Goal: Task Accomplishment & Management: Use online tool/utility

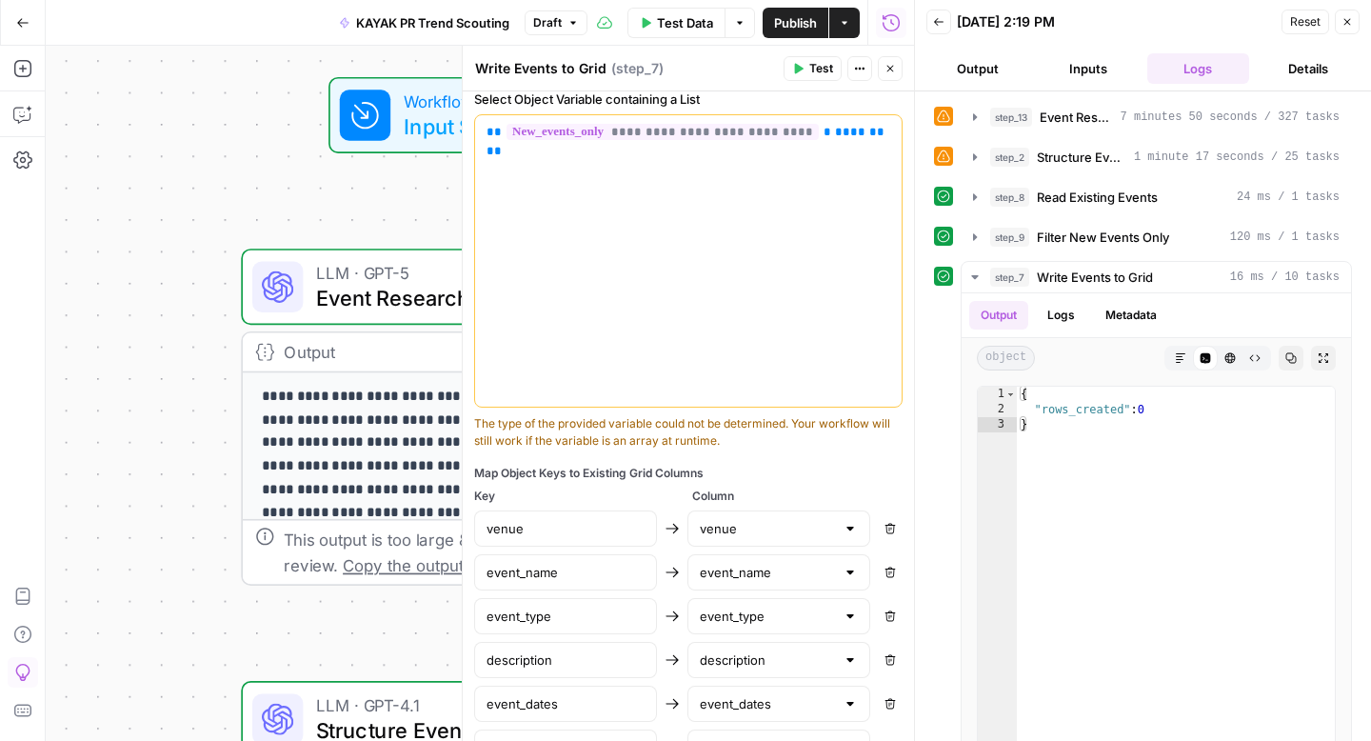
scroll to position [277, 0]
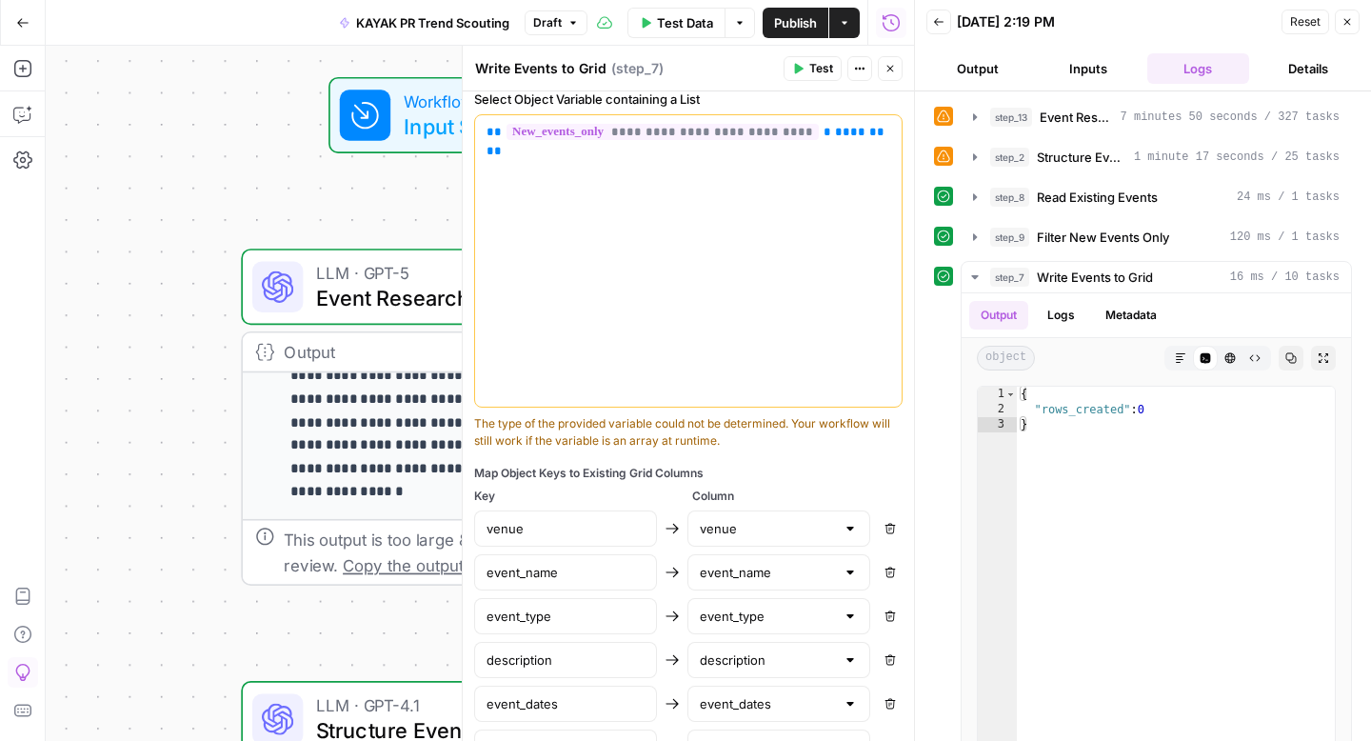
click at [885, 68] on icon "button" at bounding box center [889, 68] width 11 height 11
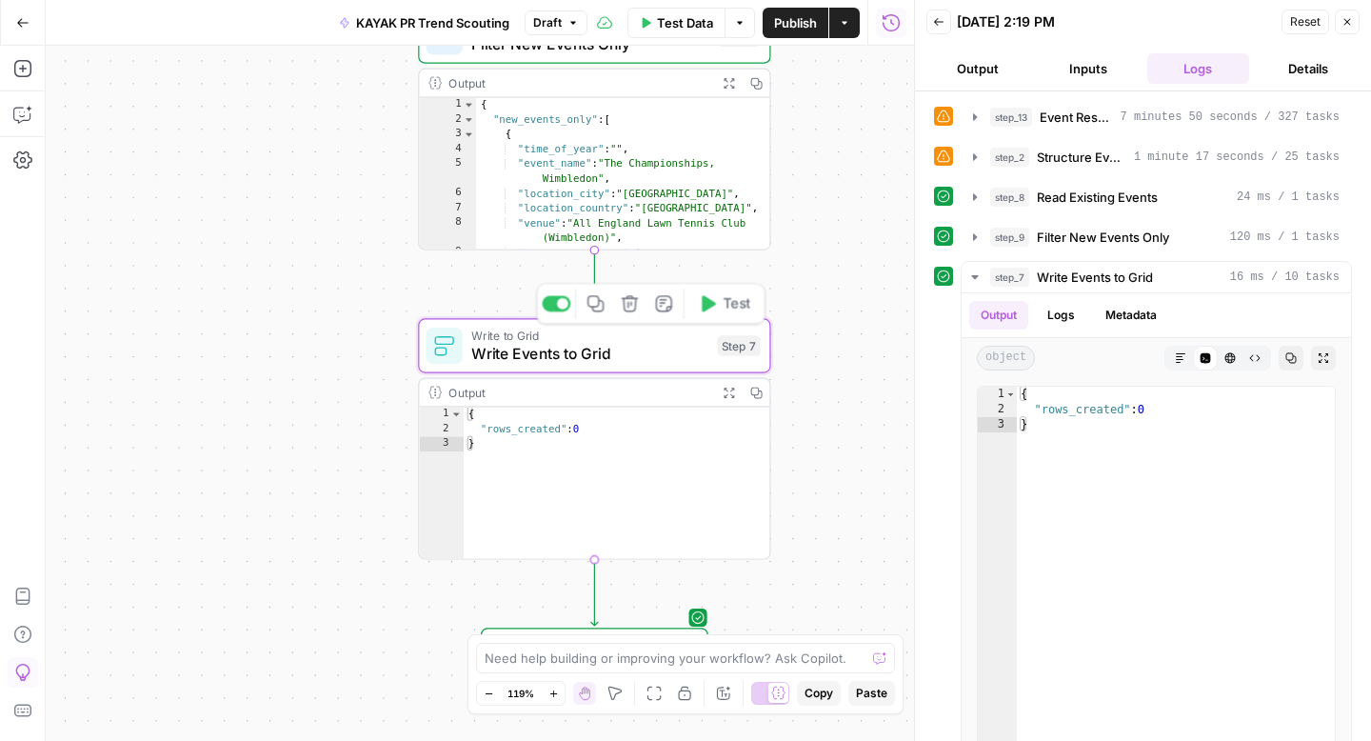
click at [654, 367] on div "Write to Grid Write Events to Grid Step 7 Copy step Delete step Add Note Test" at bounding box center [594, 345] width 352 height 54
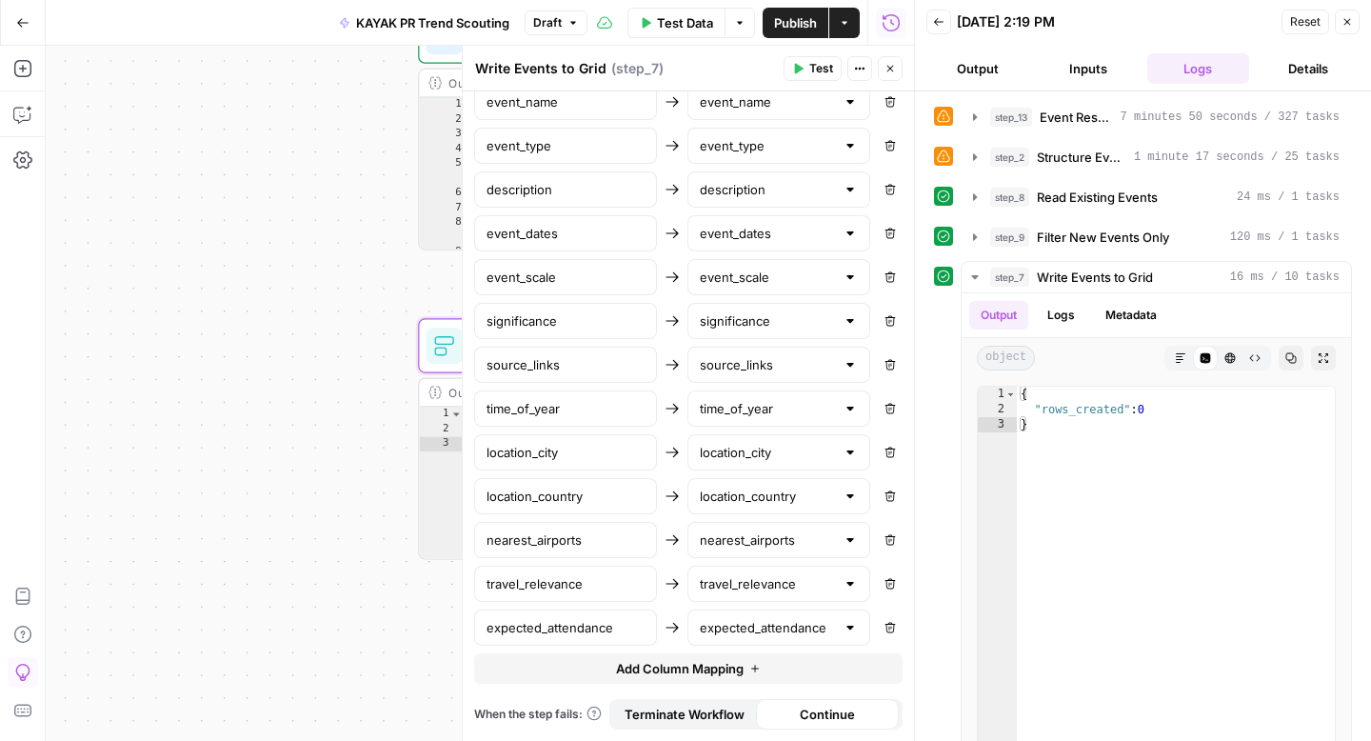
scroll to position [0, 0]
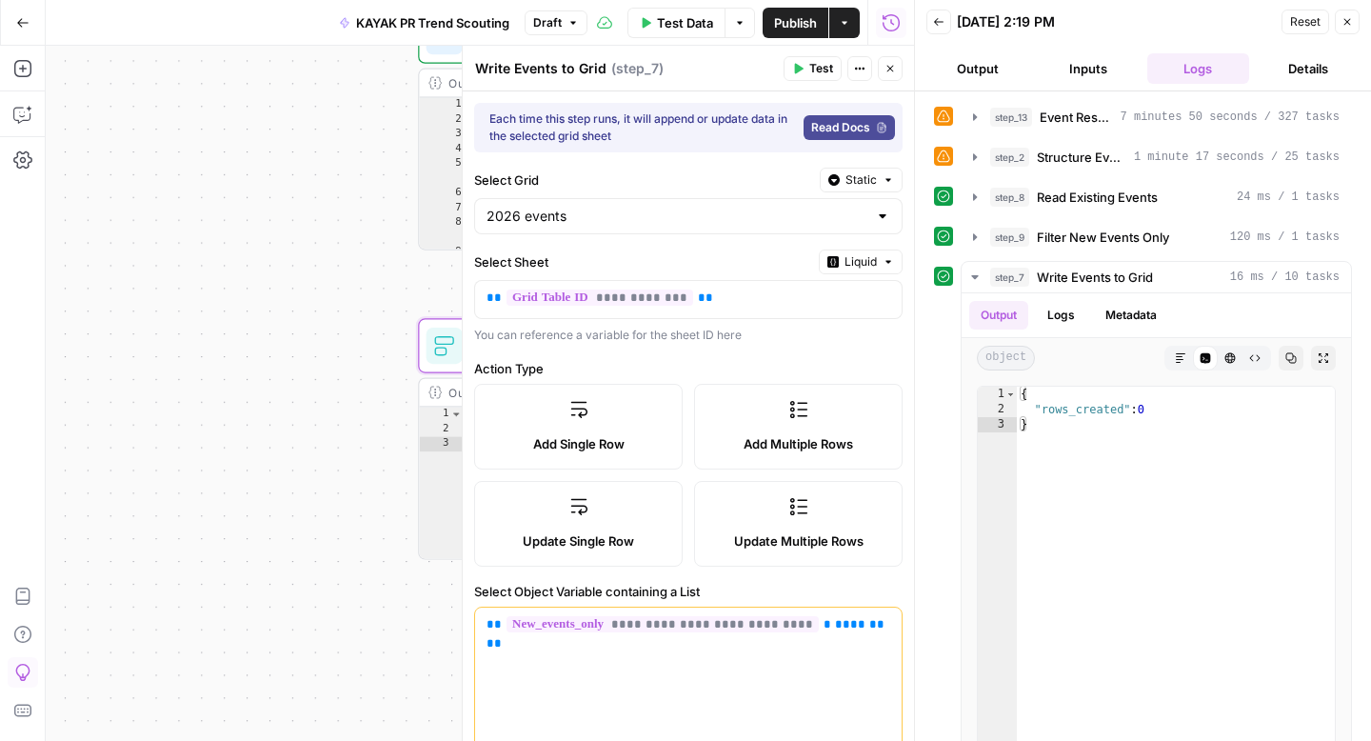
click at [809, 73] on span "Test" at bounding box center [821, 68] width 24 height 17
click at [1352, 23] on icon "button" at bounding box center [1346, 21] width 11 height 11
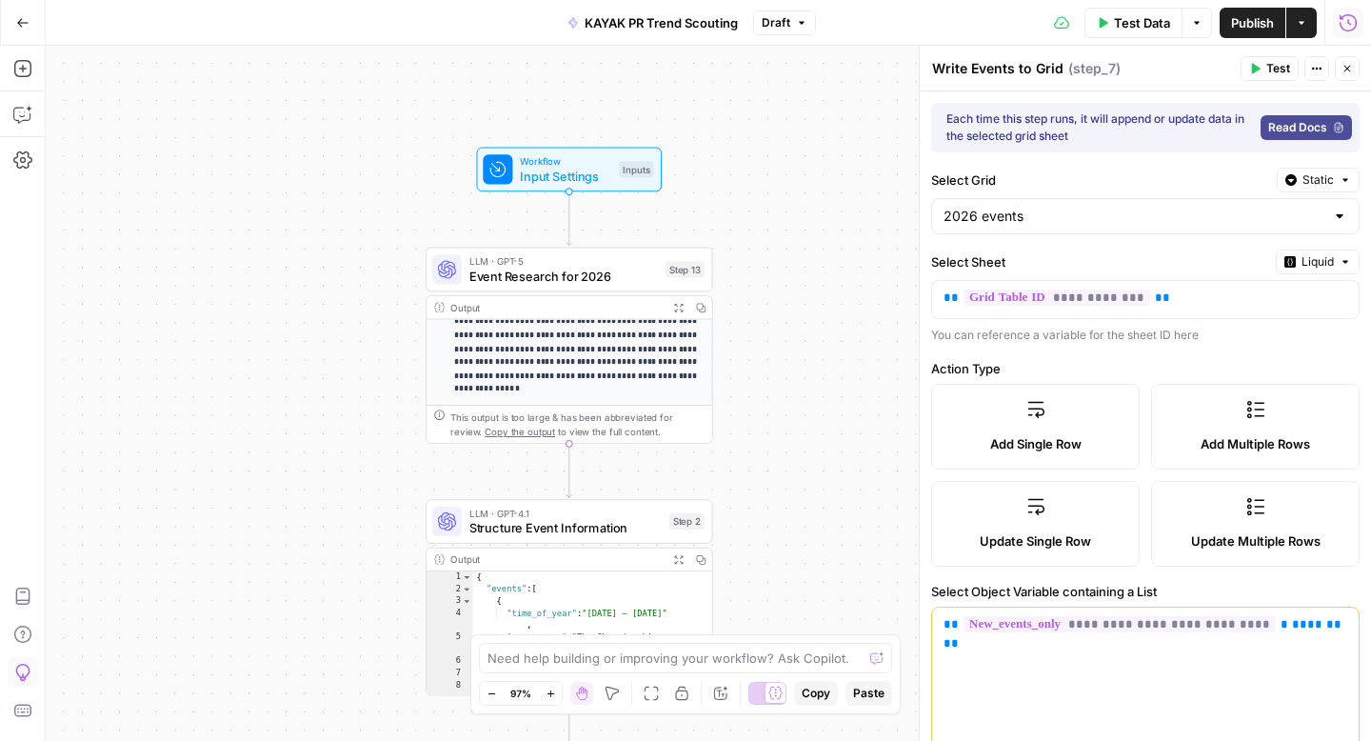
drag, startPoint x: 842, startPoint y: 206, endPoint x: 827, endPoint y: 101, distance: 105.8
click at [827, 101] on div "**********" at bounding box center [708, 393] width 1325 height 695
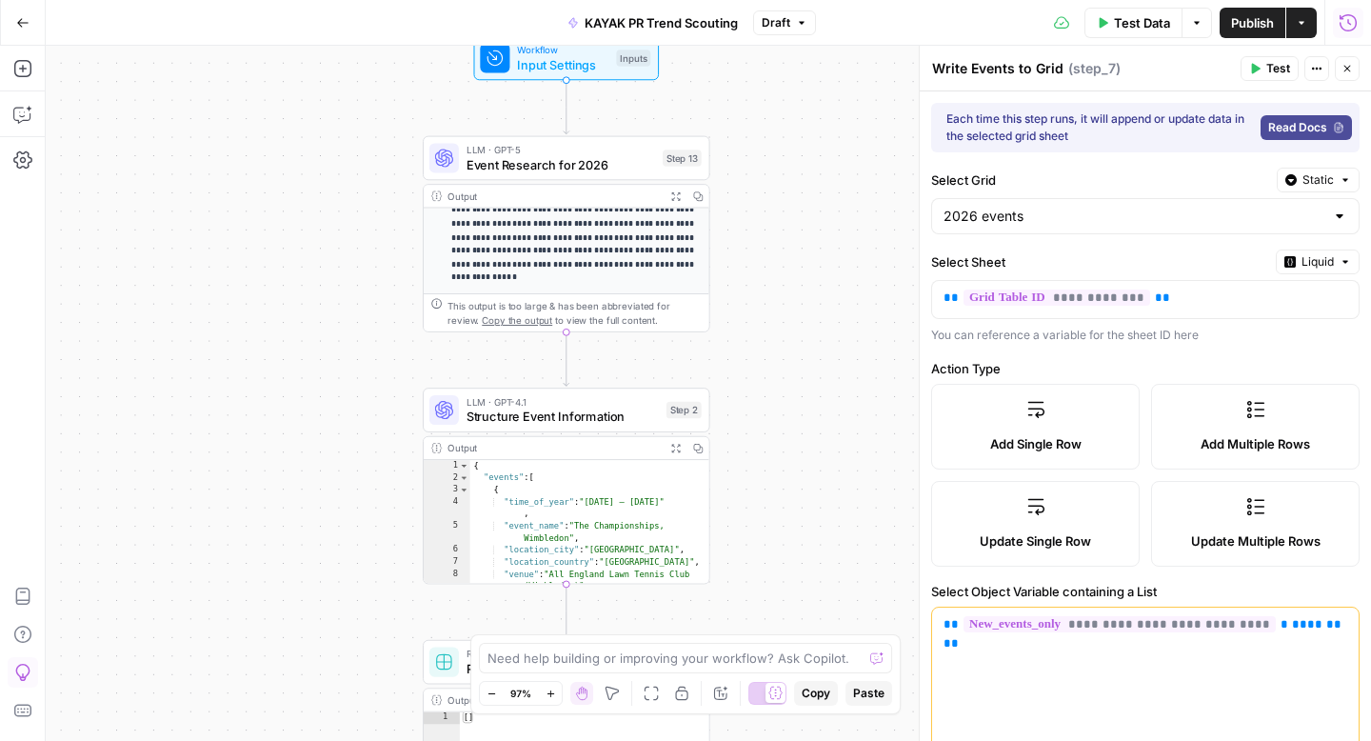
drag, startPoint x: 841, startPoint y: 366, endPoint x: 841, endPoint y: 286, distance: 80.9
click at [841, 286] on div "**********" at bounding box center [708, 393] width 1325 height 695
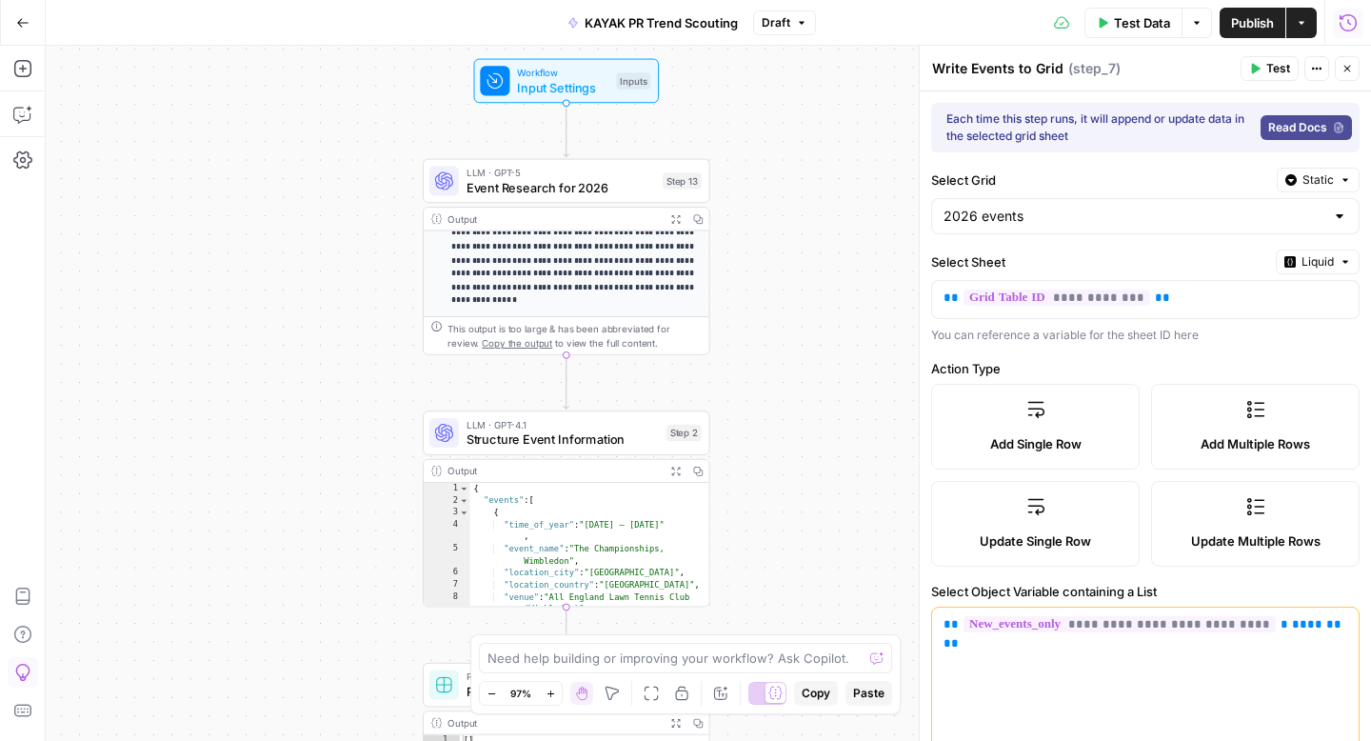
click at [568, 193] on span "Event Research for 2026" at bounding box center [560, 187] width 188 height 18
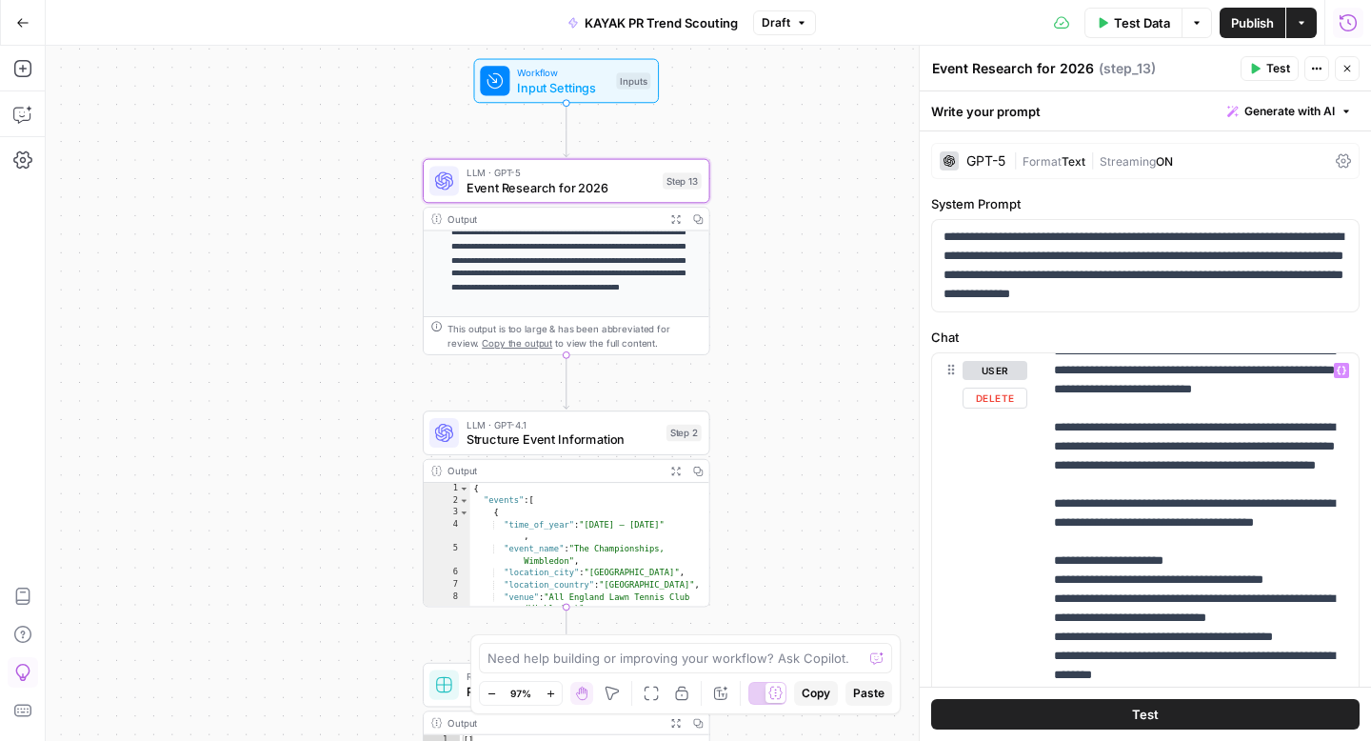
scroll to position [1562, 0]
click at [572, 449] on div "LLM · GPT-4.1 Structure Event Information Step 2 Copy step Delete step Add Note…" at bounding box center [566, 432] width 287 height 45
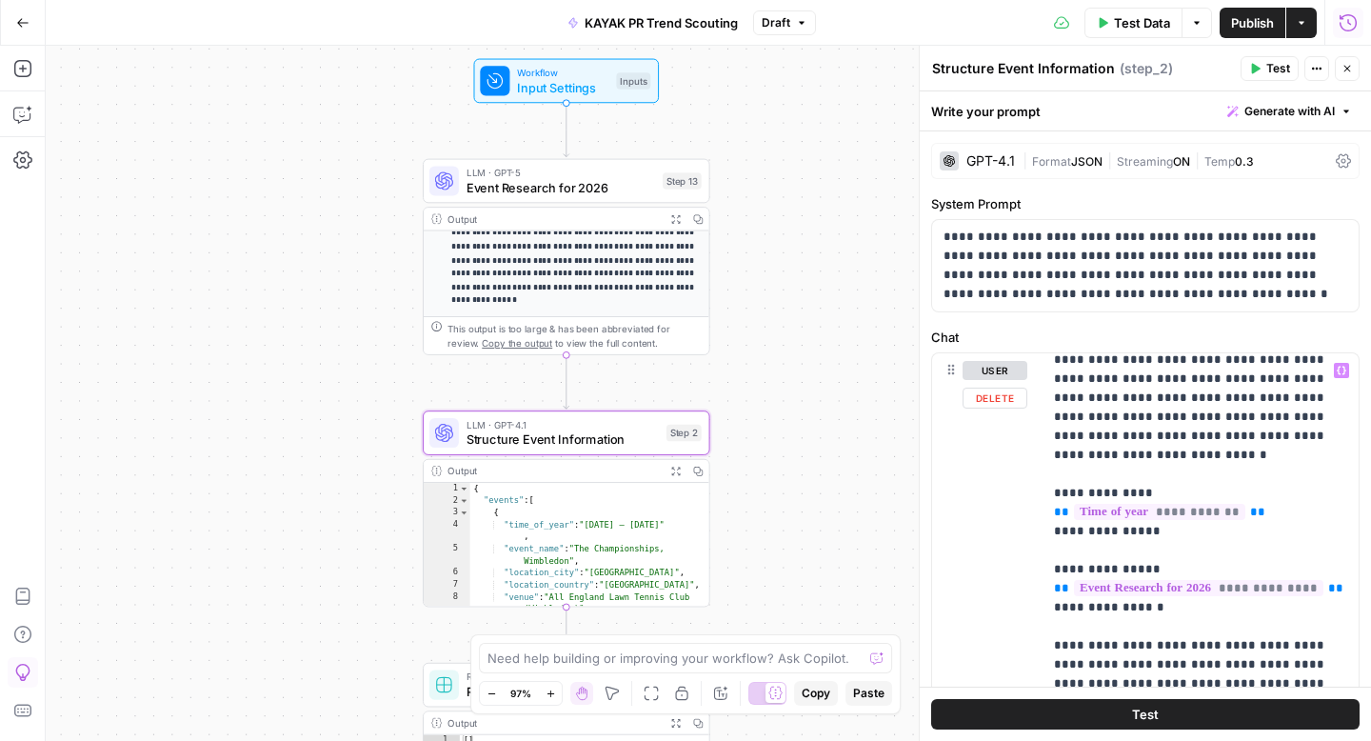
scroll to position [12, 0]
click at [1038, 238] on p "**********" at bounding box center [1145, 266] width 404 height 76
copy p "**********"
click at [1131, 304] on div "**********" at bounding box center [1145, 265] width 426 height 91
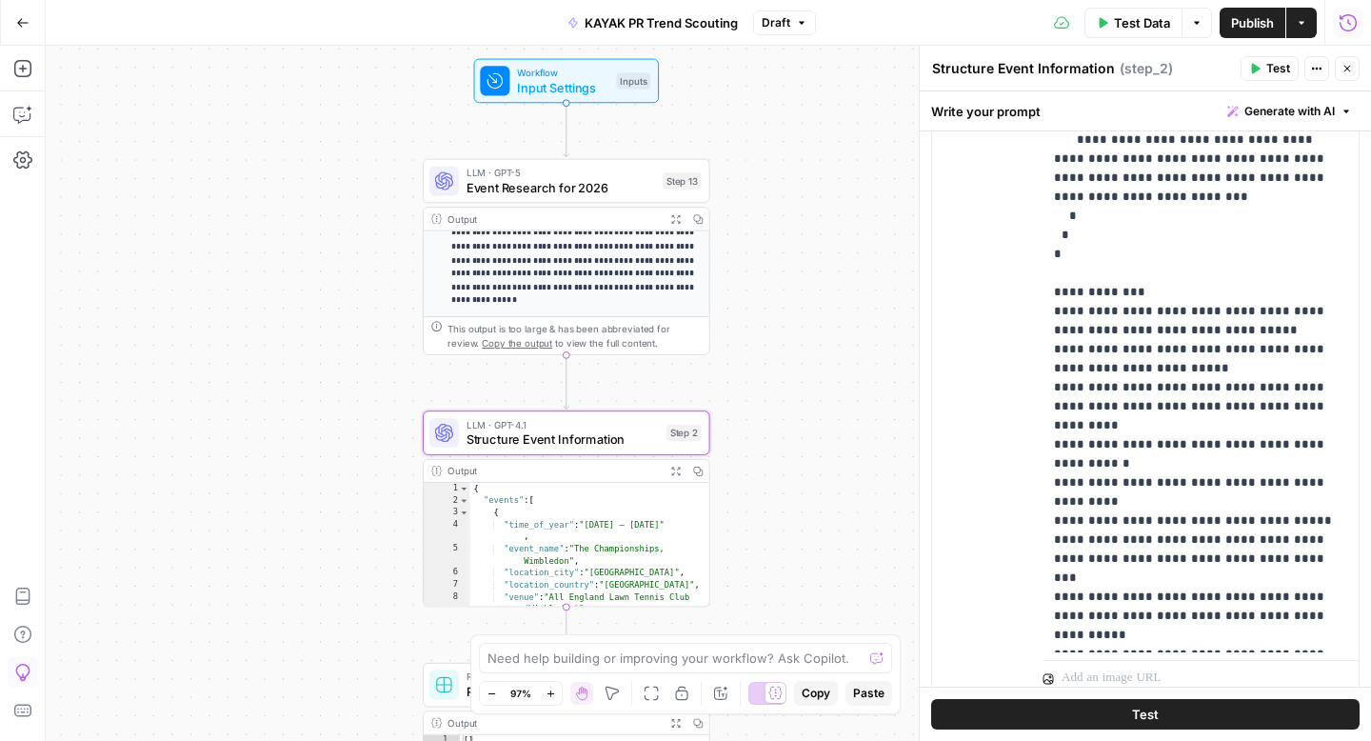
scroll to position [544, 0]
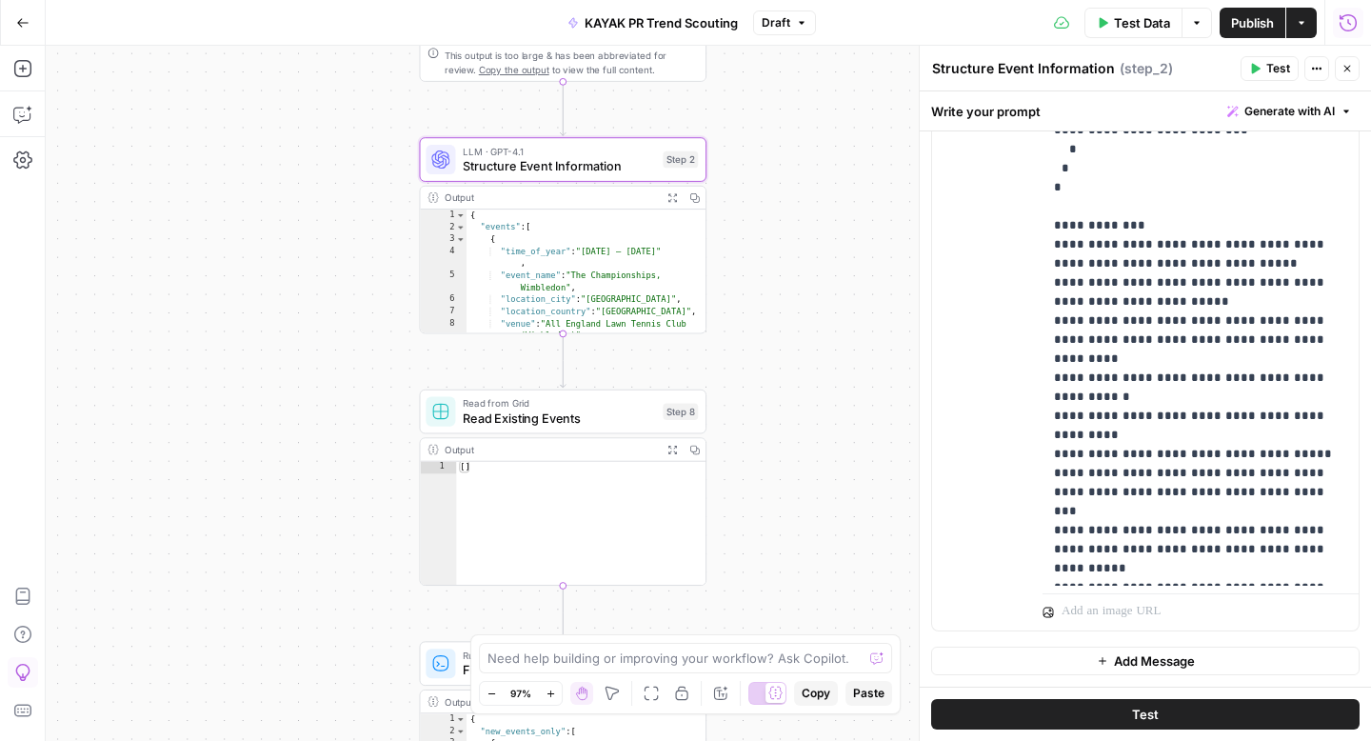
click at [531, 414] on span "Read Existing Events" at bounding box center [559, 417] width 192 height 18
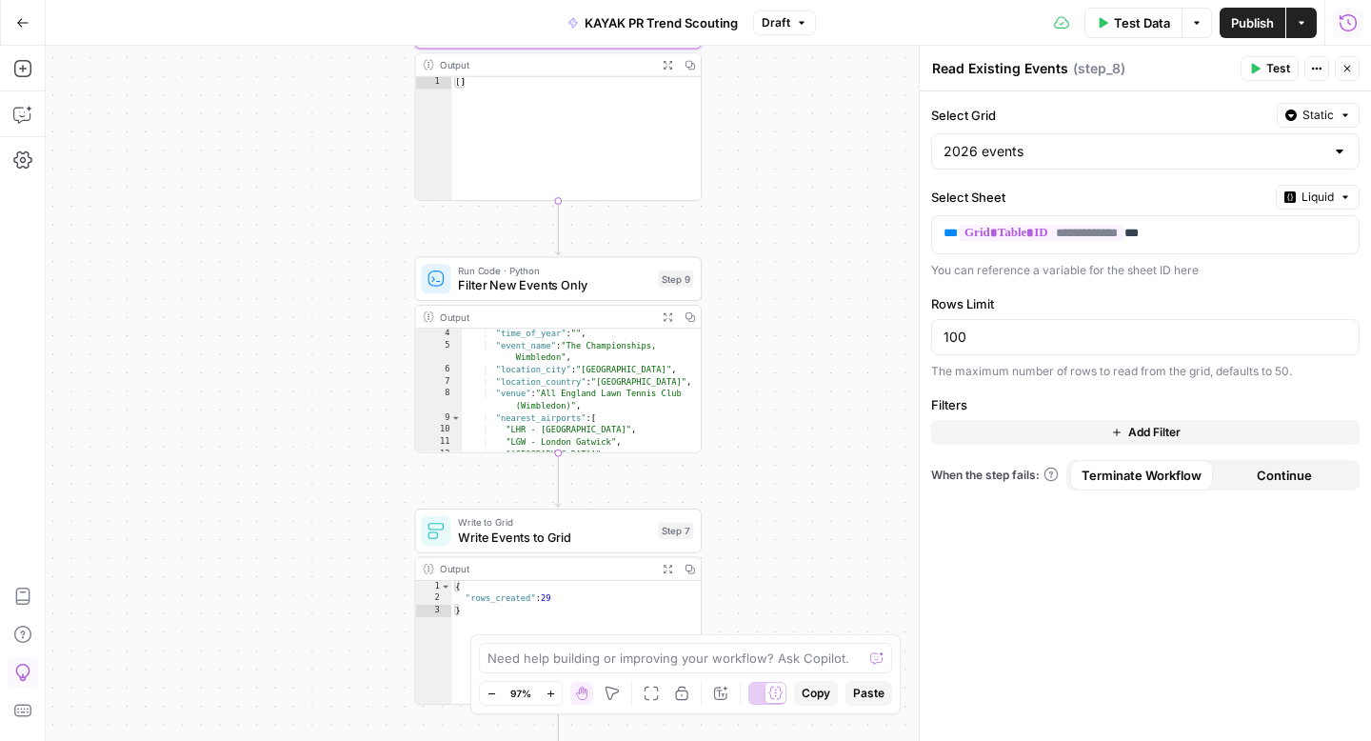
scroll to position [37, 0]
click at [552, 277] on span "Filter New Events Only" at bounding box center [554, 285] width 192 height 18
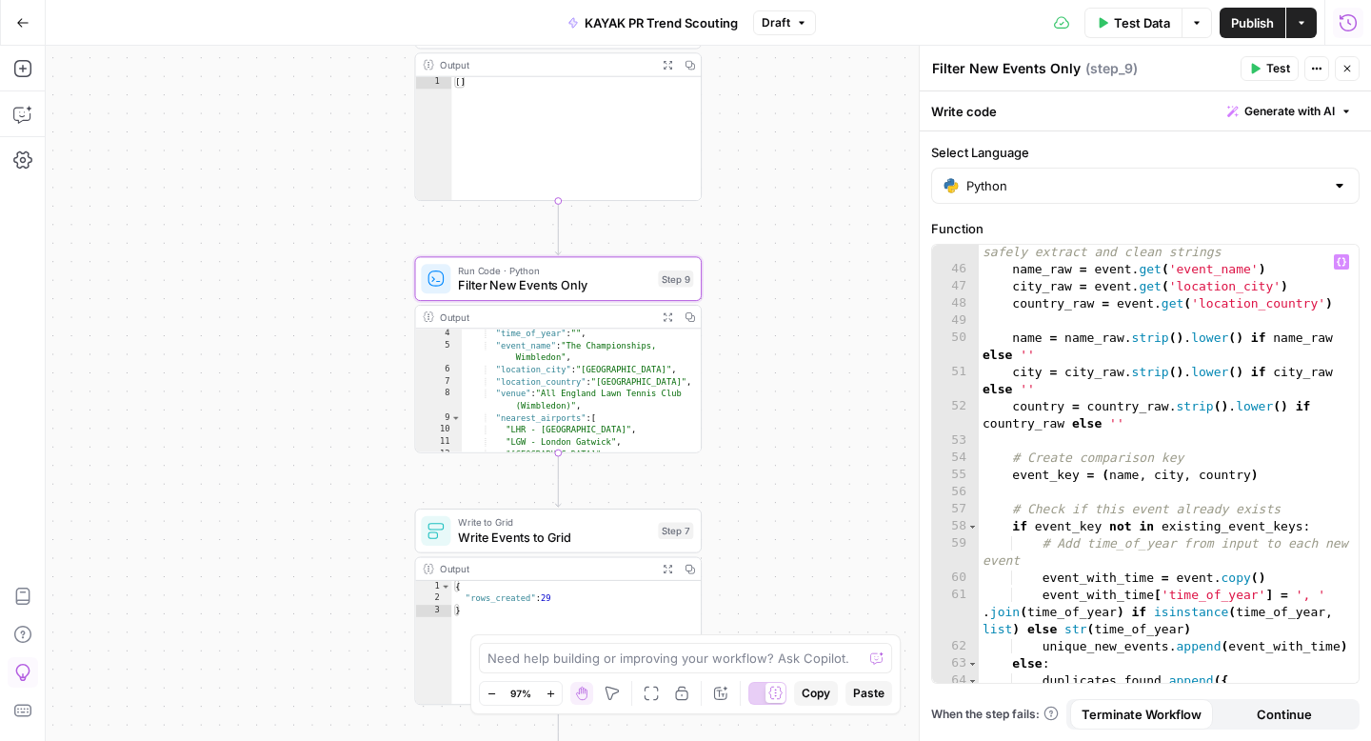
scroll to position [1378, 0]
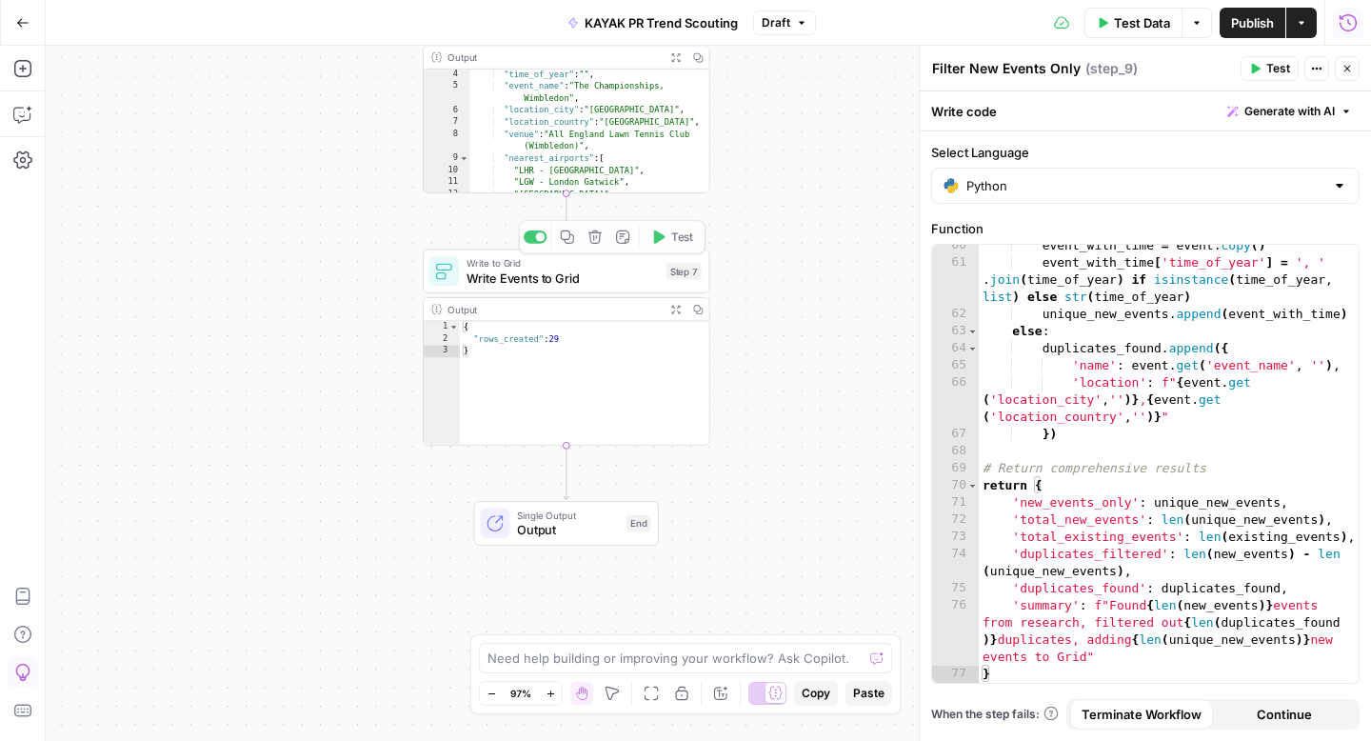
type textarea "*"
click at [611, 397] on div "{ "rows_created" : 29 }" at bounding box center [585, 395] width 250 height 149
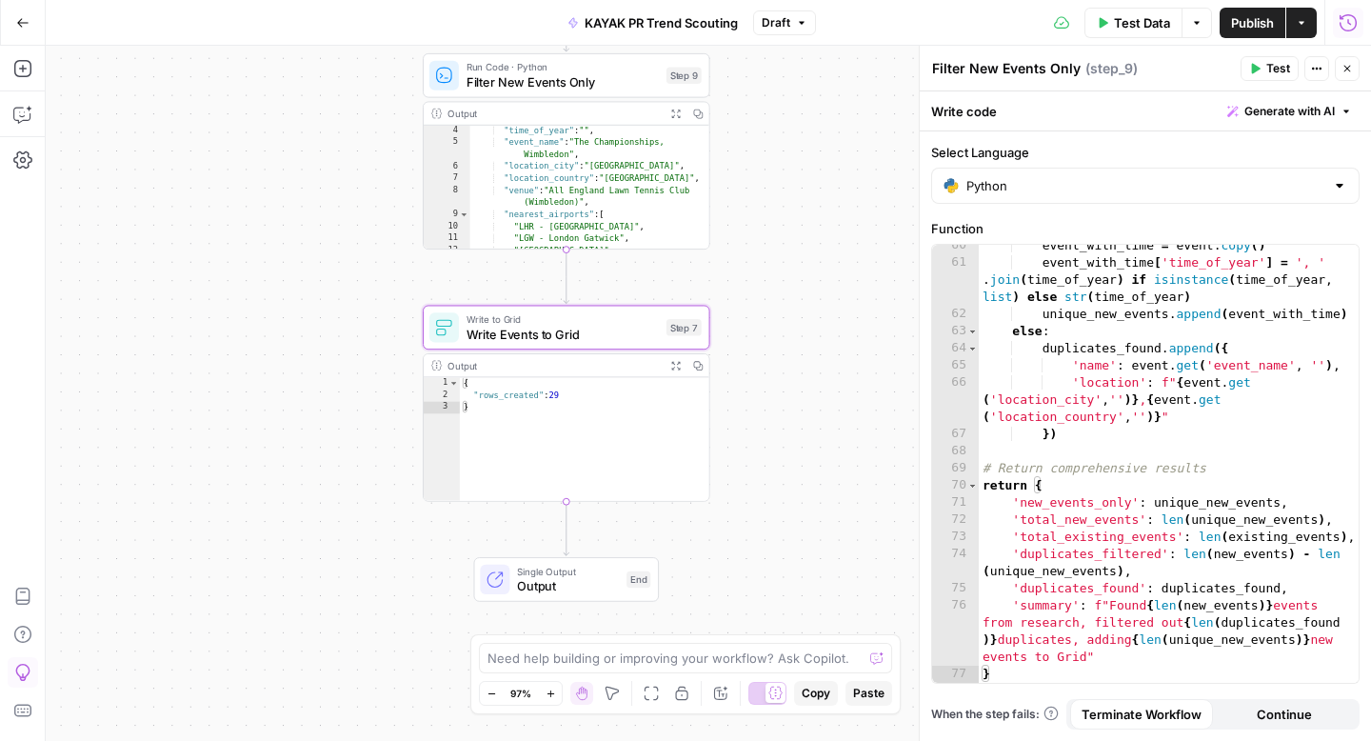
drag, startPoint x: 323, startPoint y: 241, endPoint x: 318, endPoint y: 541, distance: 299.9
click at [318, 541] on div "**********" at bounding box center [708, 393] width 1325 height 695
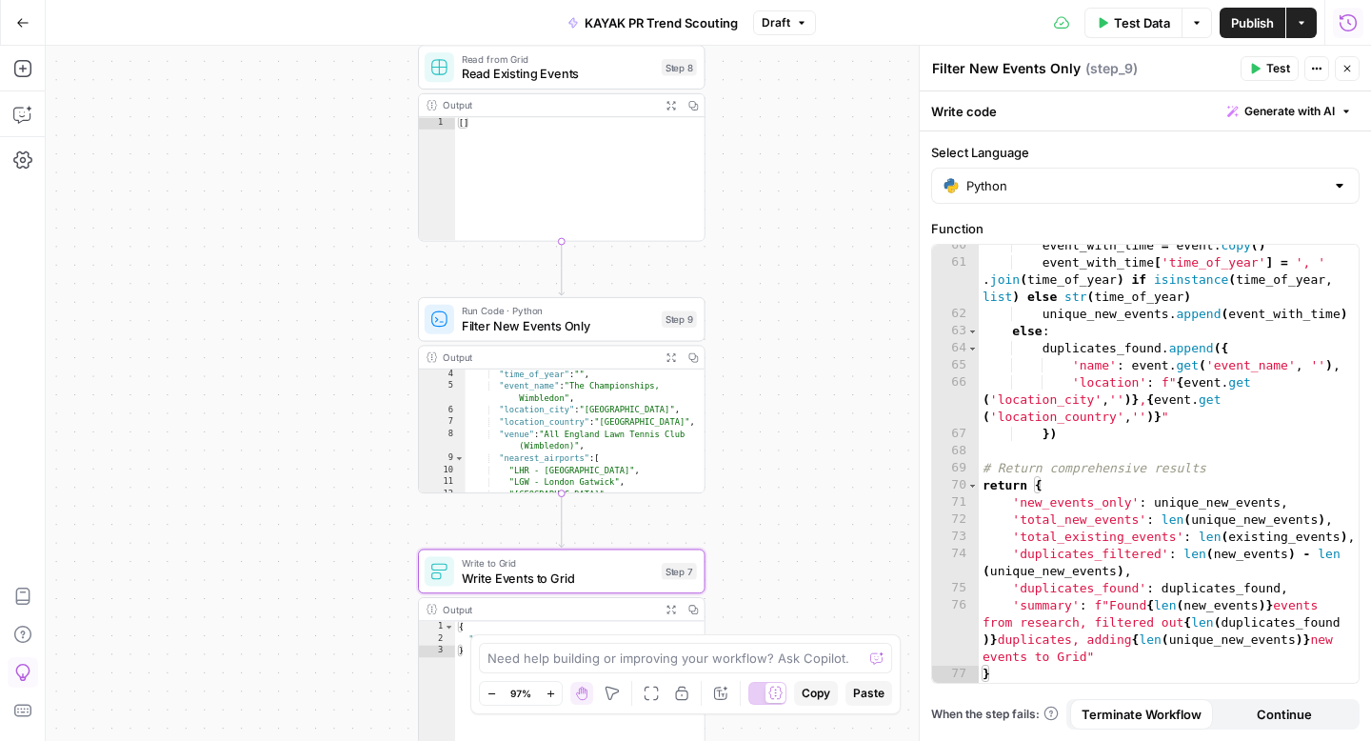
drag, startPoint x: 373, startPoint y: 455, endPoint x: 321, endPoint y: 713, distance: 263.2
click at [321, 713] on div "**********" at bounding box center [708, 393] width 1325 height 695
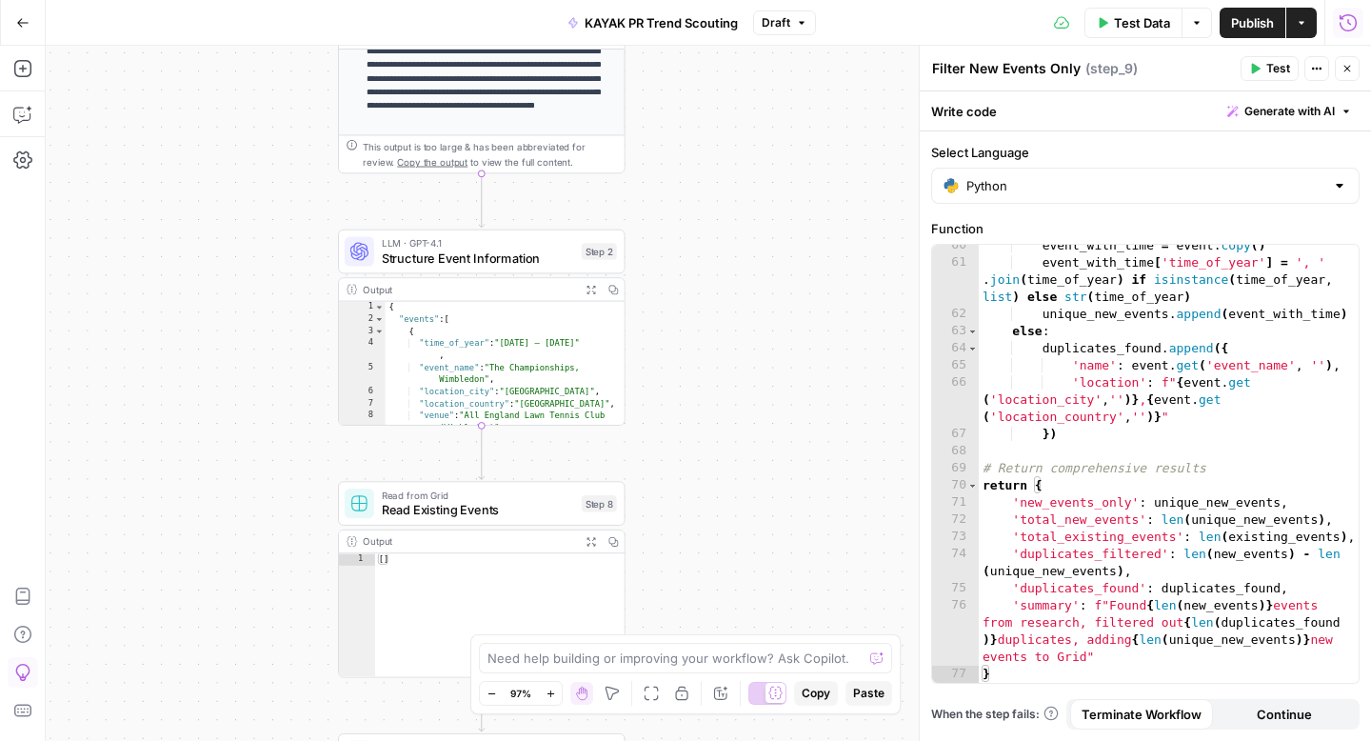
drag, startPoint x: 321, startPoint y: 510, endPoint x: 292, endPoint y: 678, distance: 170.0
click at [292, 679] on div "**********" at bounding box center [708, 393] width 1325 height 695
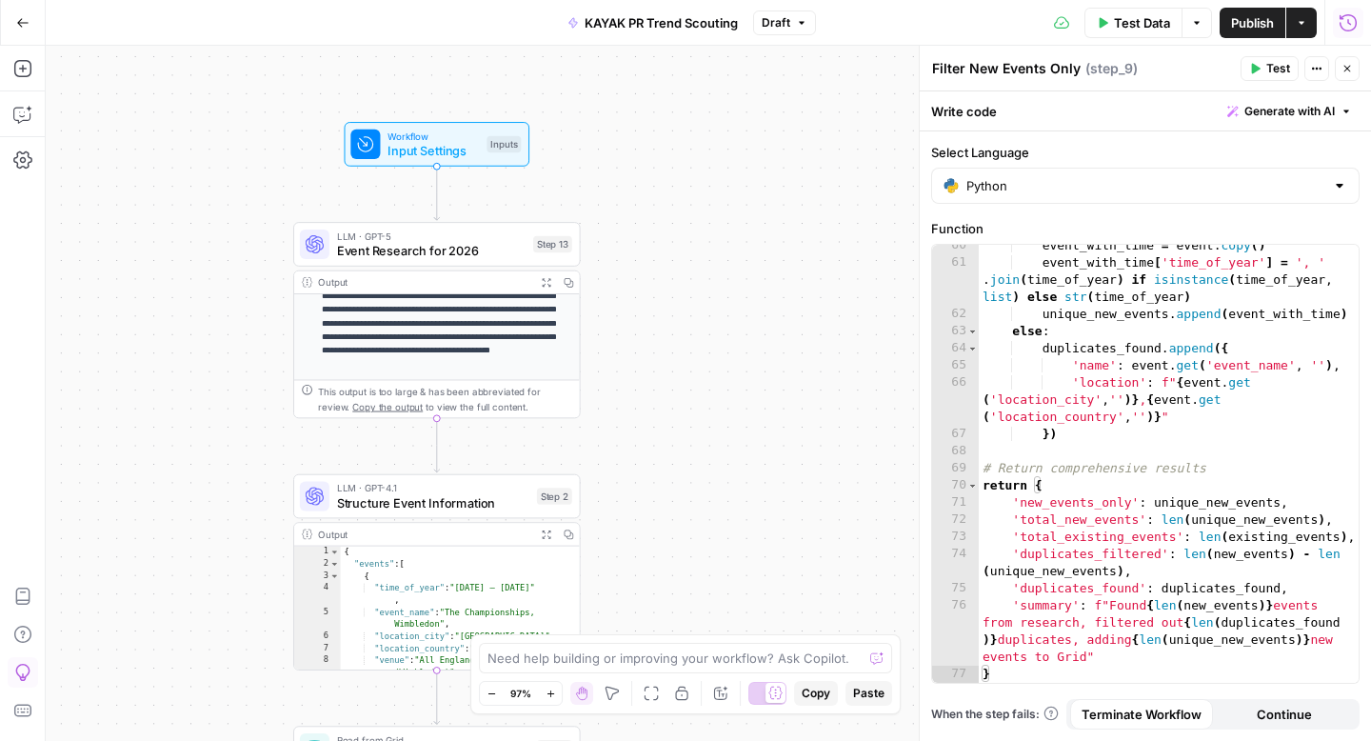
drag, startPoint x: 294, startPoint y: 406, endPoint x: 247, endPoint y: 690, distance: 287.5
click at [247, 692] on div "**********" at bounding box center [708, 393] width 1325 height 695
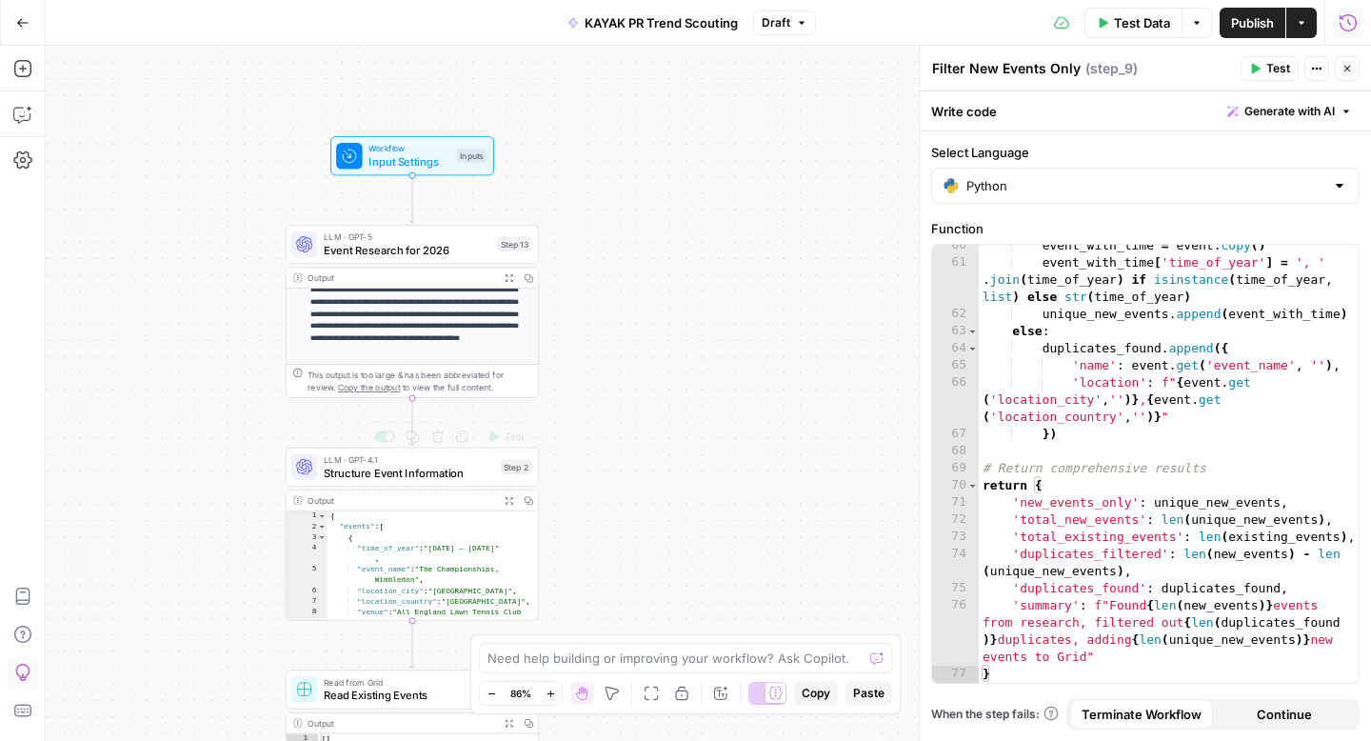
drag, startPoint x: 607, startPoint y: 547, endPoint x: 606, endPoint y: 346, distance: 201.8
click at [607, 345] on div "**********" at bounding box center [708, 393] width 1325 height 695
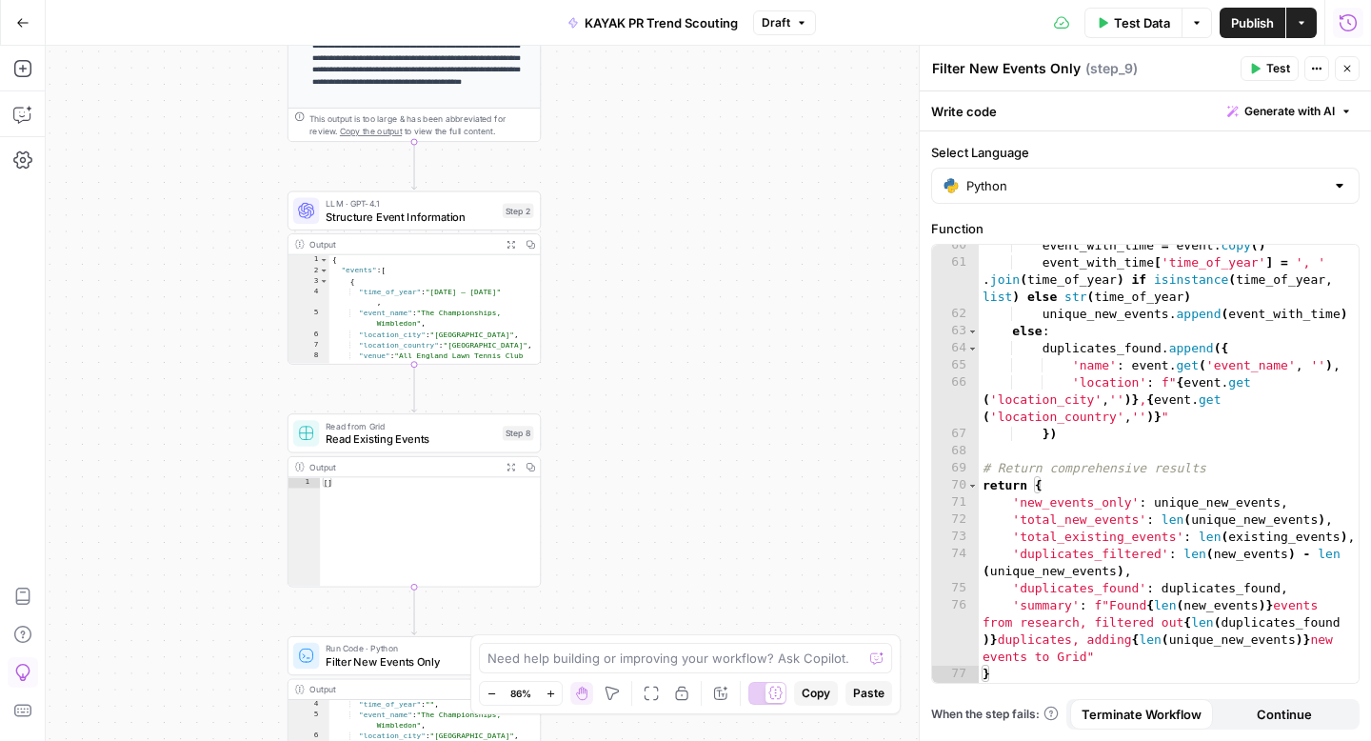
drag, startPoint x: 627, startPoint y: 418, endPoint x: 629, endPoint y: 278, distance: 139.9
click at [629, 278] on div "**********" at bounding box center [708, 393] width 1325 height 695
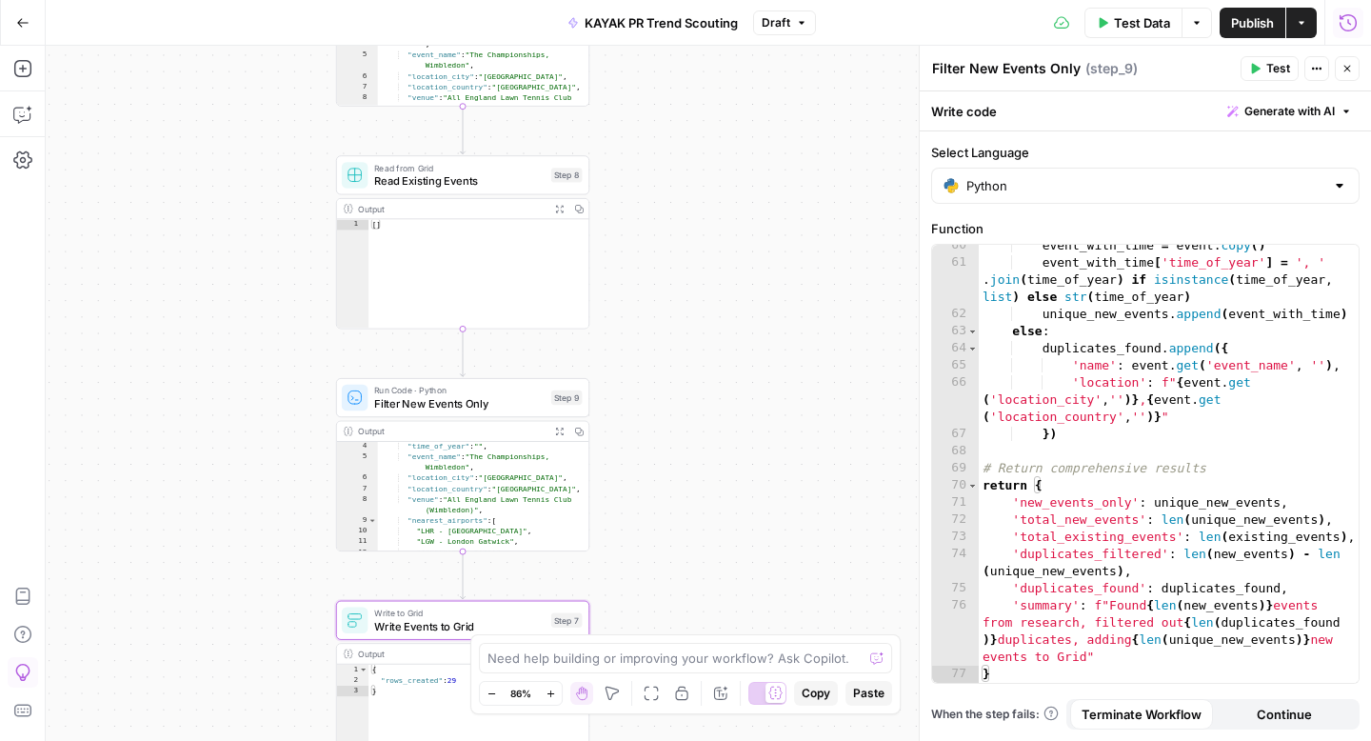
drag, startPoint x: 629, startPoint y: 278, endPoint x: 695, endPoint y: -25, distance: 309.7
click at [695, 0] on html "**********" at bounding box center [685, 370] width 1371 height 741
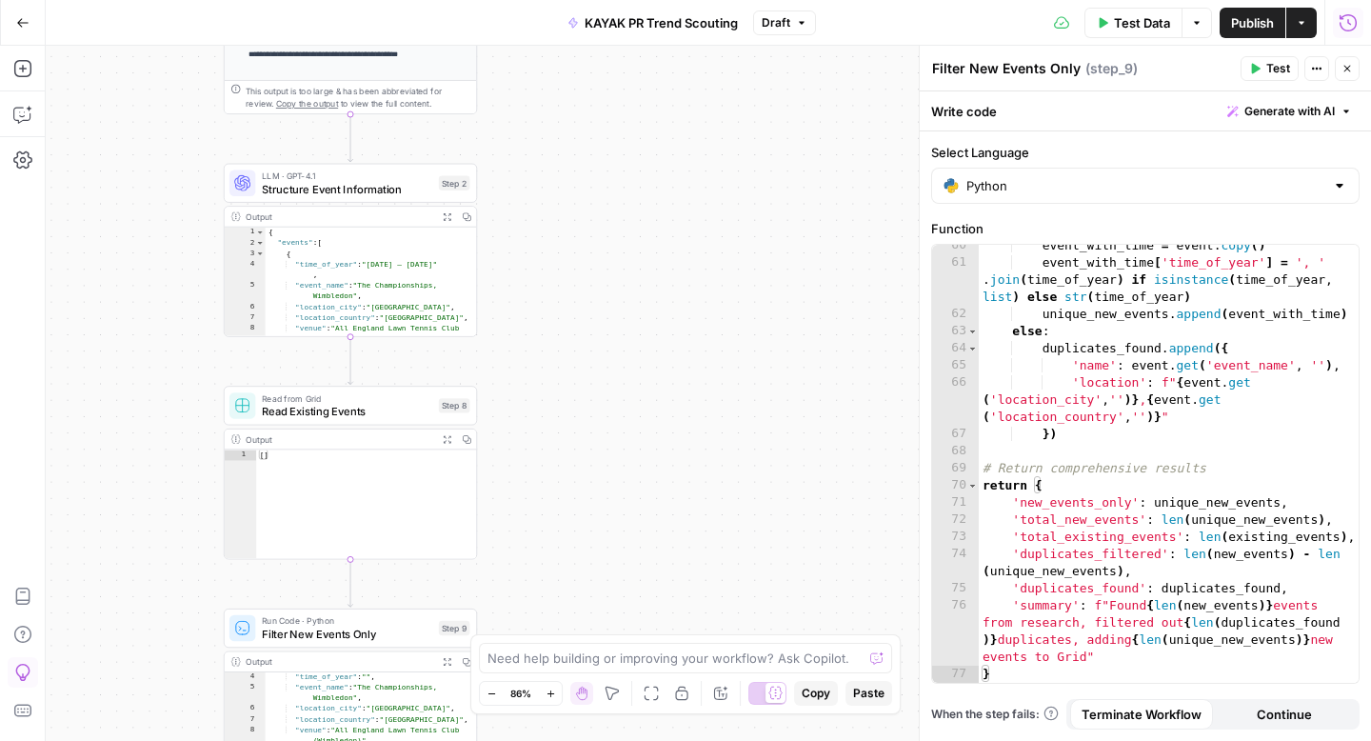
drag, startPoint x: 670, startPoint y: 336, endPoint x: 534, endPoint y: 640, distance: 332.8
click at [534, 640] on body "**********" at bounding box center [685, 370] width 1371 height 741
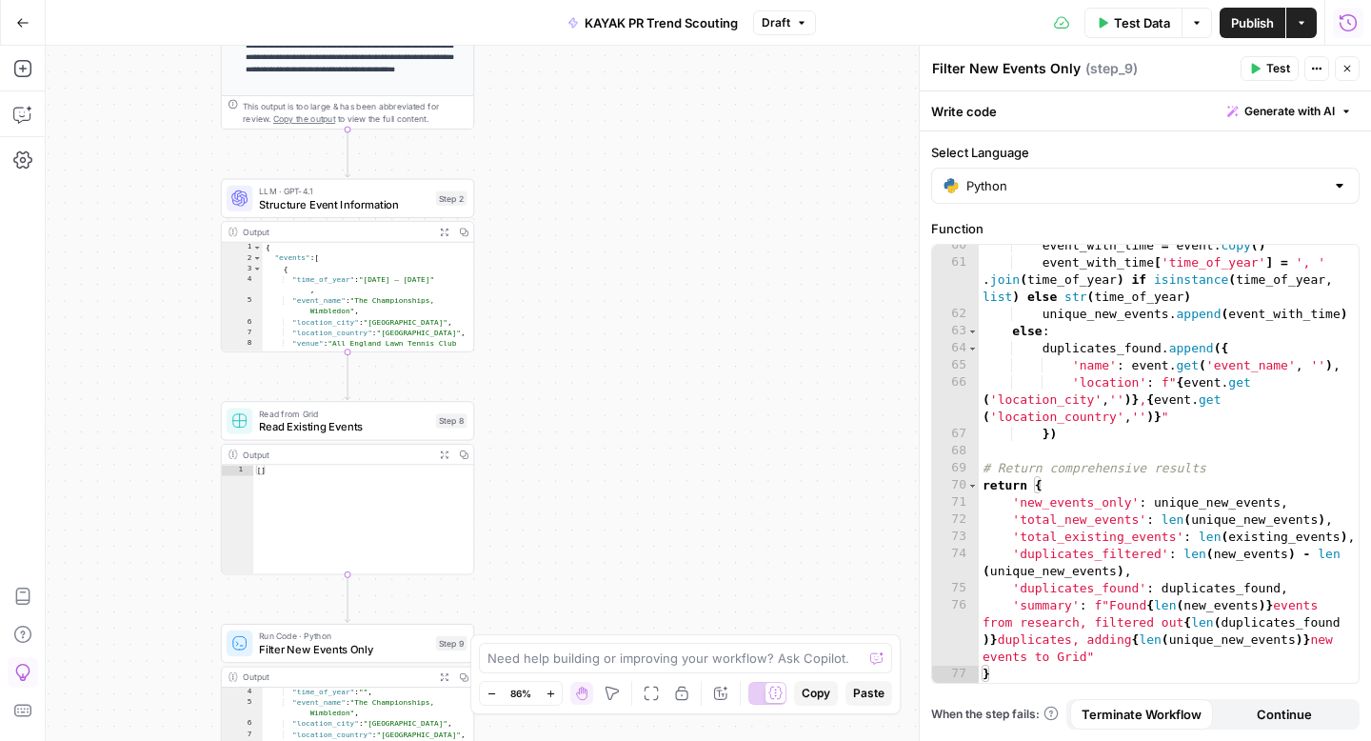
drag, startPoint x: 658, startPoint y: 339, endPoint x: 724, endPoint y: 587, distance: 257.2
click at [724, 586] on div "**********" at bounding box center [708, 393] width 1325 height 695
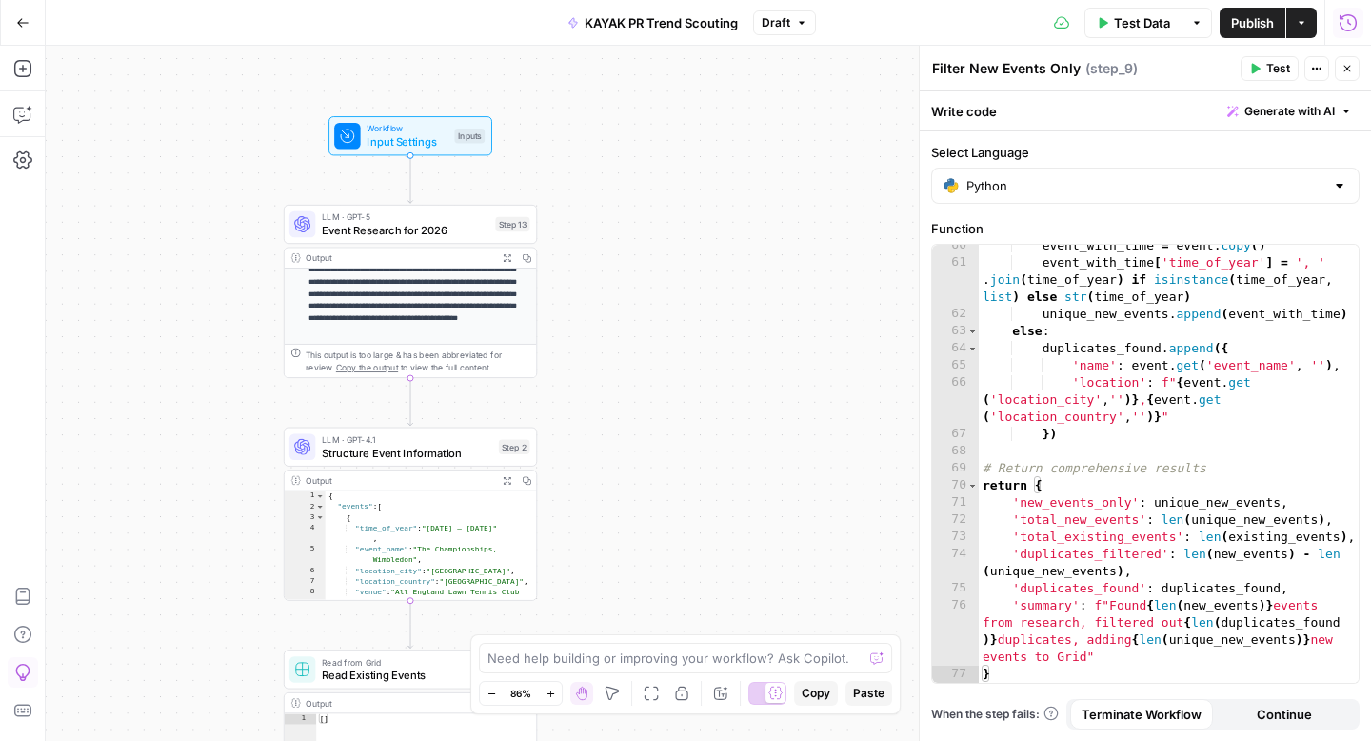
drag, startPoint x: 681, startPoint y: 466, endPoint x: 681, endPoint y: 672, distance: 205.6
click at [681, 672] on body "**********" at bounding box center [685, 370] width 1371 height 741
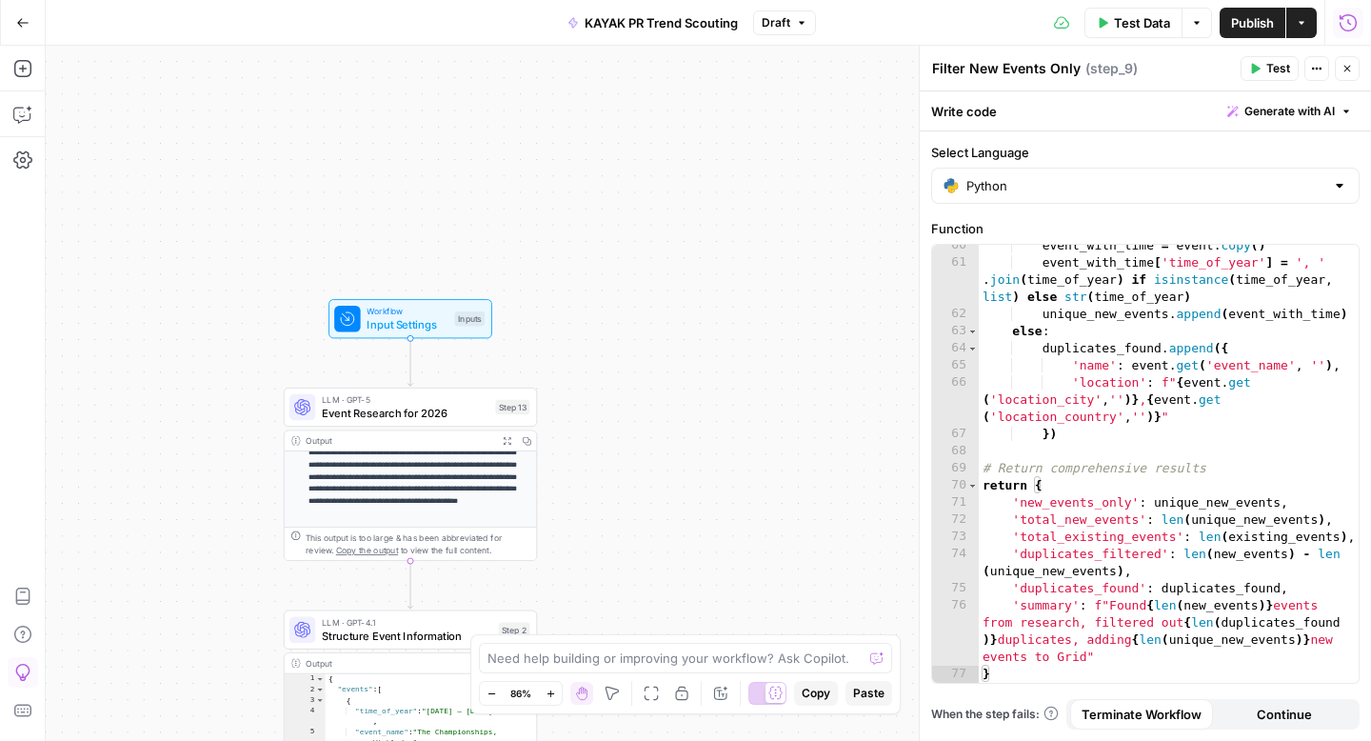
click at [386, 316] on span "Input Settings" at bounding box center [406, 324] width 81 height 16
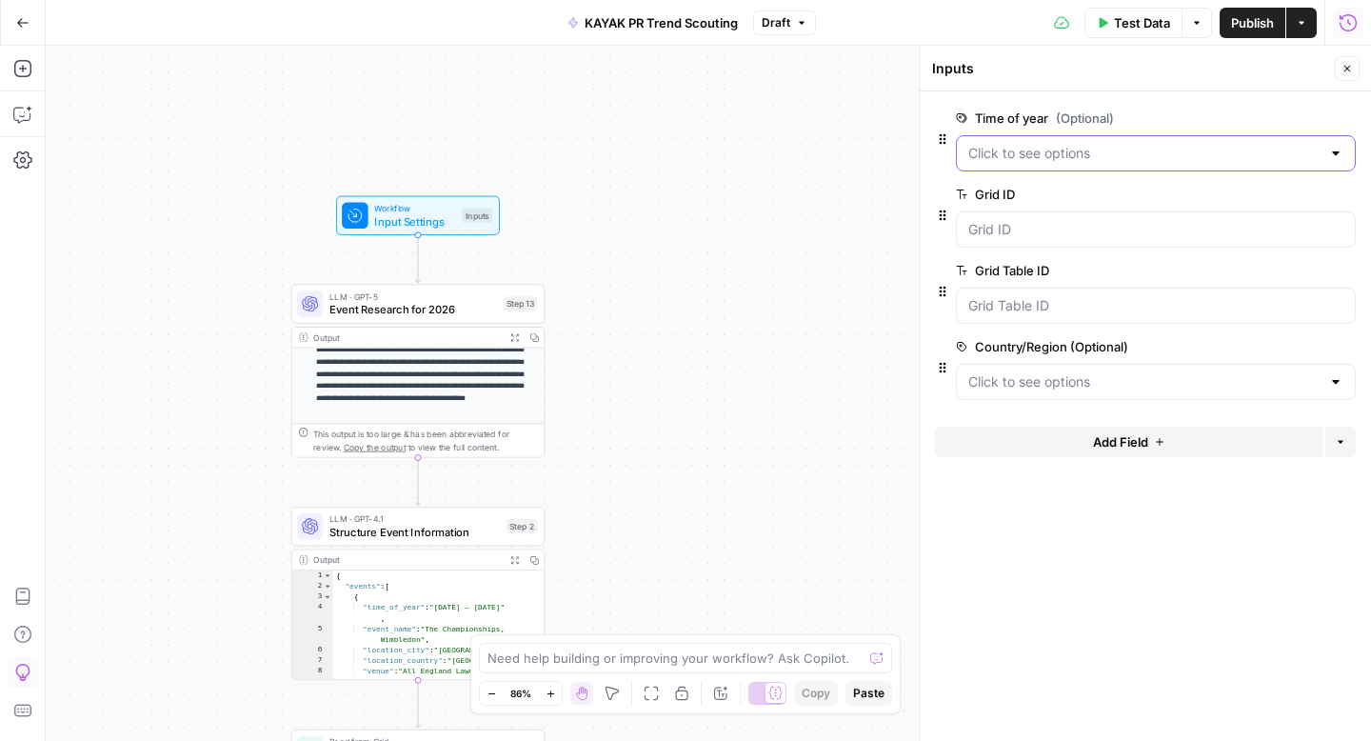
click at [1111, 158] on year "Time of year (Optional)" at bounding box center [1144, 153] width 352 height 19
click at [1026, 615] on form "Time of year (Optional) edit field Delete group Grid ID edit field Delete group…" at bounding box center [1145, 415] width 451 height 649
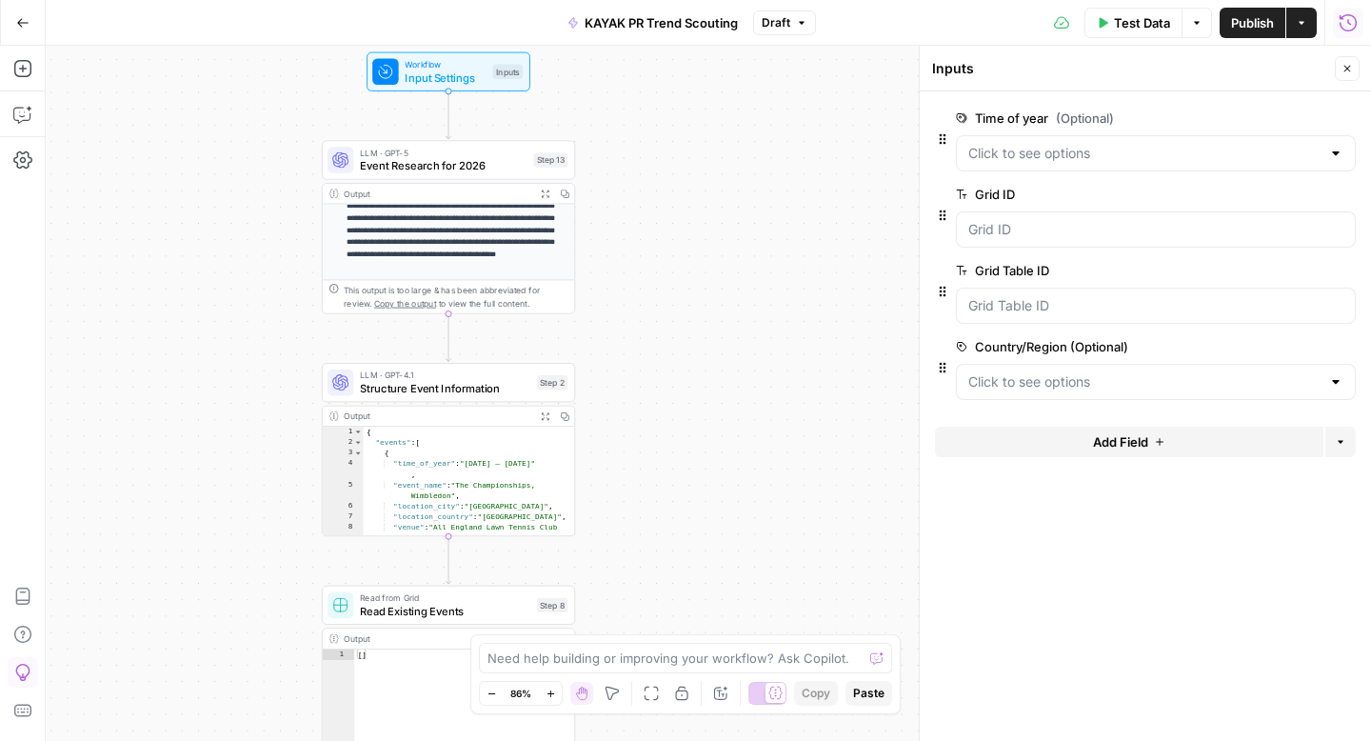
drag, startPoint x: 711, startPoint y: 432, endPoint x: 764, endPoint y: 312, distance: 131.3
click at [764, 312] on div "**********" at bounding box center [708, 393] width 1325 height 695
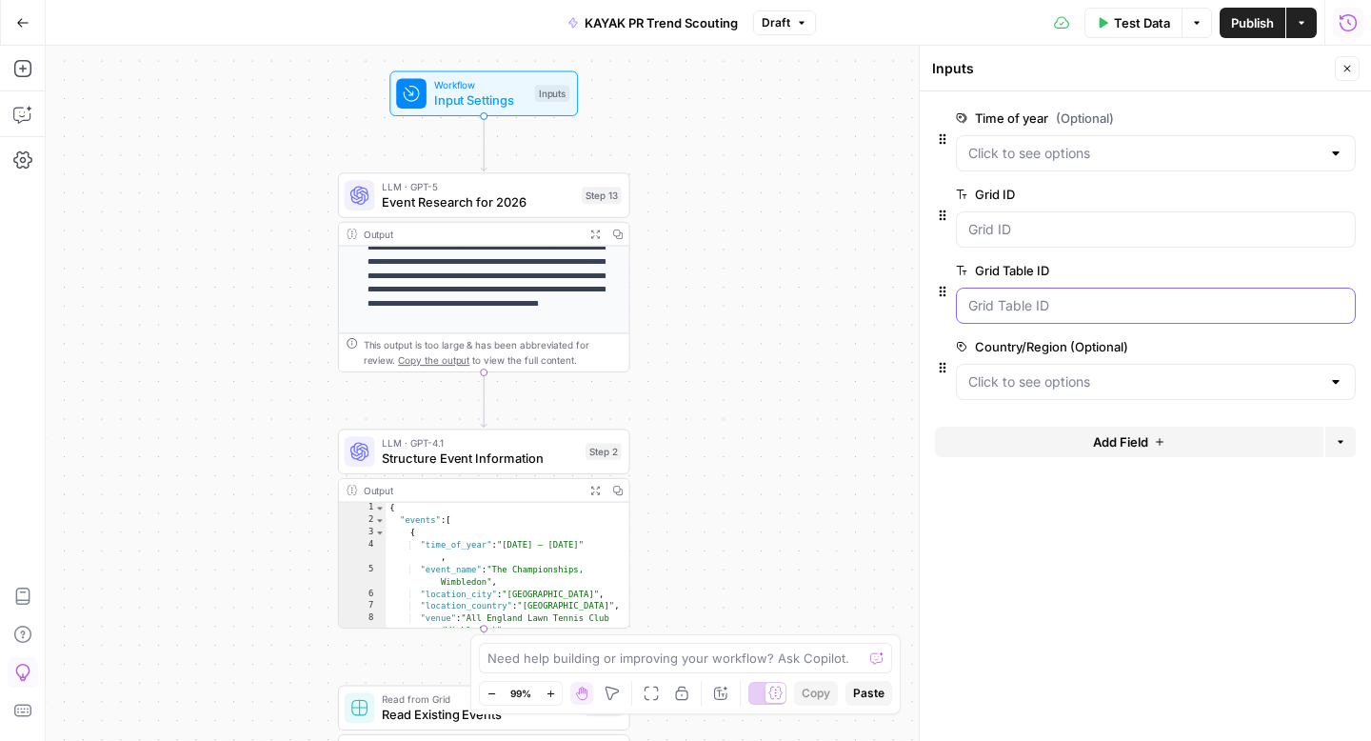
click at [1021, 309] on ID "Grid Table ID" at bounding box center [1155, 305] width 375 height 19
click at [1023, 382] on \(Optional\) "Country/Region (Optional)" at bounding box center [1144, 381] width 352 height 19
click at [1042, 583] on form "Time of year (Optional) edit field Delete group Grid ID edit field Delete group…" at bounding box center [1145, 415] width 451 height 649
click at [1073, 392] on div at bounding box center [1156, 382] width 400 height 36
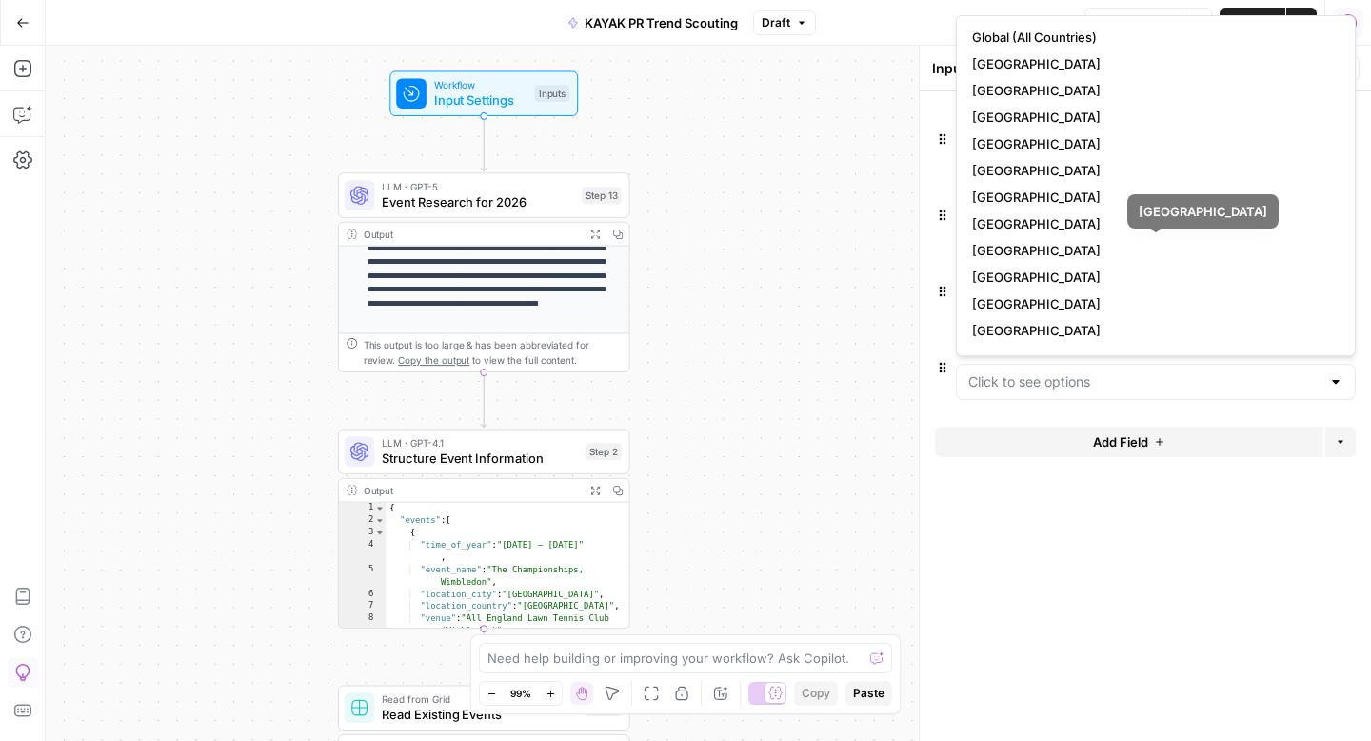
scroll to position [29, 0]
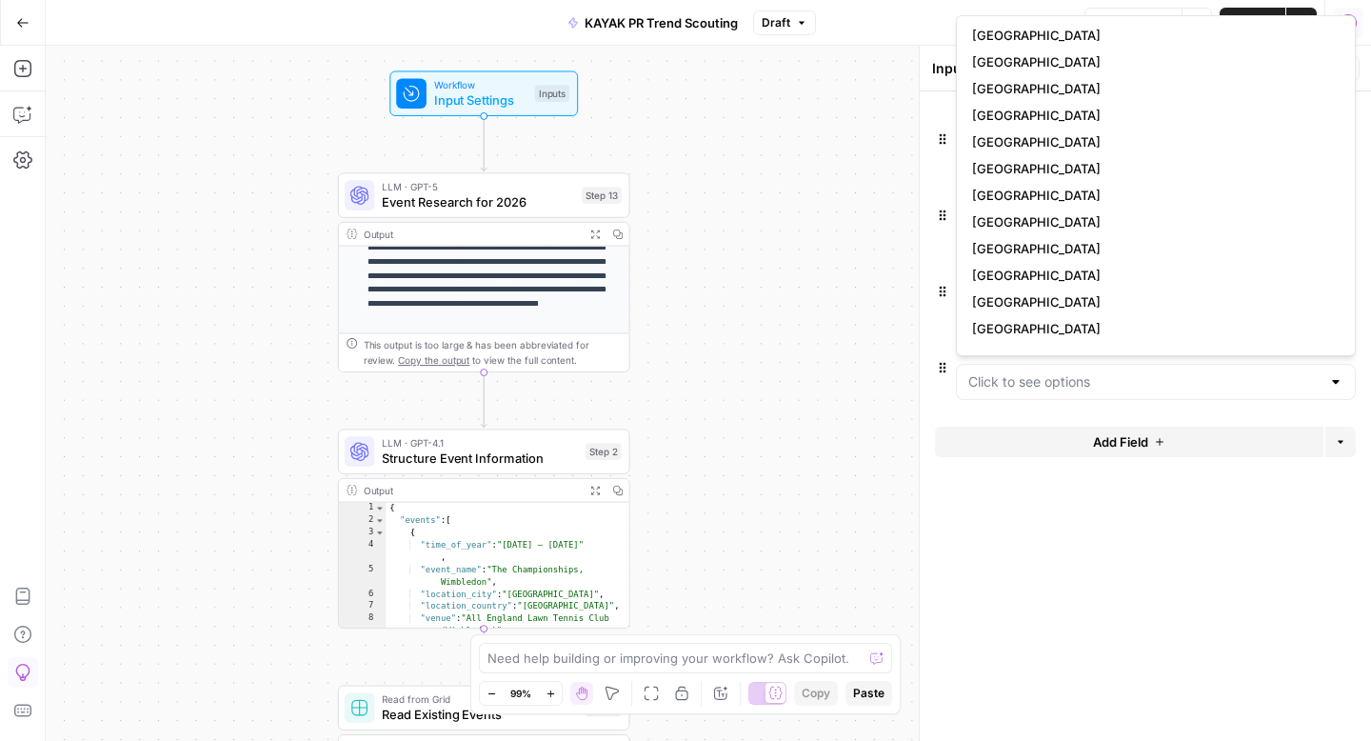
click at [770, 272] on div "**********" at bounding box center [708, 393] width 1325 height 695
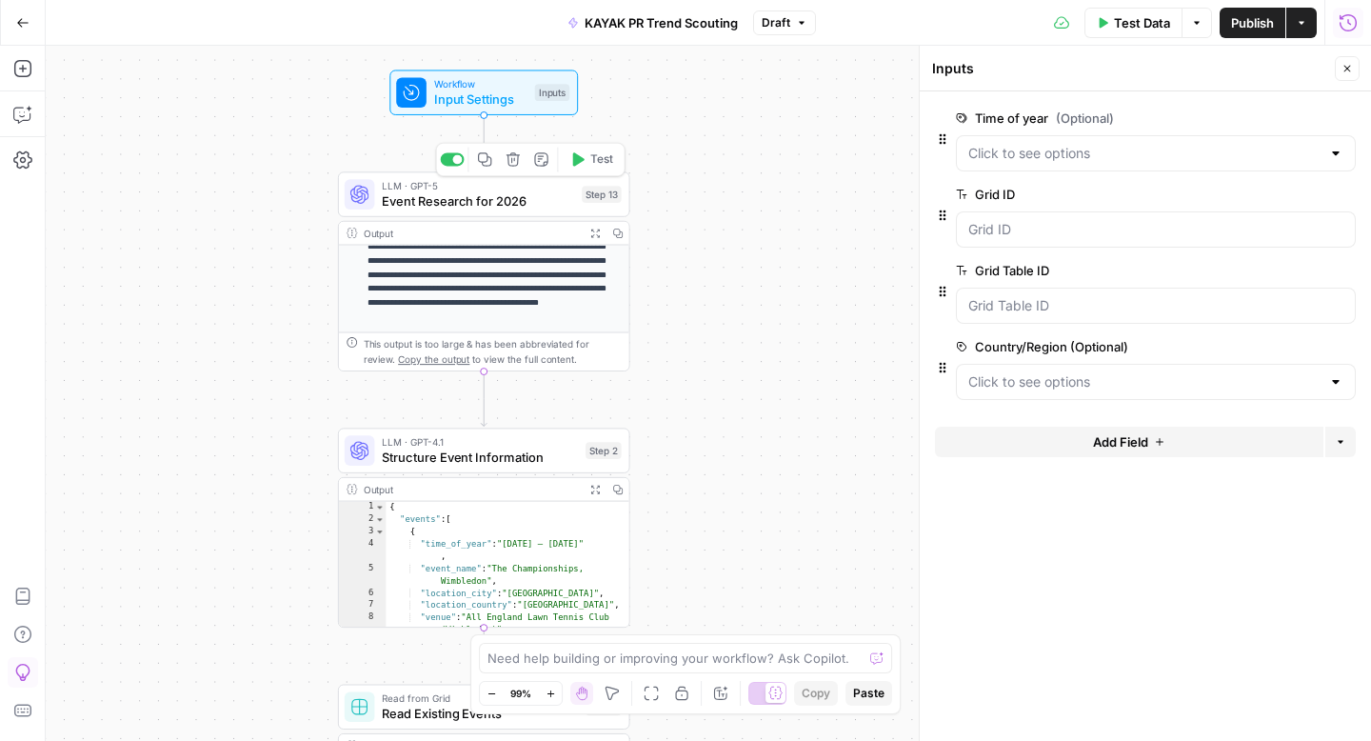
click at [465, 209] on span "Event Research for 2026" at bounding box center [478, 200] width 192 height 19
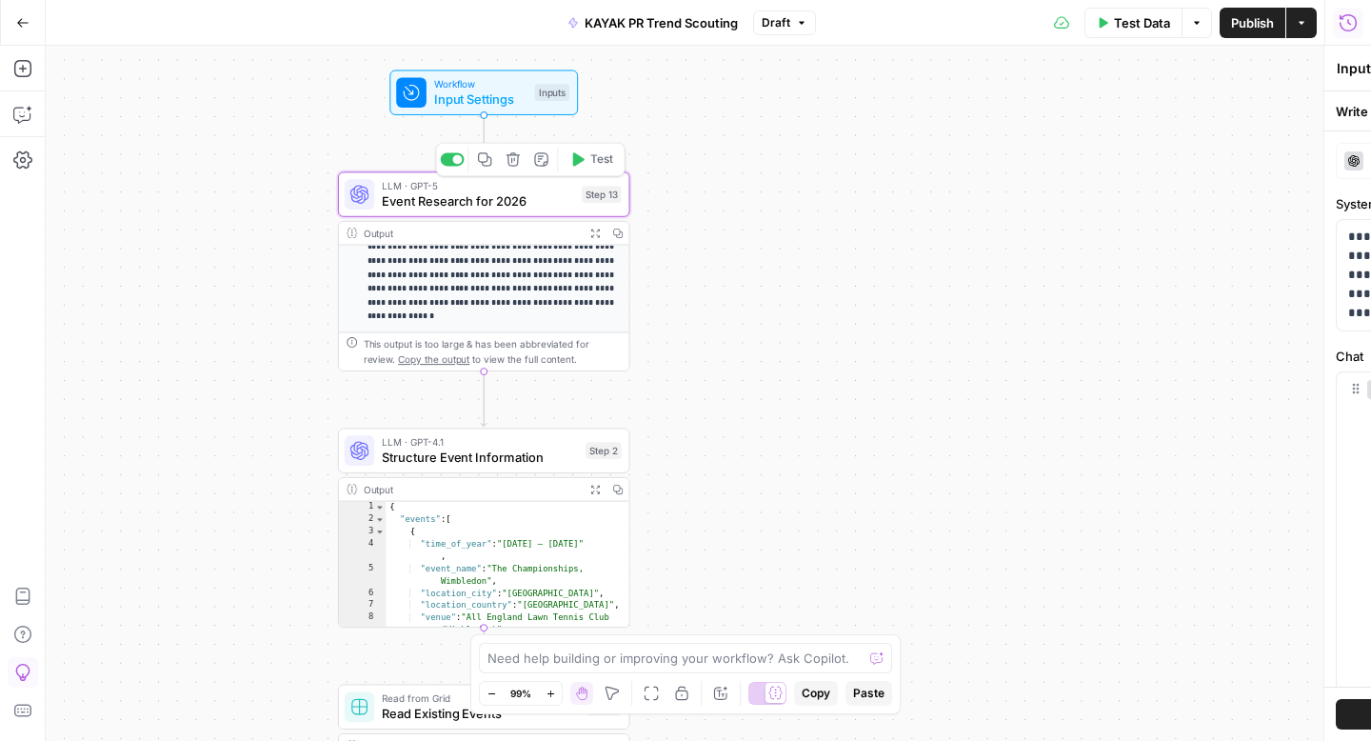
type textarea "Event Research for 2026"
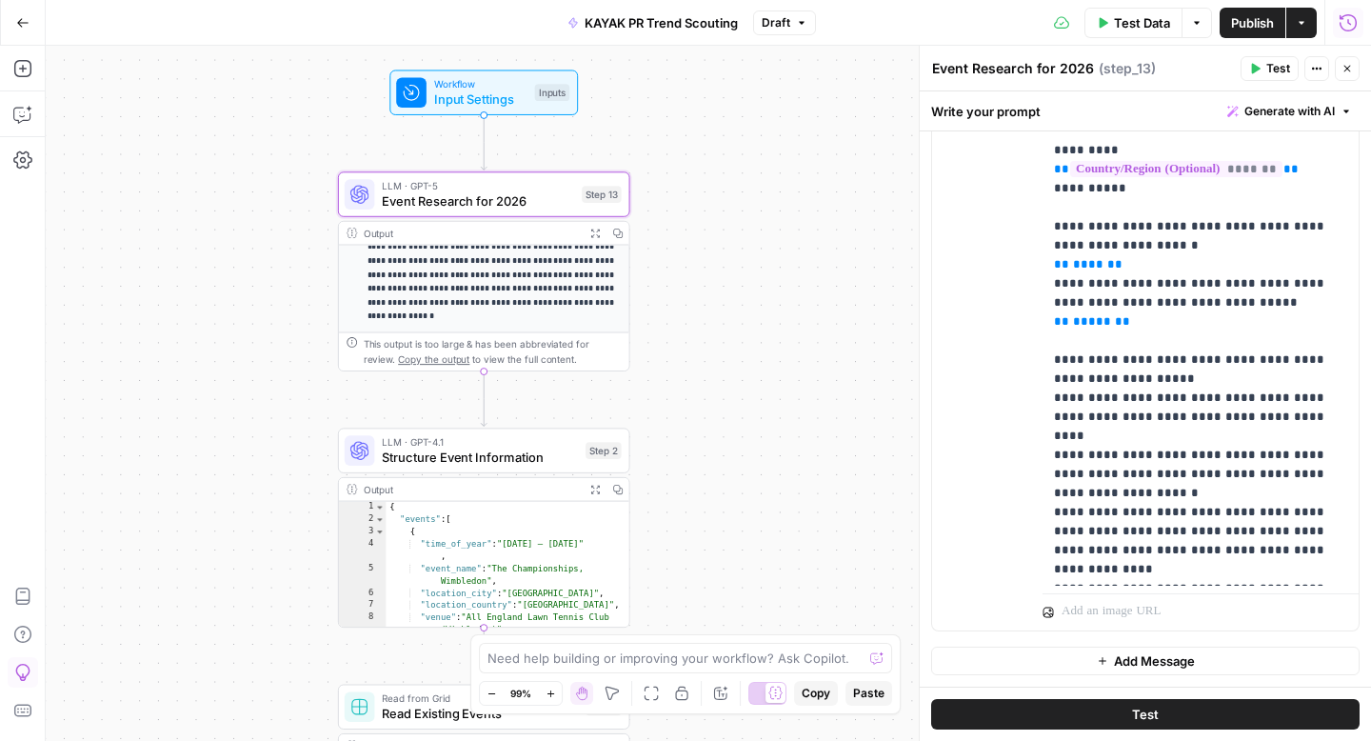
scroll to position [0, 0]
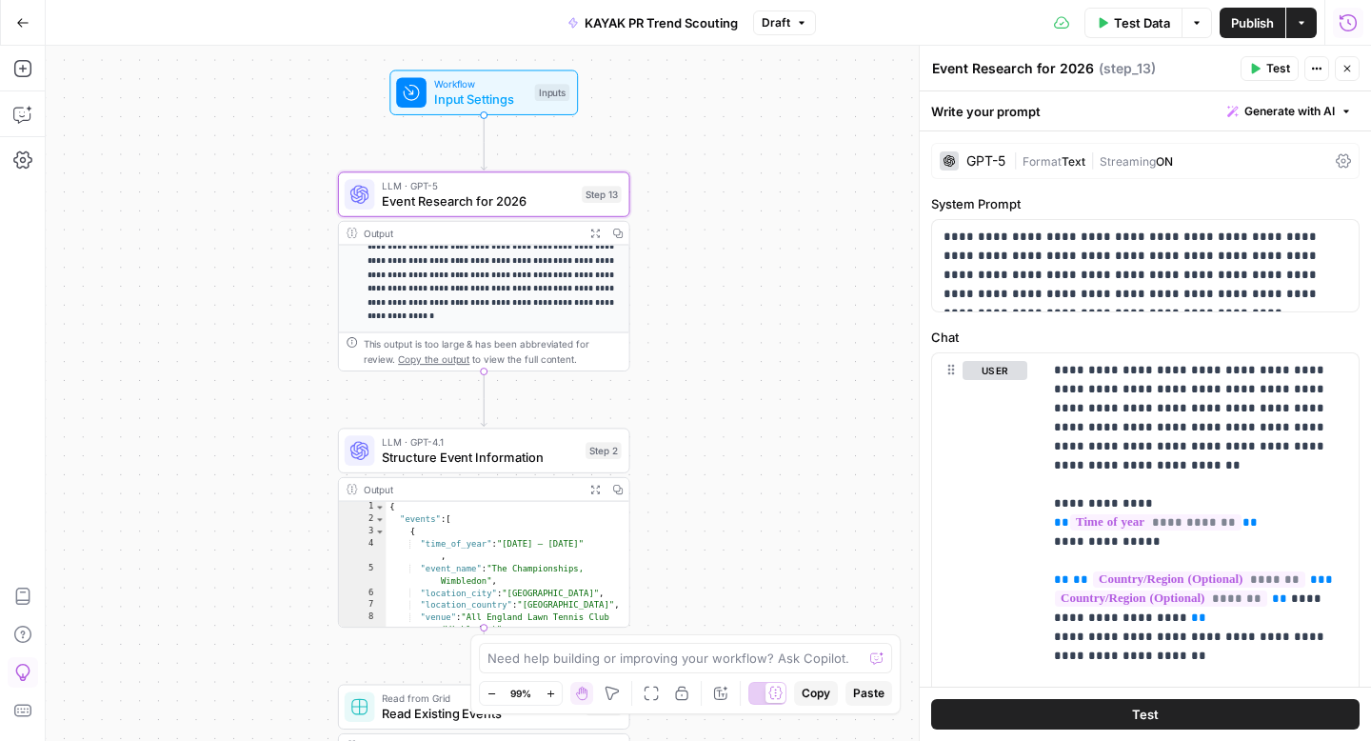
click at [1223, 171] on div "GPT-5 | Format Text | Streaming ON" at bounding box center [1145, 161] width 428 height 36
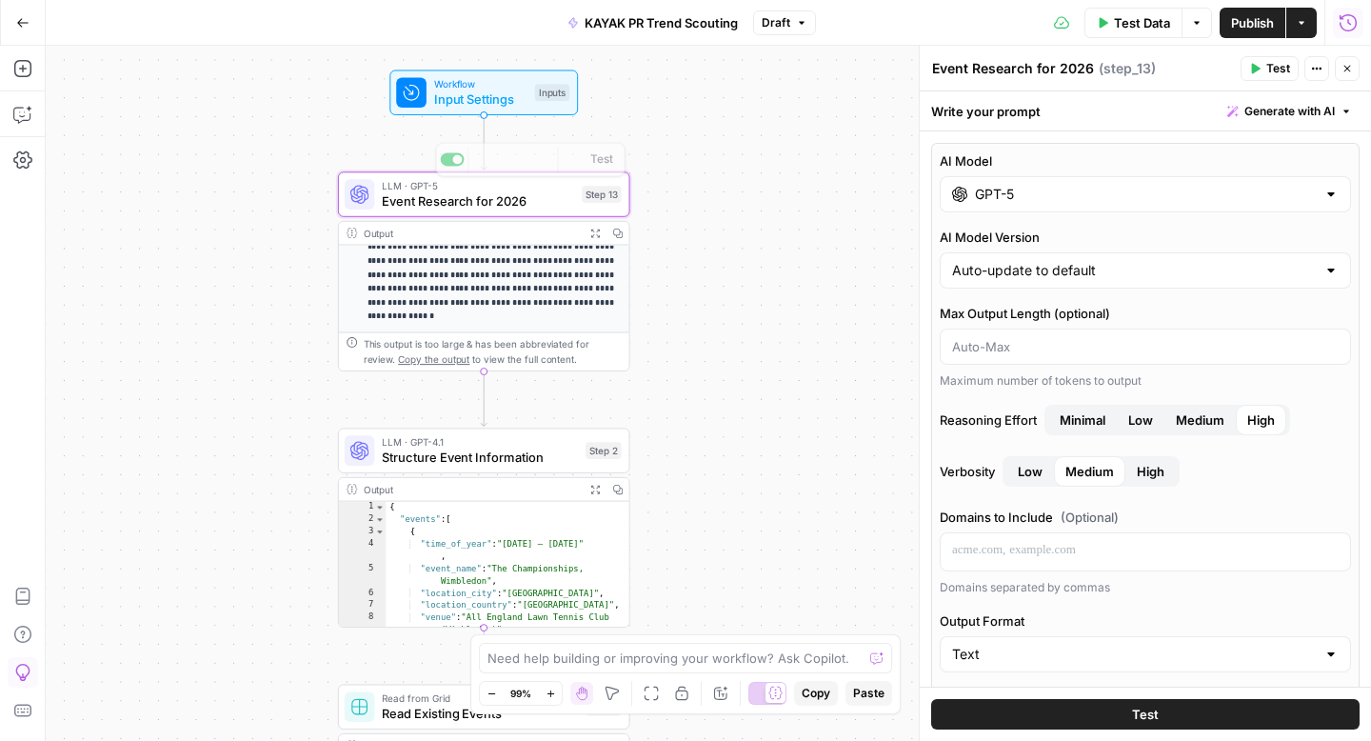
click at [544, 203] on span "Event Research for 2026" at bounding box center [478, 200] width 192 height 19
click at [1339, 69] on button "Close" at bounding box center [1347, 68] width 25 height 25
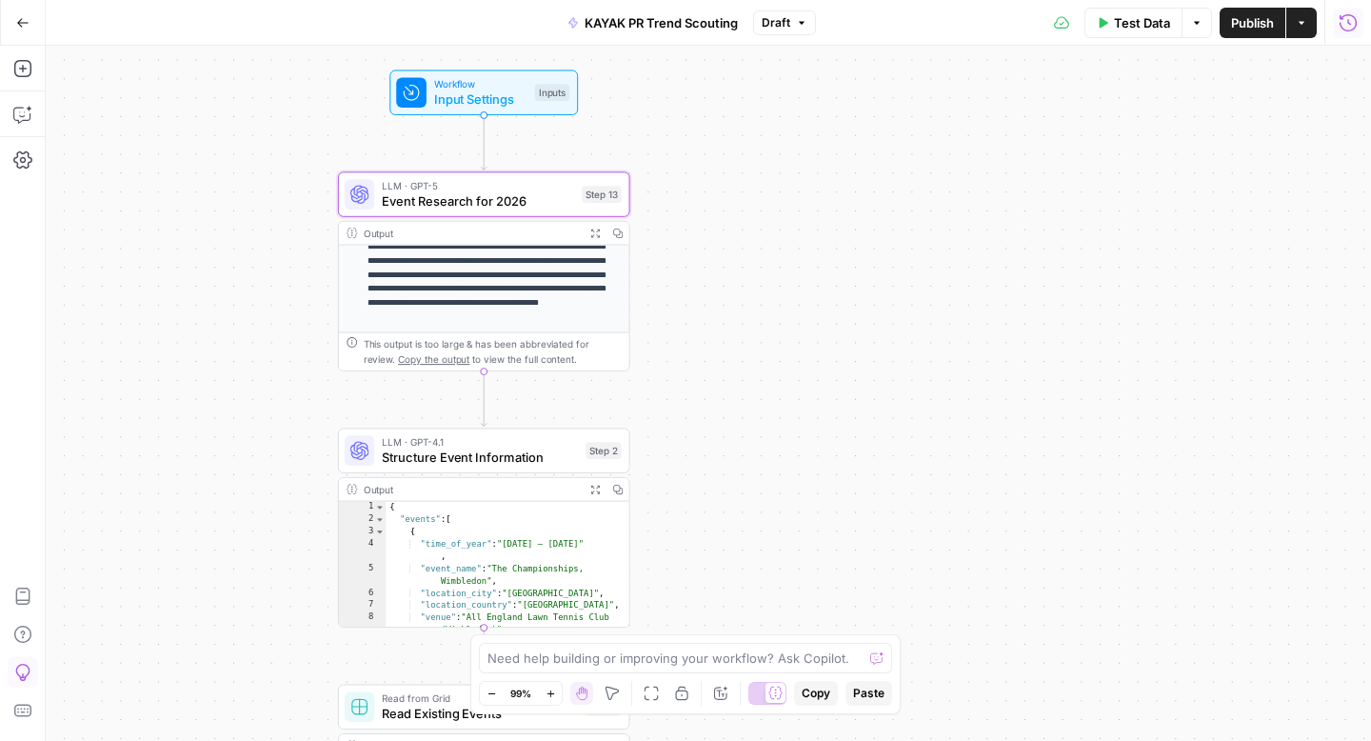
click at [538, 207] on span "Event Research for 2026" at bounding box center [478, 200] width 192 height 19
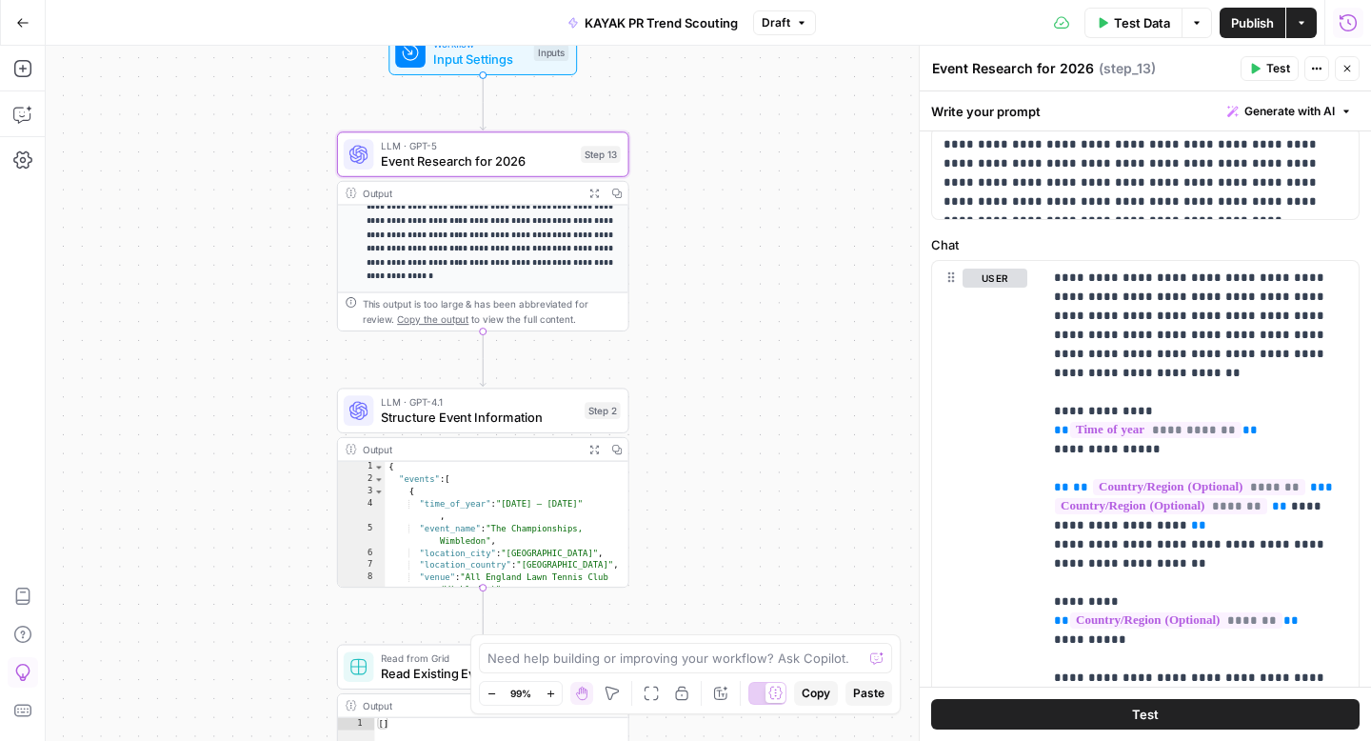
drag, startPoint x: 799, startPoint y: 405, endPoint x: 798, endPoint y: 328, distance: 76.2
click at [798, 327] on div "**********" at bounding box center [708, 393] width 1325 height 695
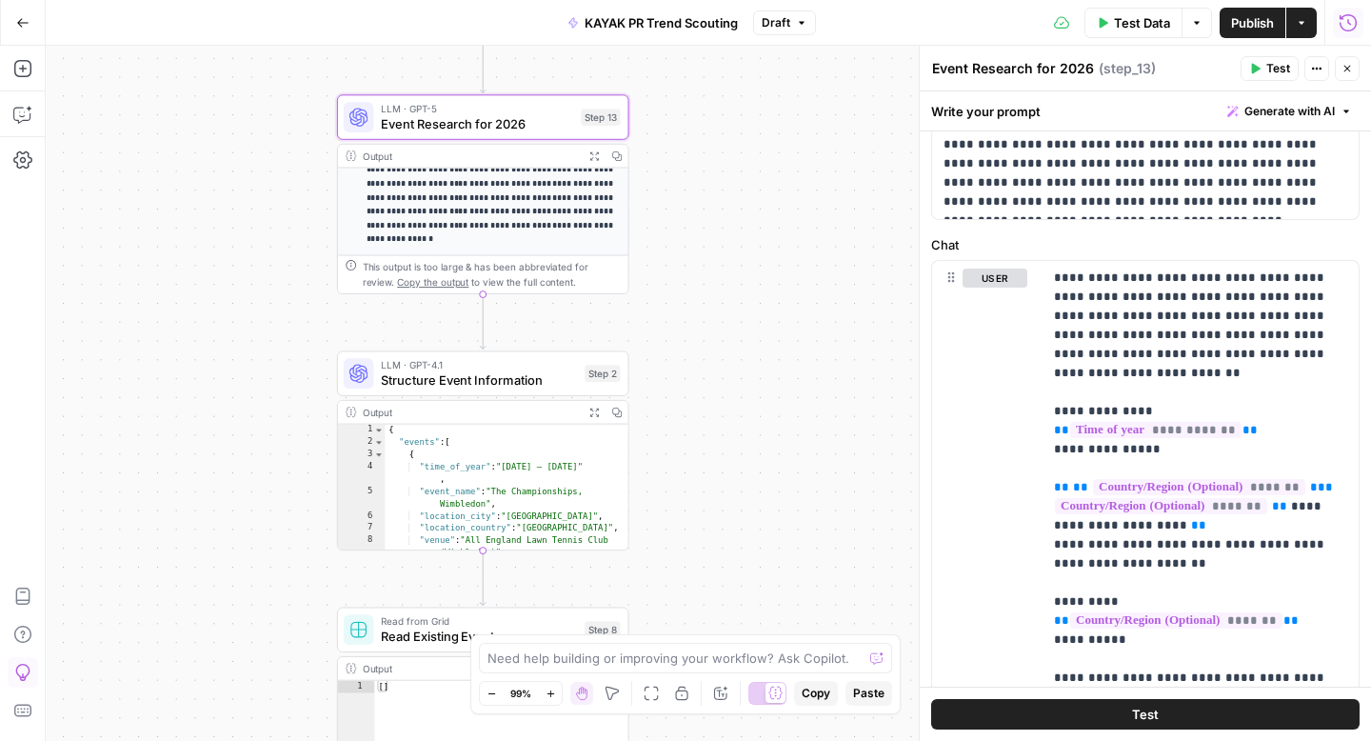
click at [1347, 78] on button "Close" at bounding box center [1347, 68] width 25 height 25
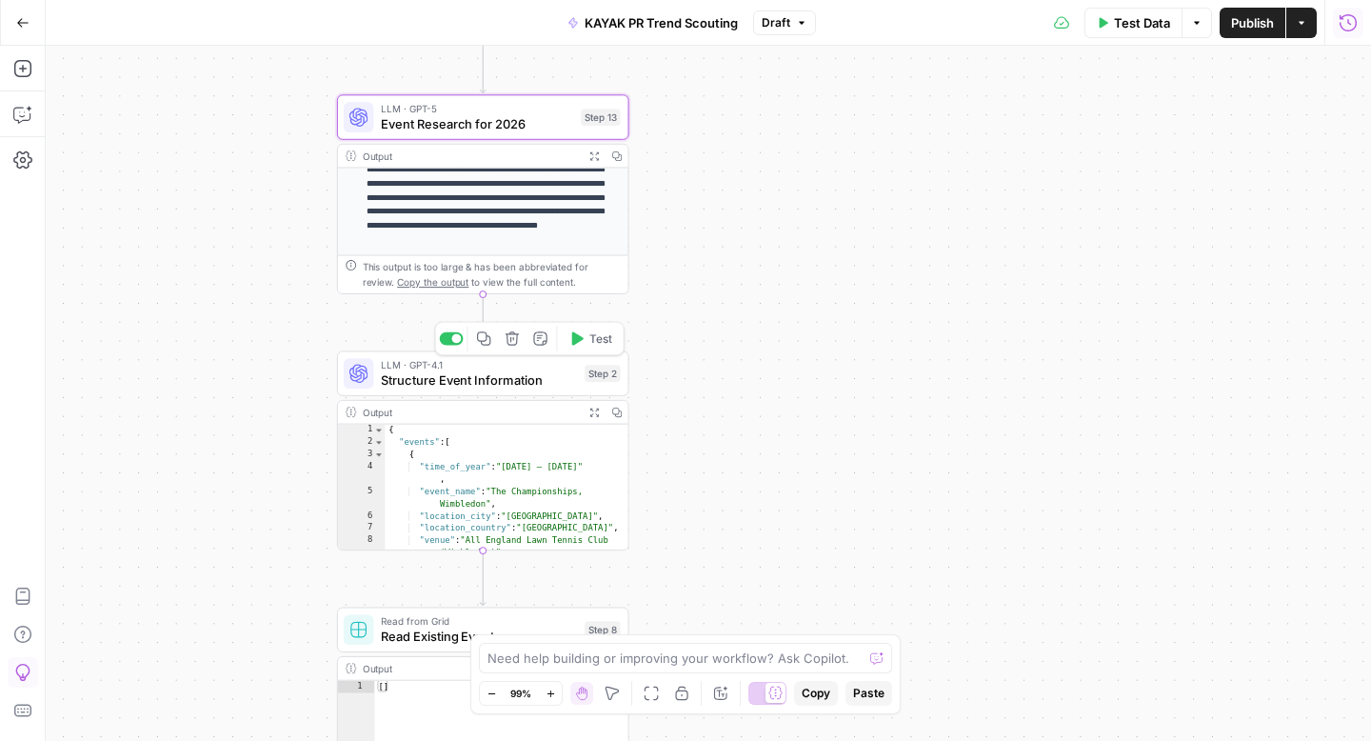
click at [498, 379] on span "Structure Event Information" at bounding box center [479, 379] width 196 height 19
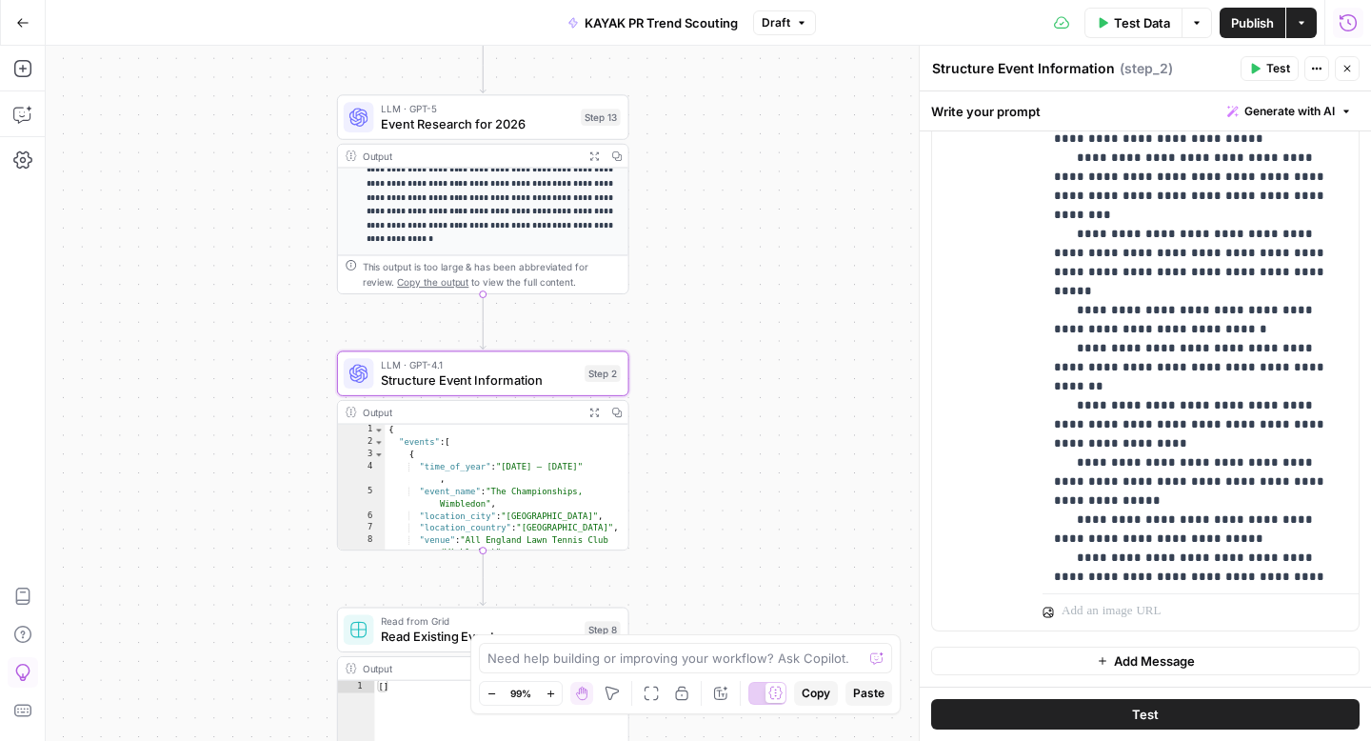
scroll to position [429, 0]
click at [1348, 61] on button "Close" at bounding box center [1347, 68] width 25 height 25
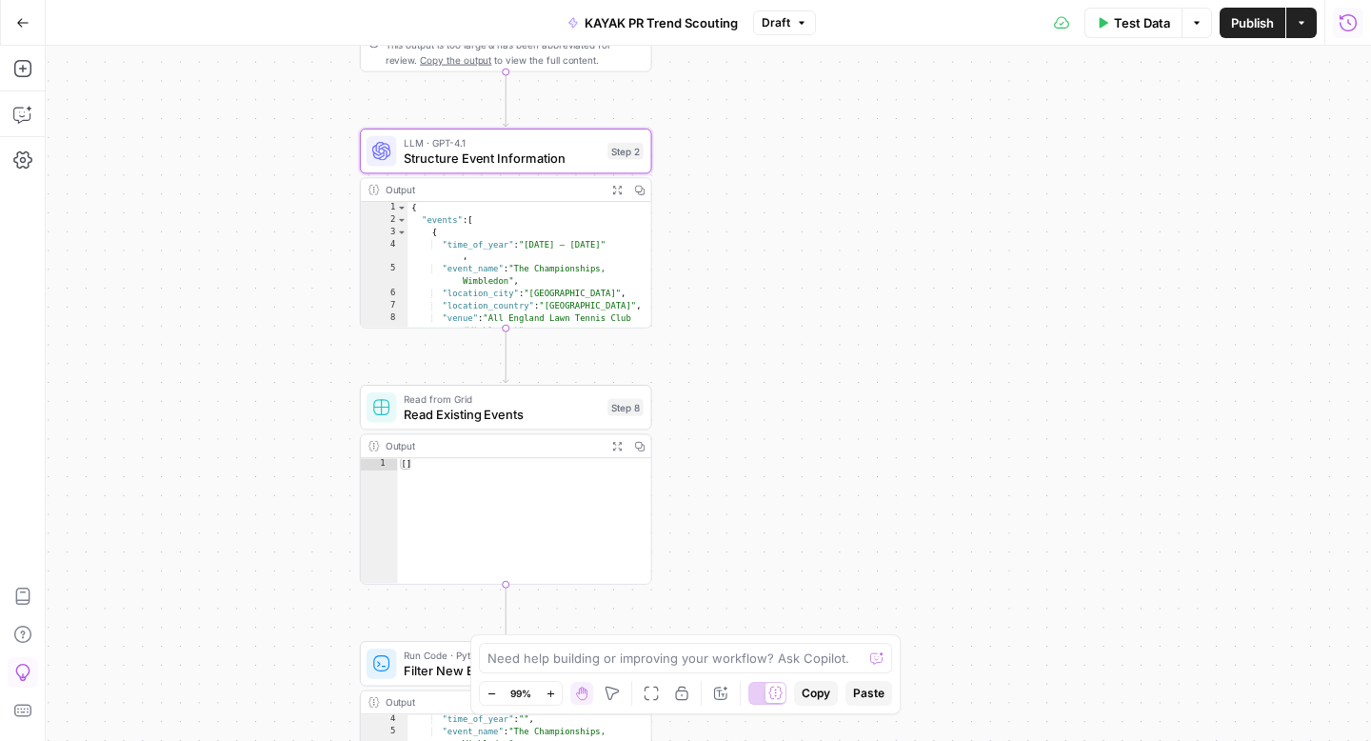
click at [512, 422] on span "Read Existing Events" at bounding box center [502, 414] width 196 height 19
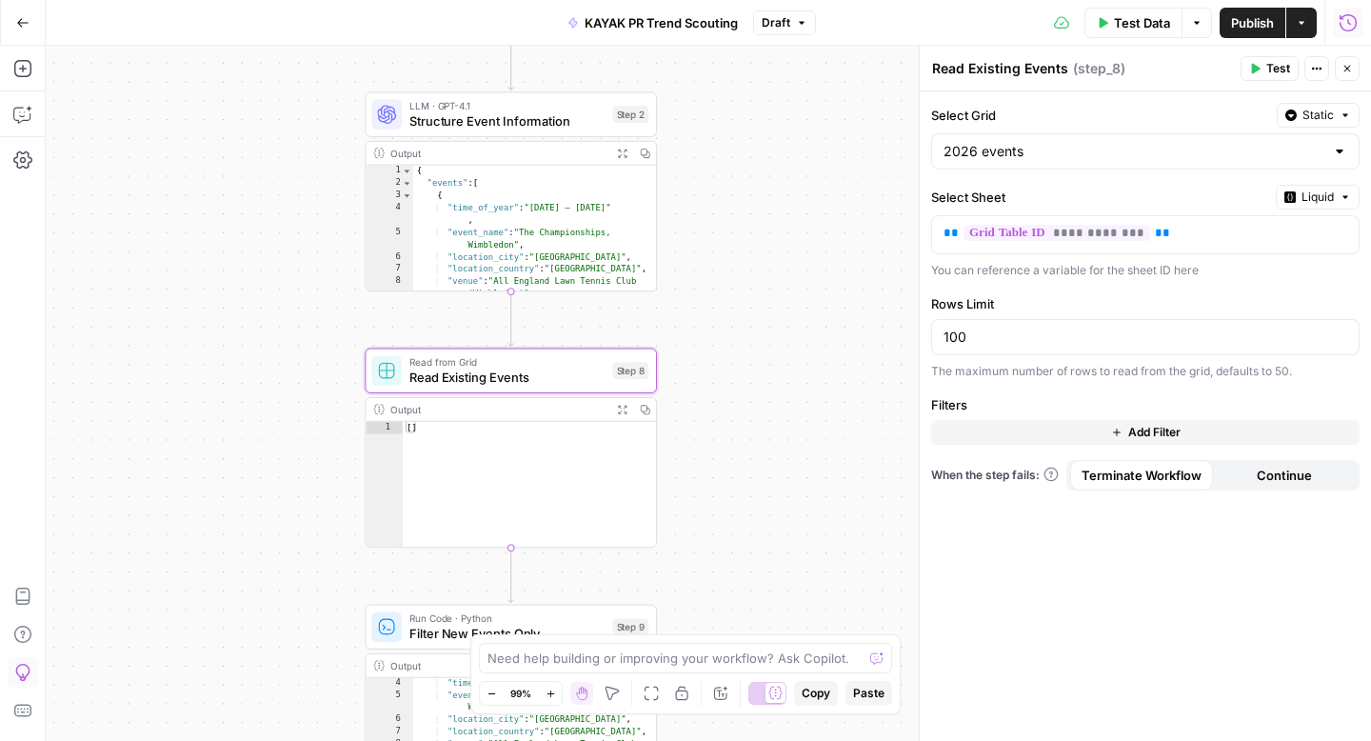
type textarea "**"
click at [507, 468] on div "[ ]" at bounding box center [530, 497] width 254 height 151
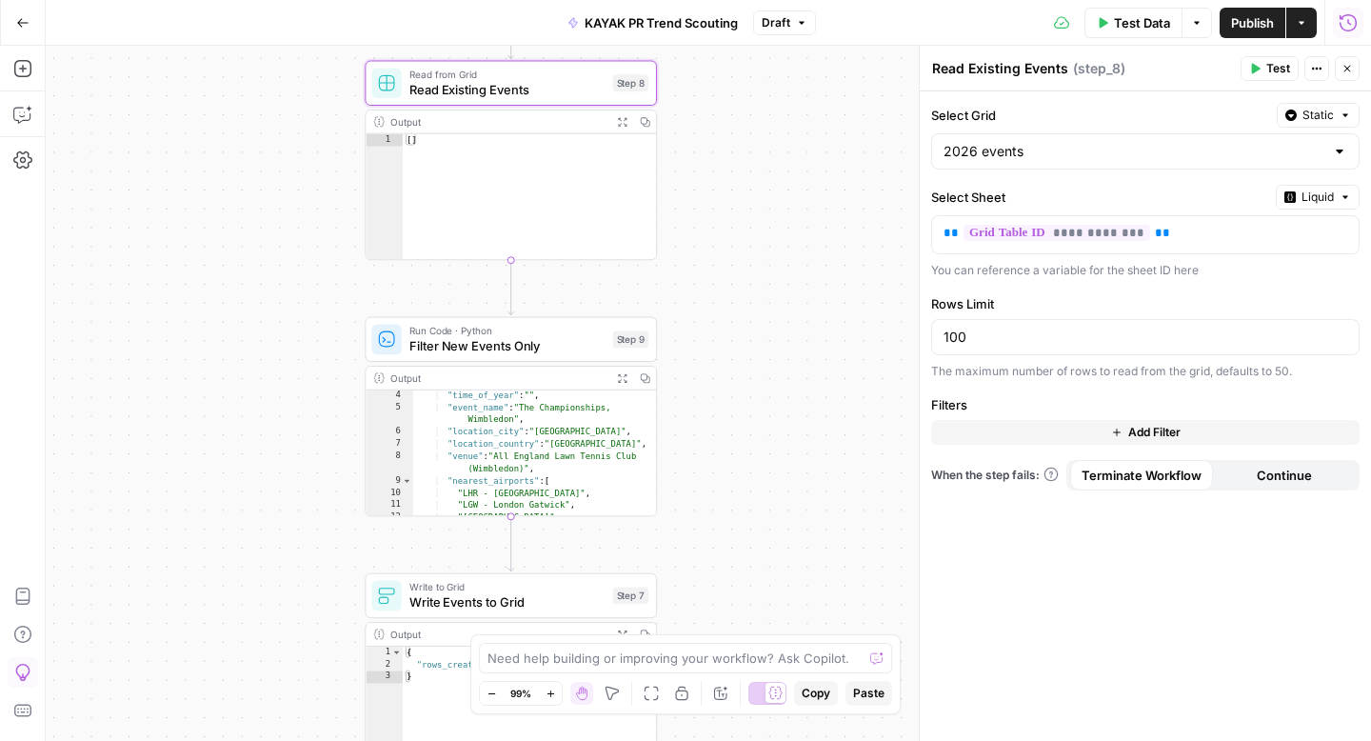
click at [525, 351] on span "Filter New Events Only" at bounding box center [507, 345] width 196 height 19
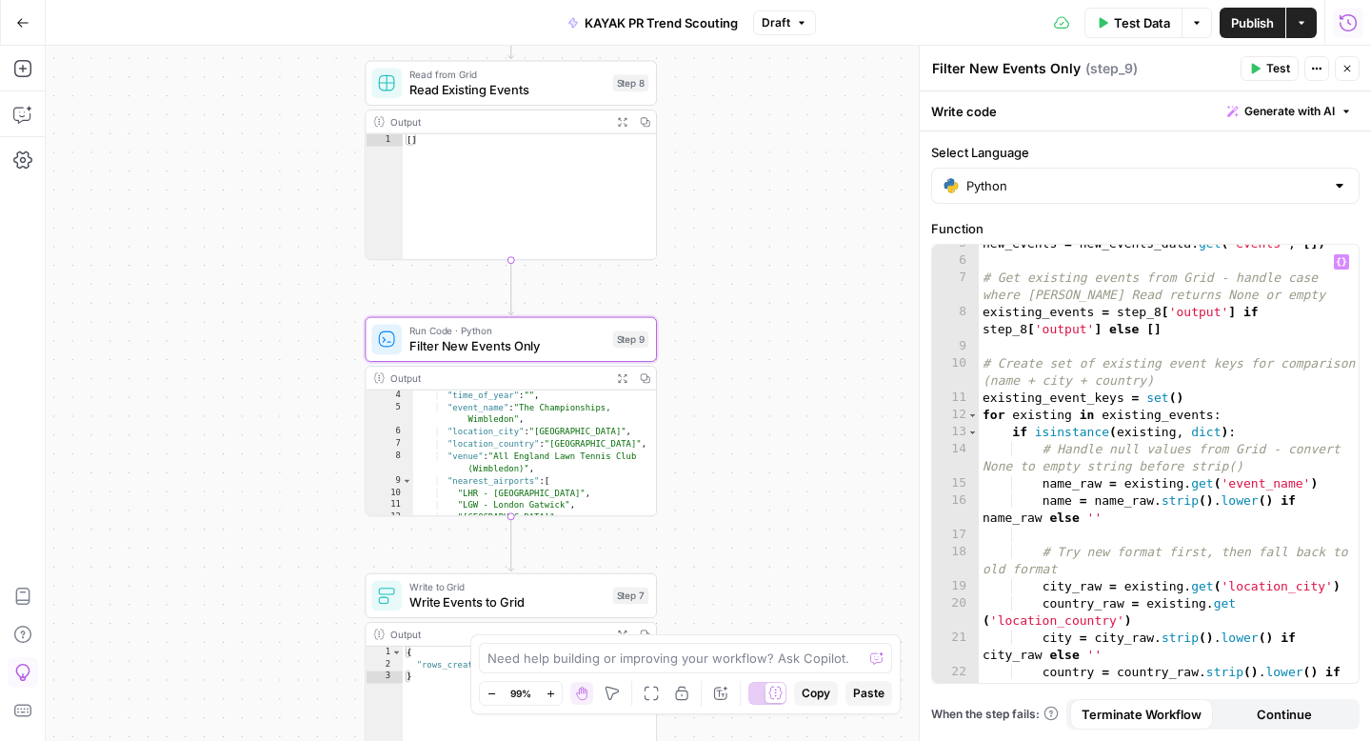
scroll to position [42, 0]
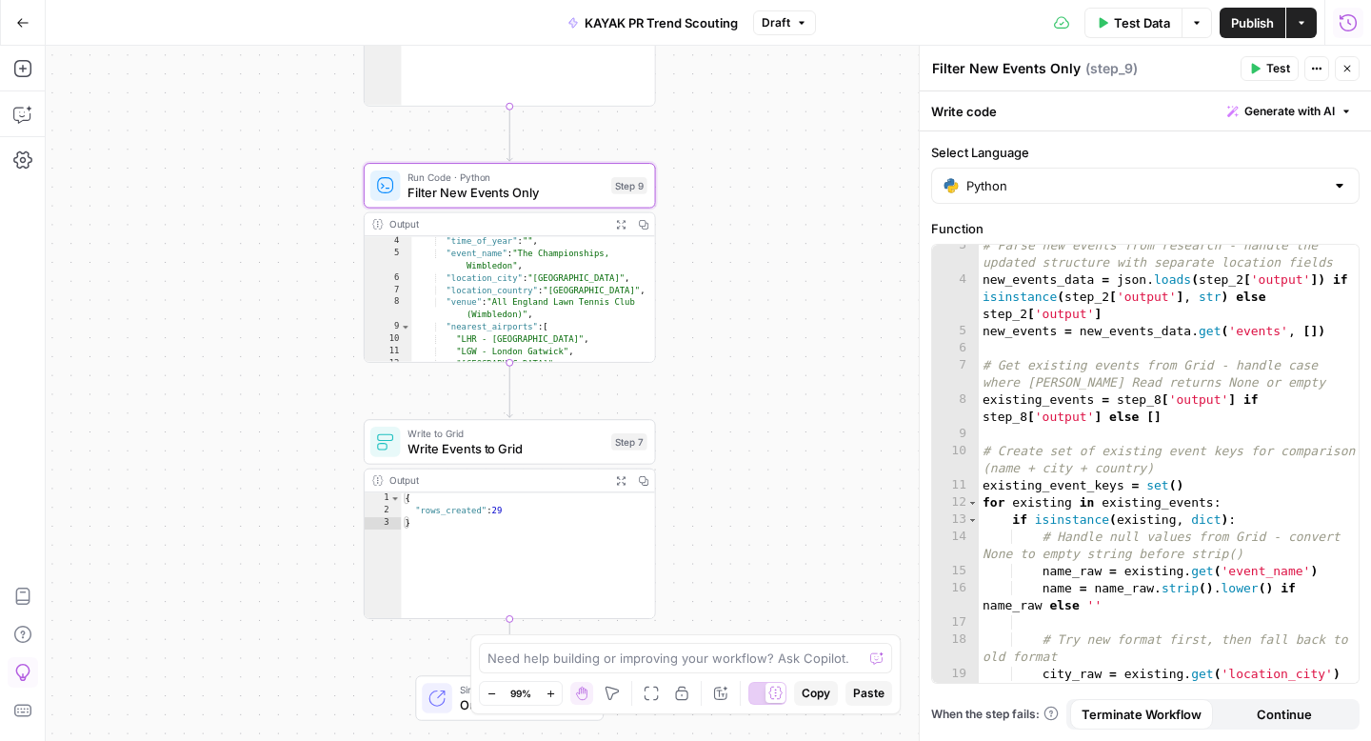
click at [502, 461] on div "Write to Grid Write Events to Grid Step 7 Copy step Delete step Add Note Test" at bounding box center [510, 441] width 292 height 45
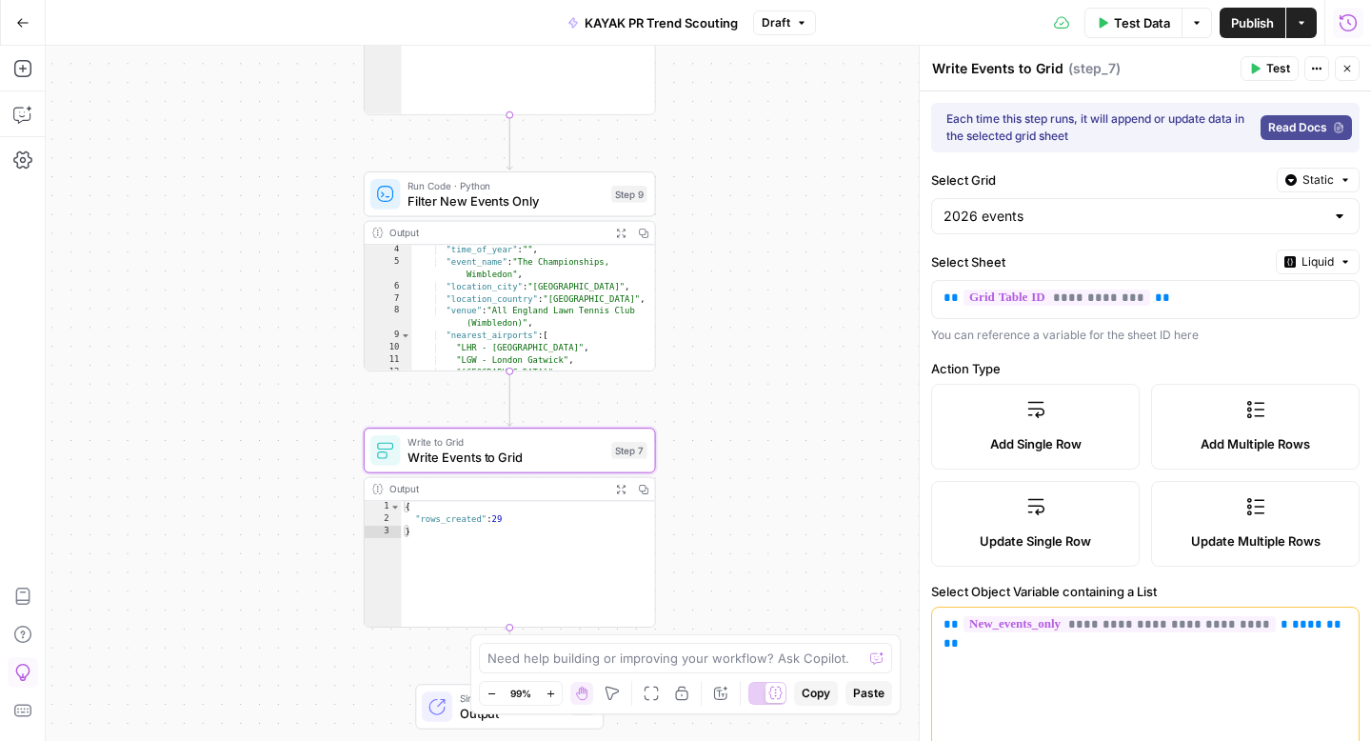
drag, startPoint x: 730, startPoint y: 269, endPoint x: 727, endPoint y: 461, distance: 191.4
click at [728, 462] on div "**********" at bounding box center [708, 393] width 1325 height 695
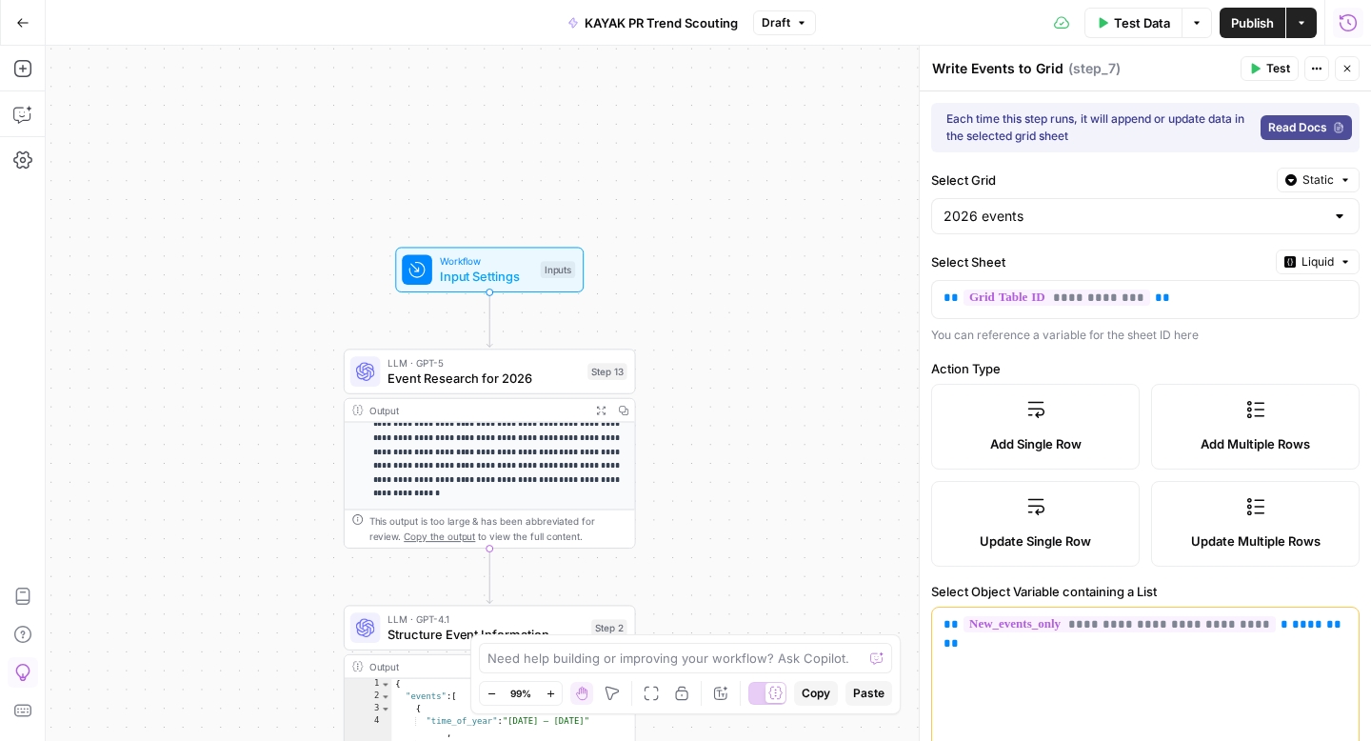
click at [496, 285] on span "Input Settings" at bounding box center [486, 276] width 93 height 19
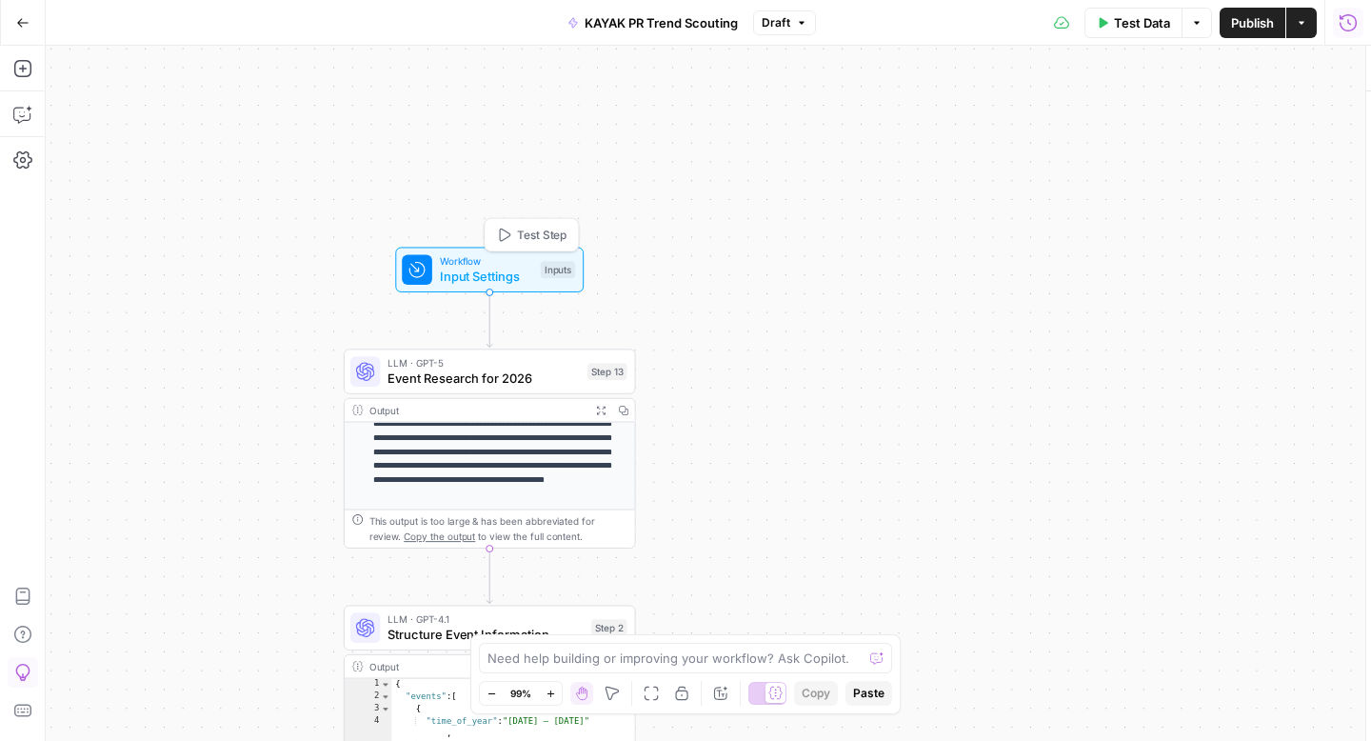
type textarea "Inputs"
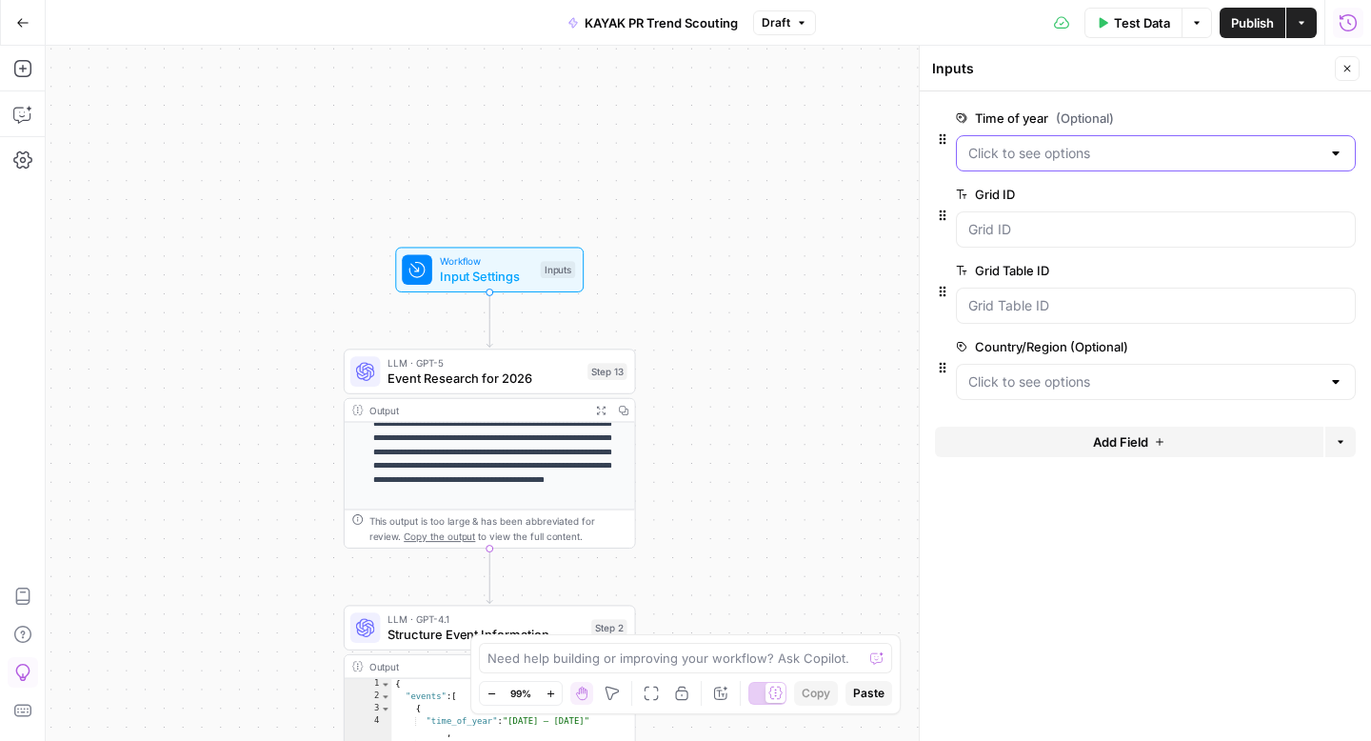
click at [1151, 161] on year "Time of year (Optional)" at bounding box center [1144, 153] width 352 height 19
click at [1075, 156] on year "Time of year (Optional)" at bounding box center [1144, 153] width 352 height 19
click at [1065, 740] on form "Time of year (Optional) edit field Delete group Grid ID edit field Delete group…" at bounding box center [1145, 415] width 451 height 649
click at [1009, 230] on ID "Grid ID" at bounding box center [1155, 229] width 375 height 19
click at [1127, 24] on span "Test Data" at bounding box center [1142, 22] width 56 height 19
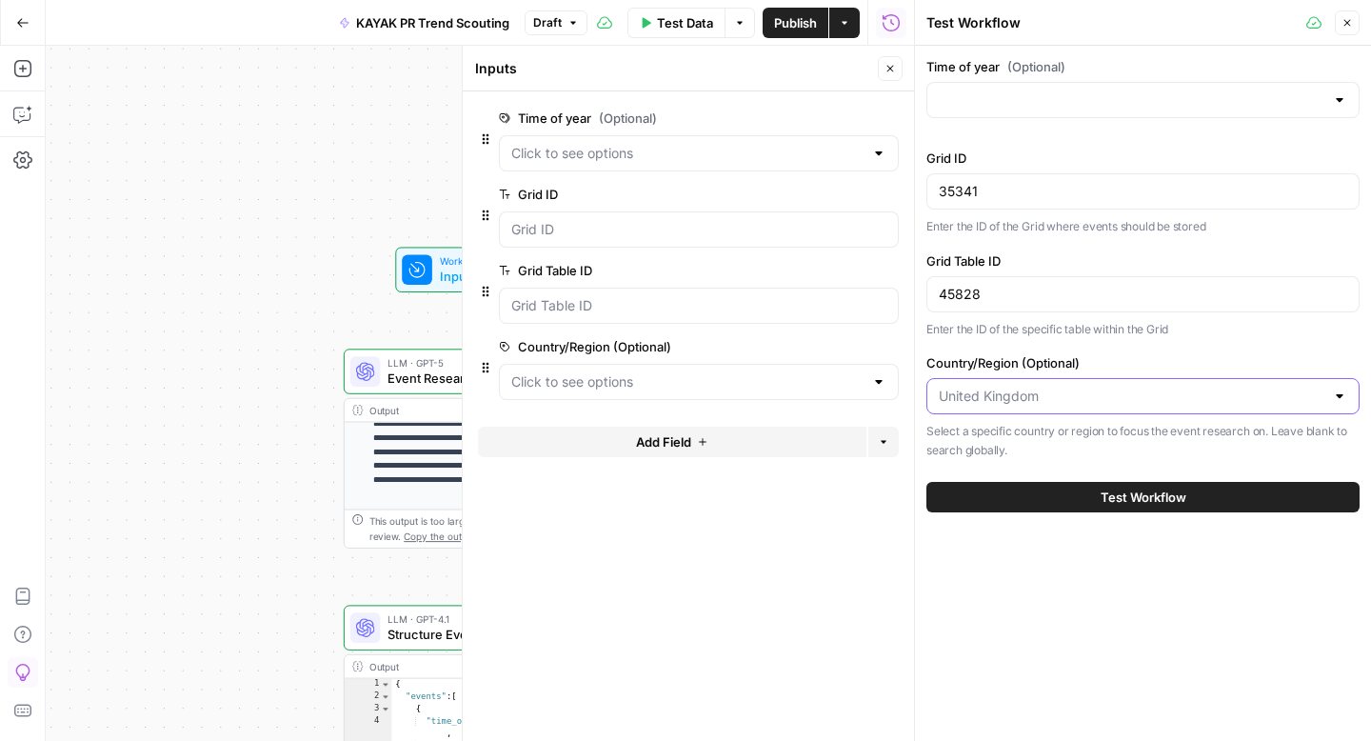
click at [1091, 402] on input "Country/Region (Optional)" at bounding box center [1132, 395] width 386 height 19
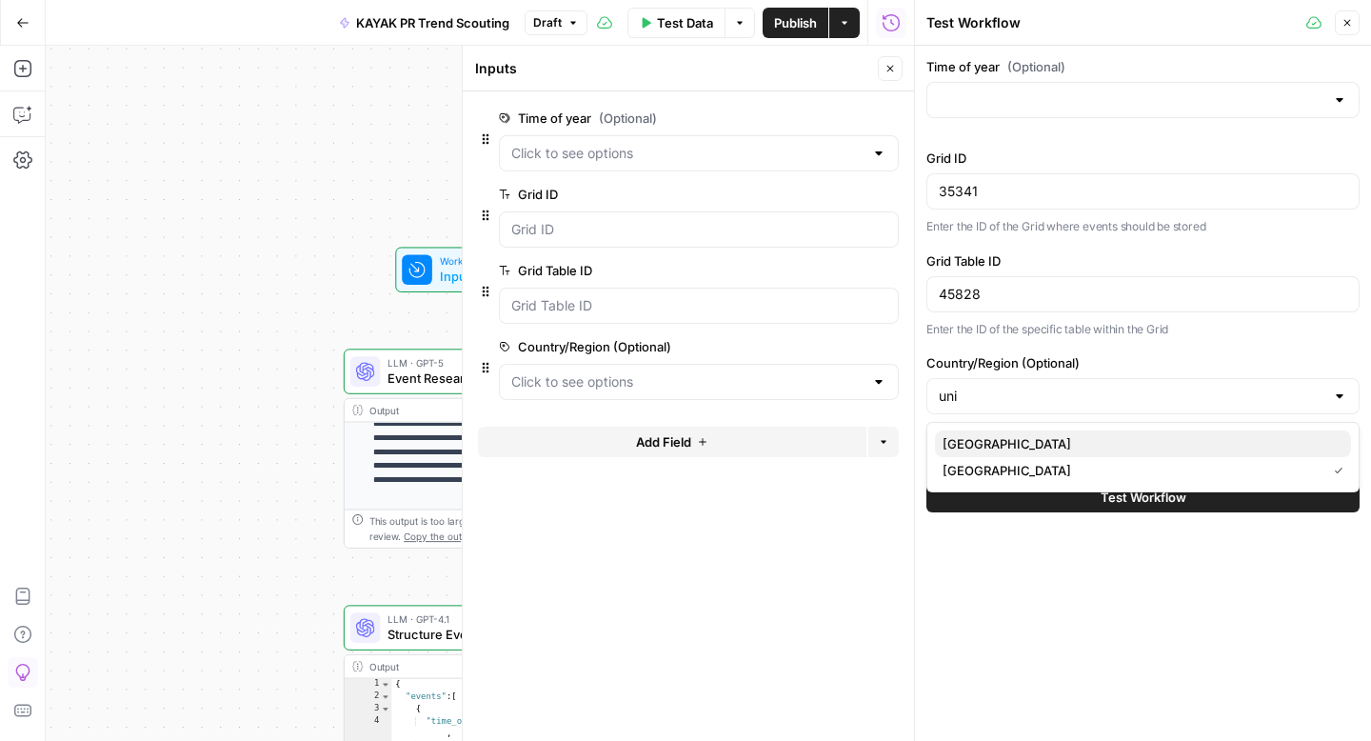
click at [1053, 446] on span "[GEOGRAPHIC_DATA]" at bounding box center [1138, 443] width 393 height 19
type input "[GEOGRAPHIC_DATA]"
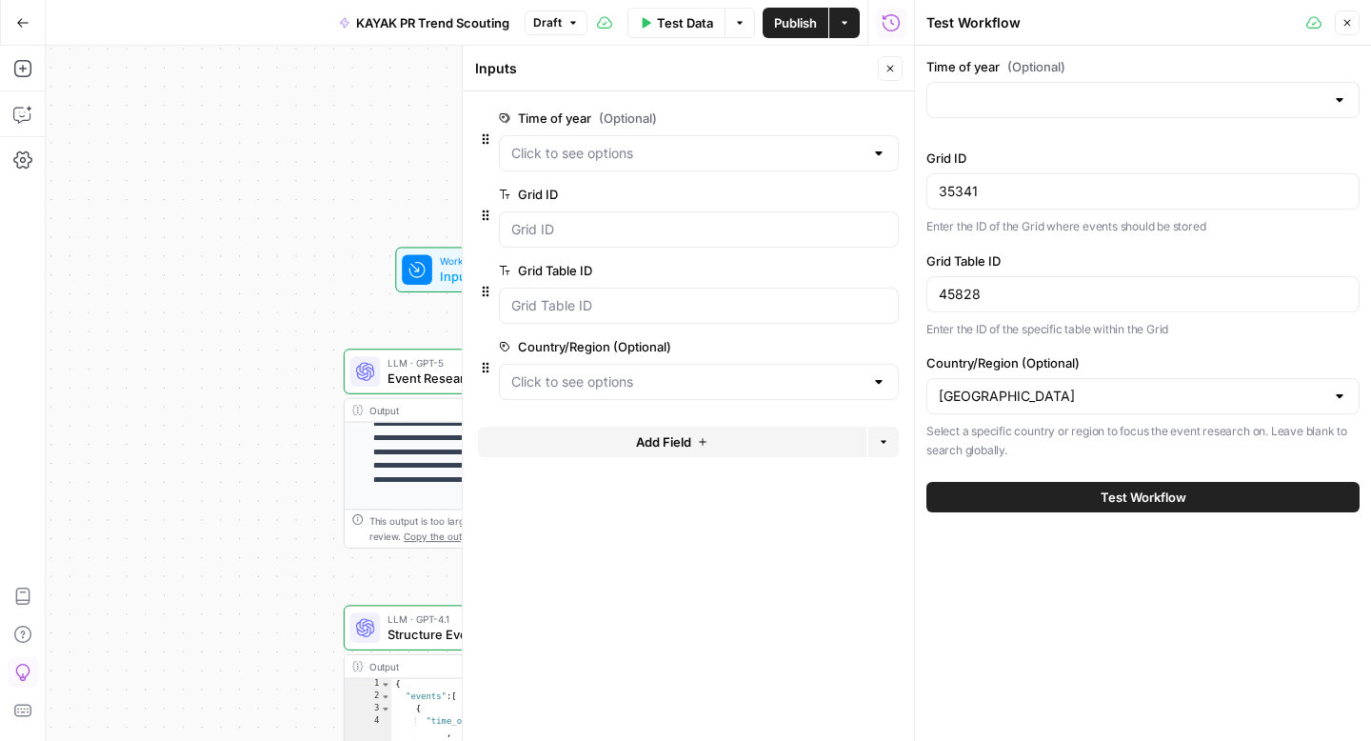
click at [1023, 303] on div "45828" at bounding box center [1142, 294] width 433 height 36
click at [980, 292] on input "45828" at bounding box center [1143, 294] width 408 height 19
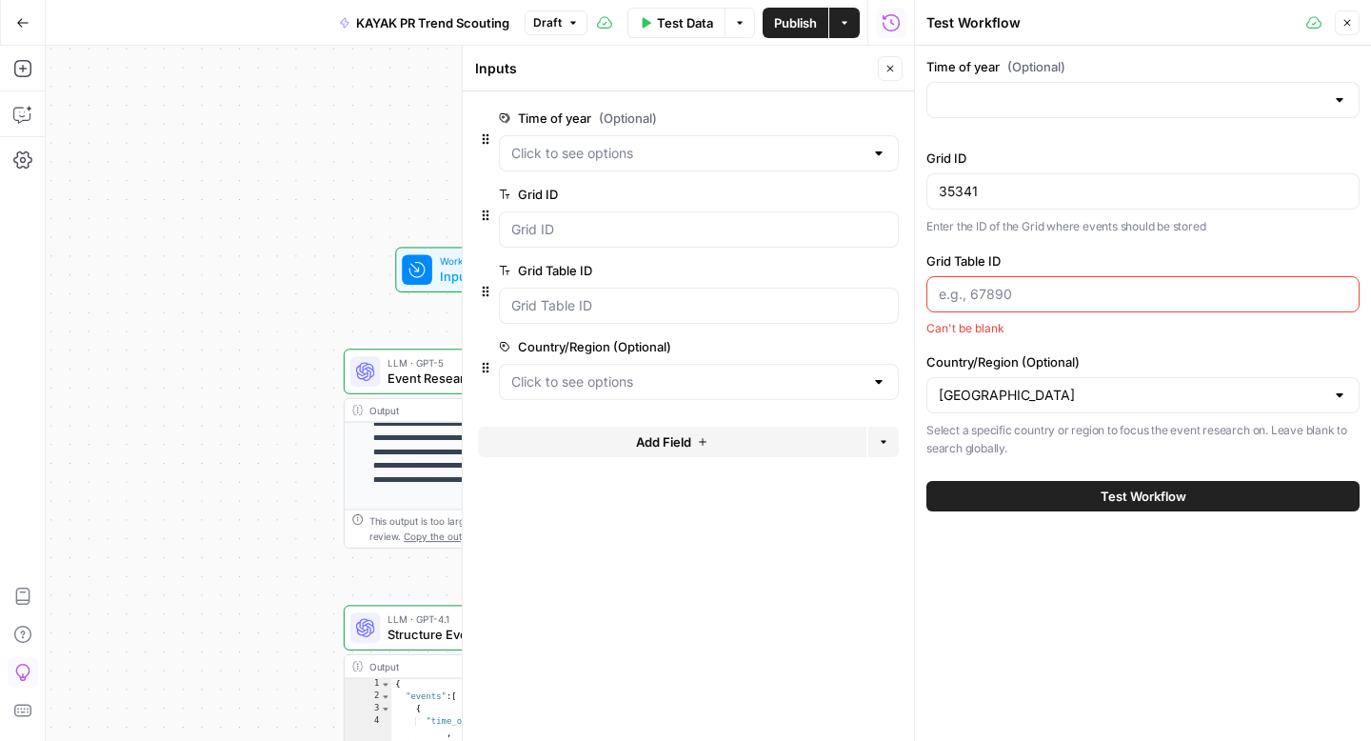
paste input "46058"
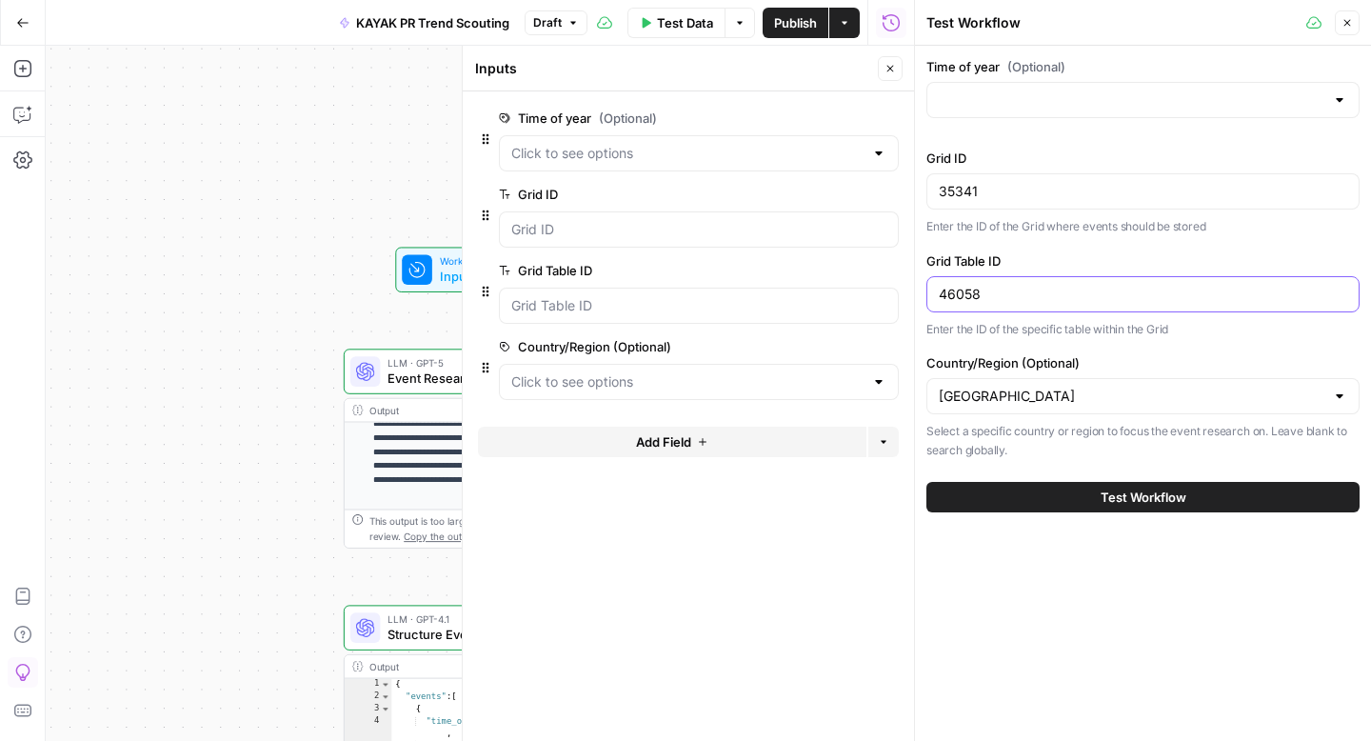
type input "46058"
click at [1210, 504] on button "Test Workflow" at bounding box center [1142, 497] width 433 height 30
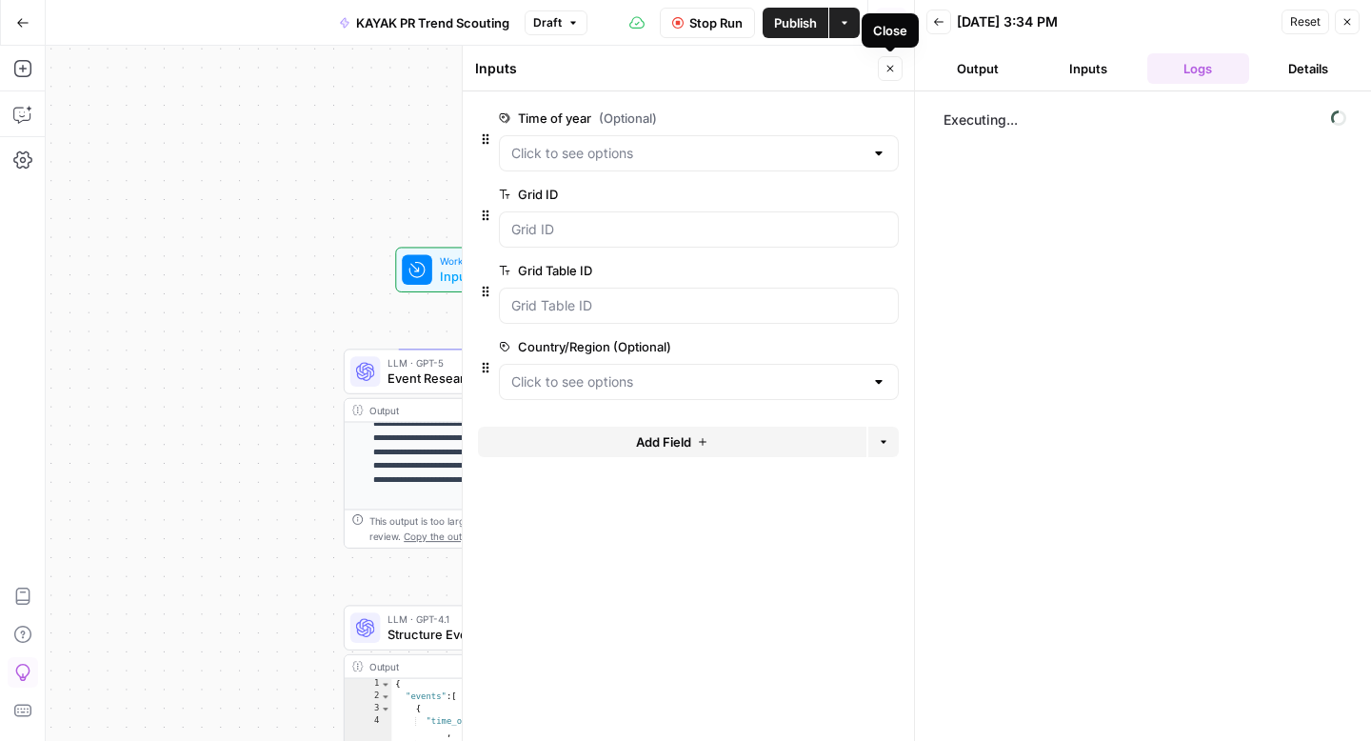
click at [888, 75] on button "Close" at bounding box center [890, 68] width 25 height 25
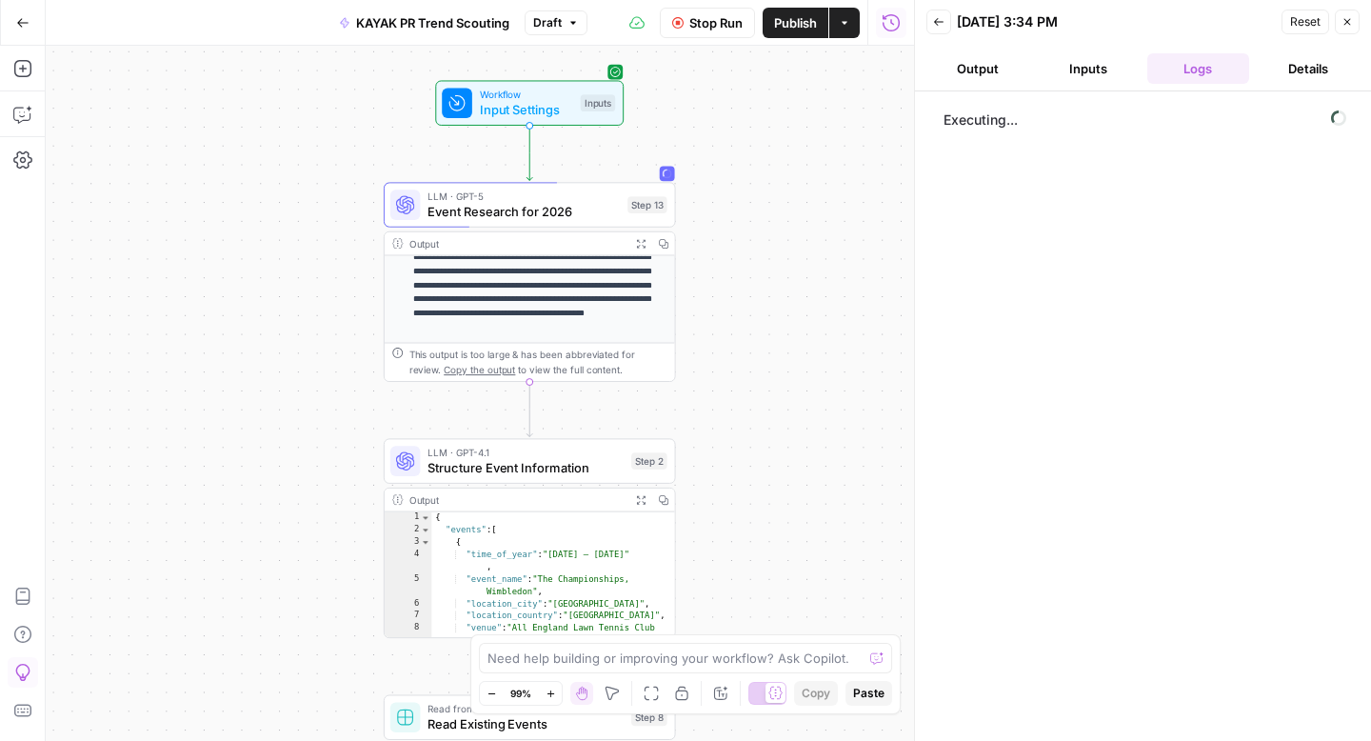
drag, startPoint x: 757, startPoint y: 394, endPoint x: 797, endPoint y: 228, distance: 170.4
click at [797, 228] on div "**********" at bounding box center [480, 393] width 868 height 695
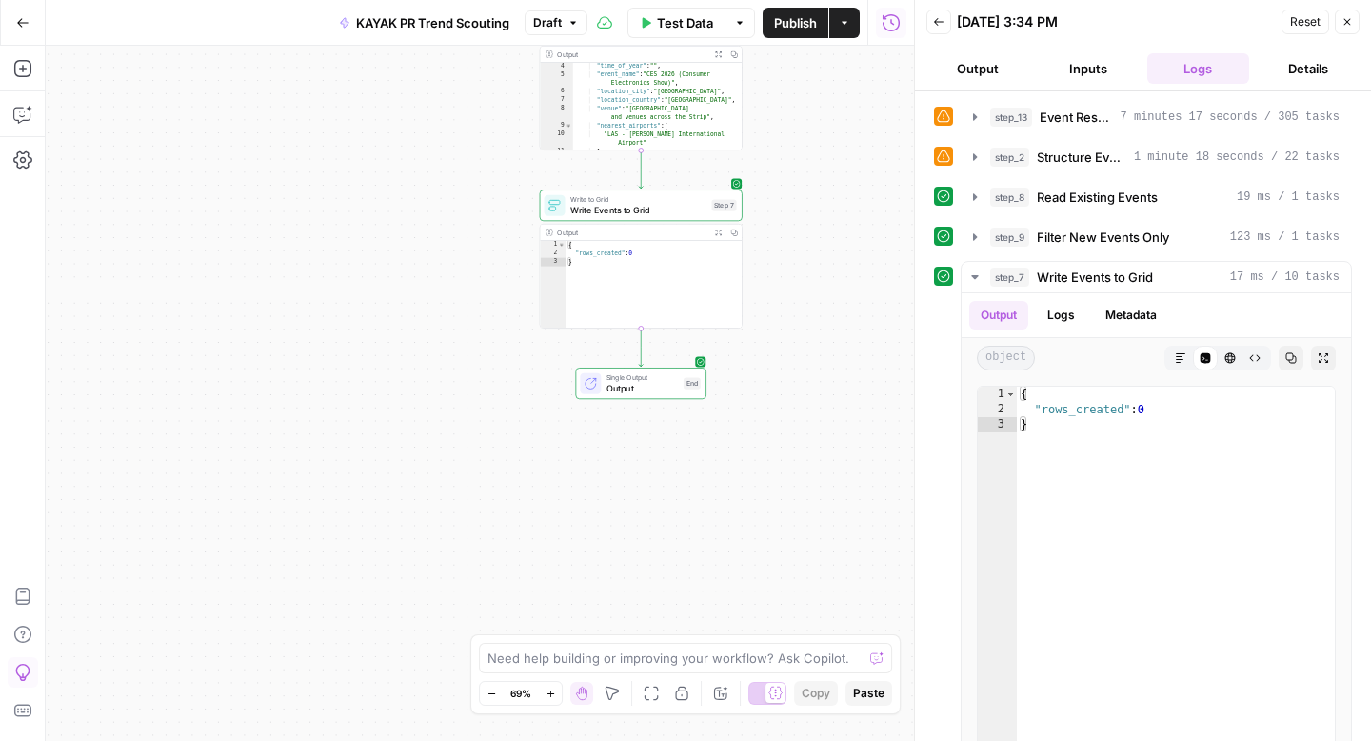
click at [31, 23] on button "Go Back" at bounding box center [23, 23] width 34 height 34
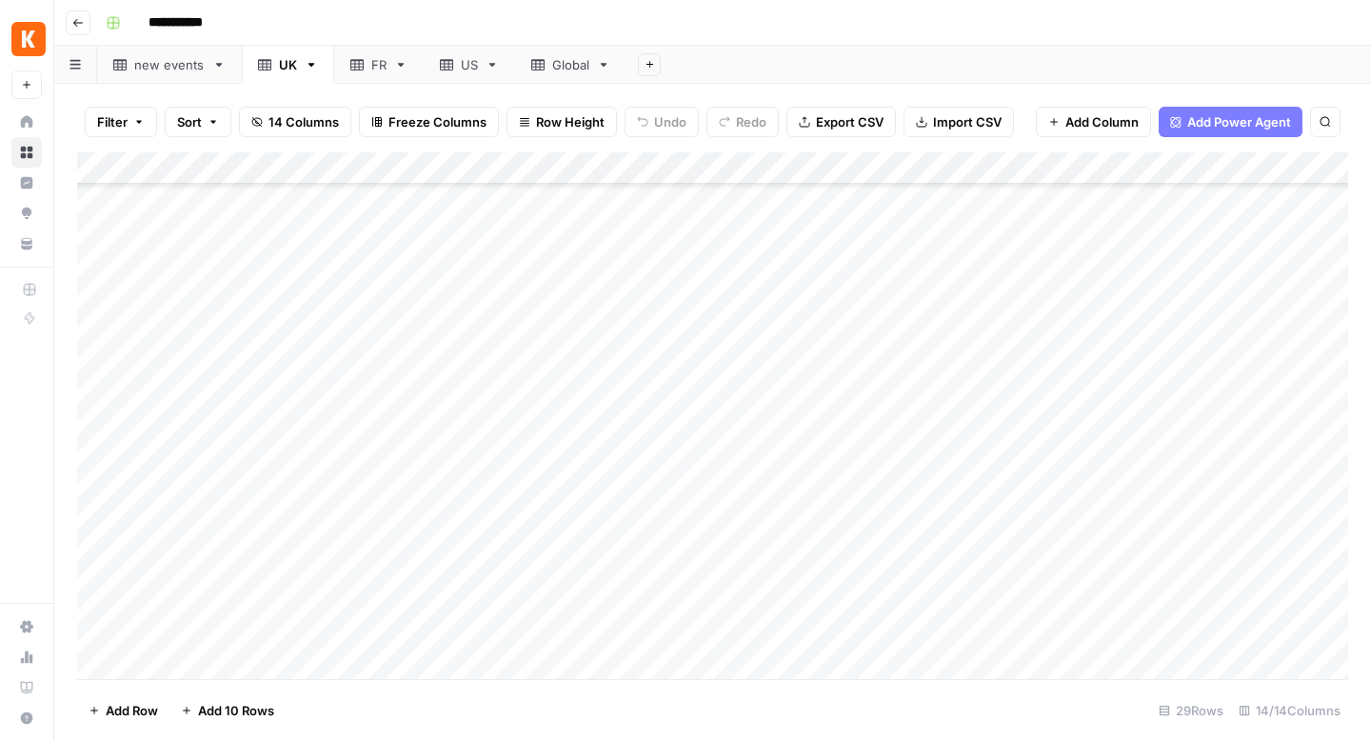
scroll to position [475, 0]
drag, startPoint x: 178, startPoint y: 70, endPoint x: 606, endPoint y: 70, distance: 428.4
click at [606, 70] on div "new events UK FR US Global Add Sheet" at bounding box center [712, 65] width 1316 height 38
drag, startPoint x: 416, startPoint y: 71, endPoint x: 171, endPoint y: 72, distance: 244.6
click at [171, 72] on div "UK FR US Global new events Add Sheet" at bounding box center [712, 65] width 1316 height 38
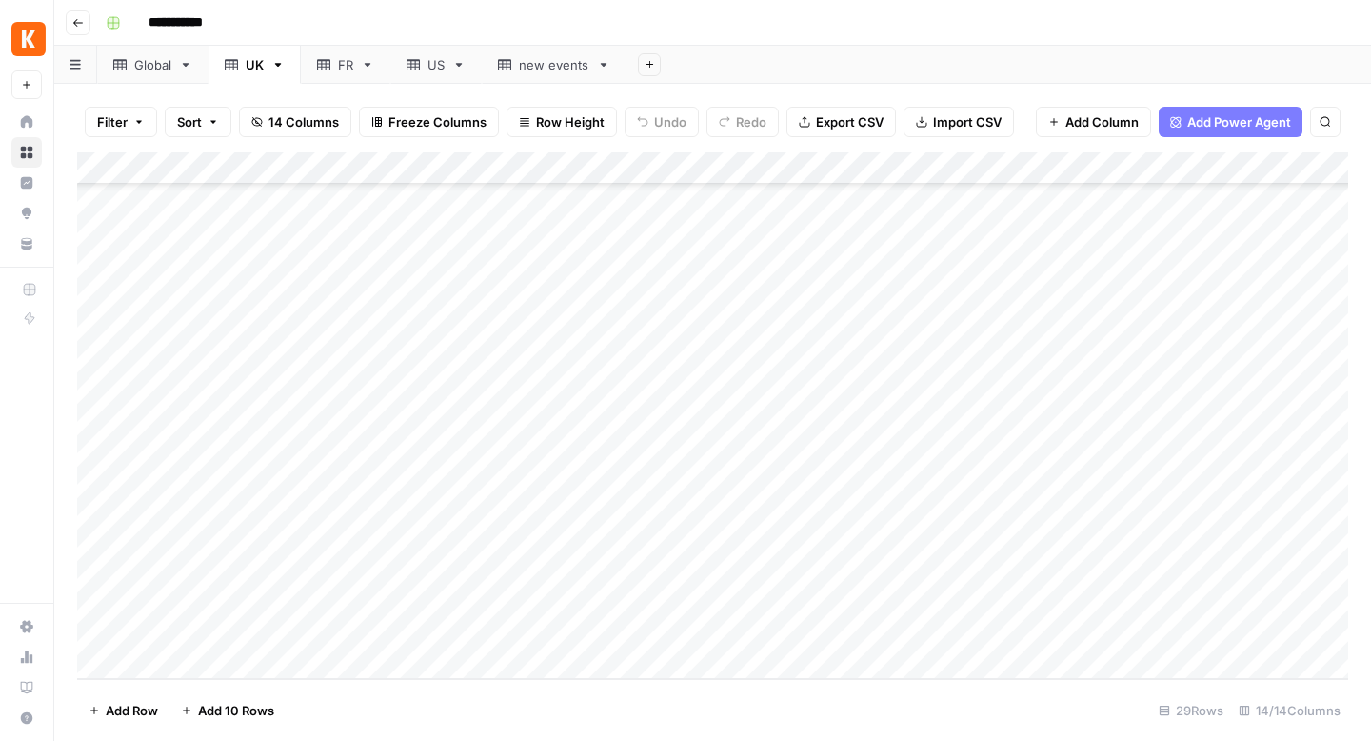
click at [334, 66] on div "FR" at bounding box center [335, 64] width 36 height 19
click at [439, 67] on div "US" at bounding box center [435, 64] width 17 height 19
click at [255, 74] on link "UK" at bounding box center [254, 65] width 92 height 38
click at [344, 73] on link "FR" at bounding box center [345, 65] width 89 height 38
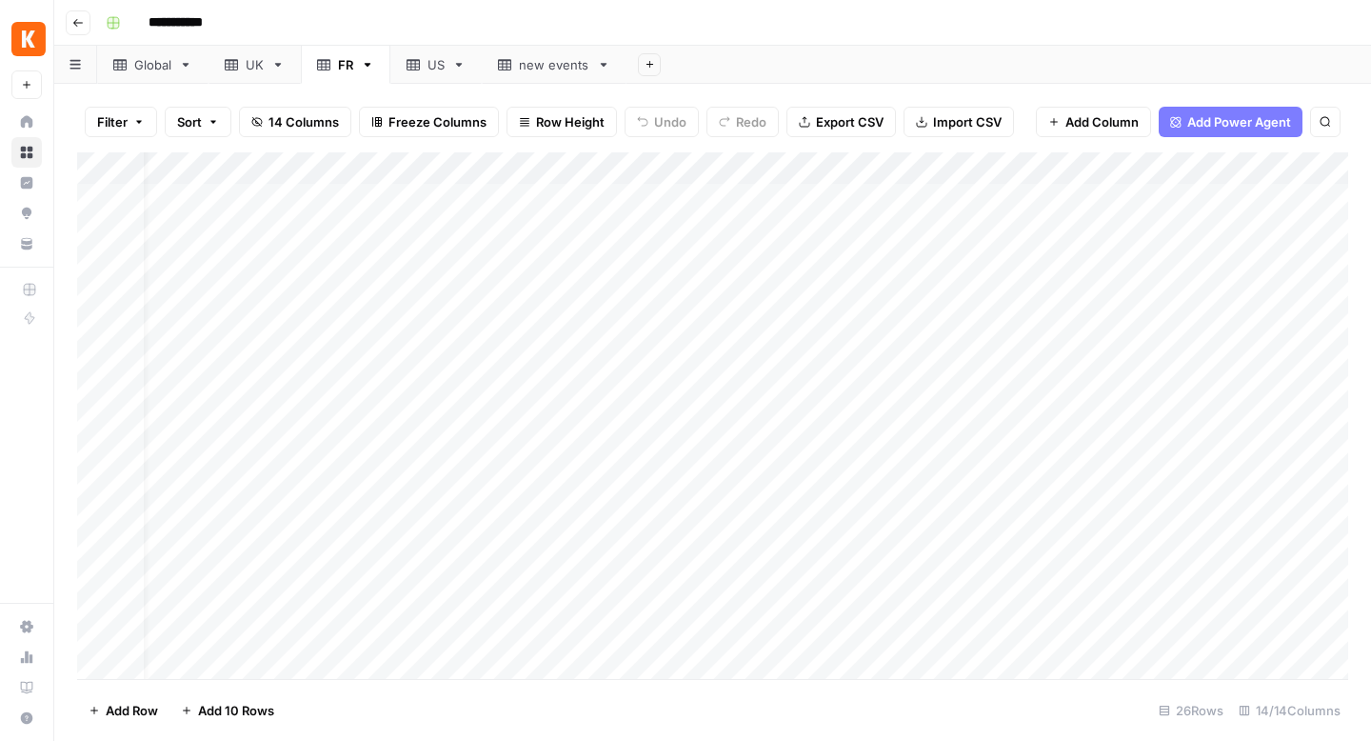
click at [250, 69] on div "UK" at bounding box center [255, 64] width 18 height 19
click at [139, 65] on div "Global" at bounding box center [152, 64] width 37 height 19
drag, startPoint x: 371, startPoint y: 167, endPoint x: 441, endPoint y: 166, distance: 69.5
click at [441, 166] on div "Add Column" at bounding box center [712, 415] width 1271 height 526
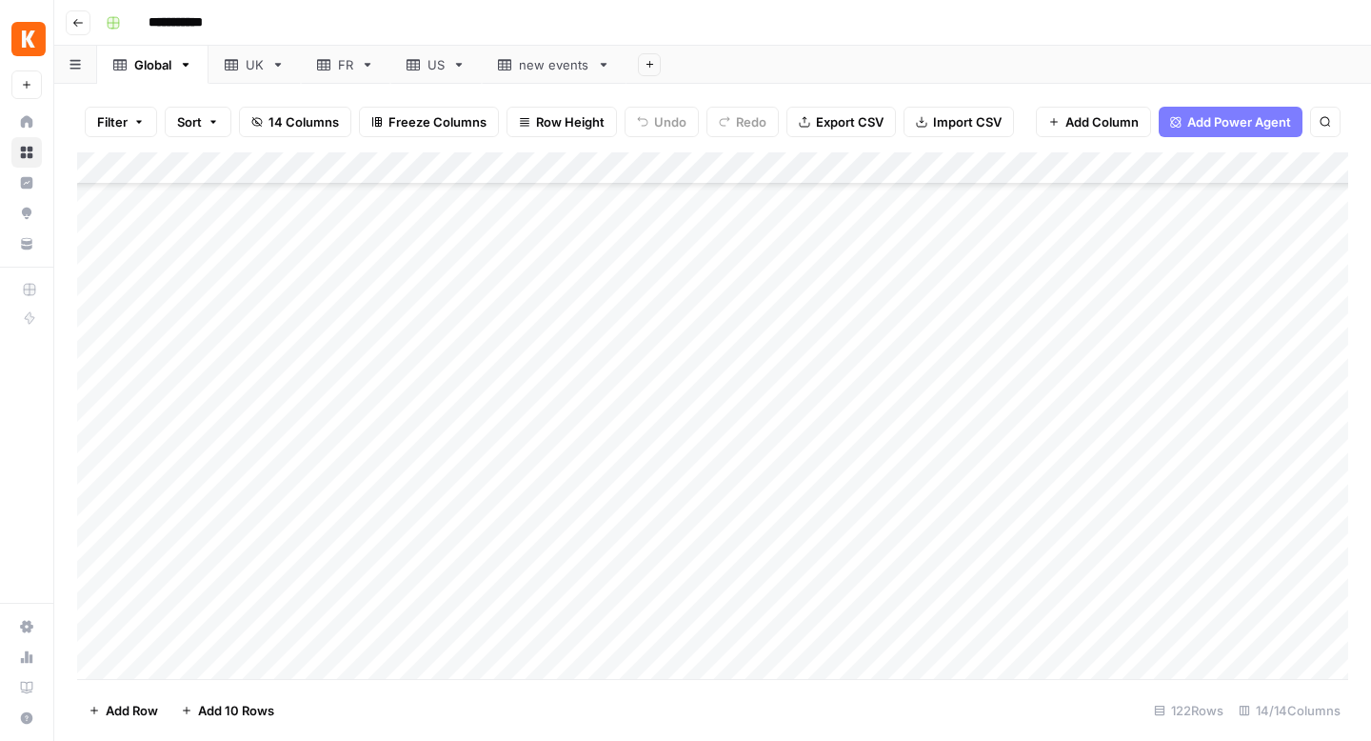
click at [228, 58] on icon at bounding box center [231, 64] width 13 height 13
click at [268, 220] on div "Add Column" at bounding box center [712, 415] width 1271 height 526
click at [268, 220] on body "**********" at bounding box center [685, 370] width 1371 height 741
click at [507, 310] on div "Add Column" at bounding box center [712, 415] width 1271 height 526
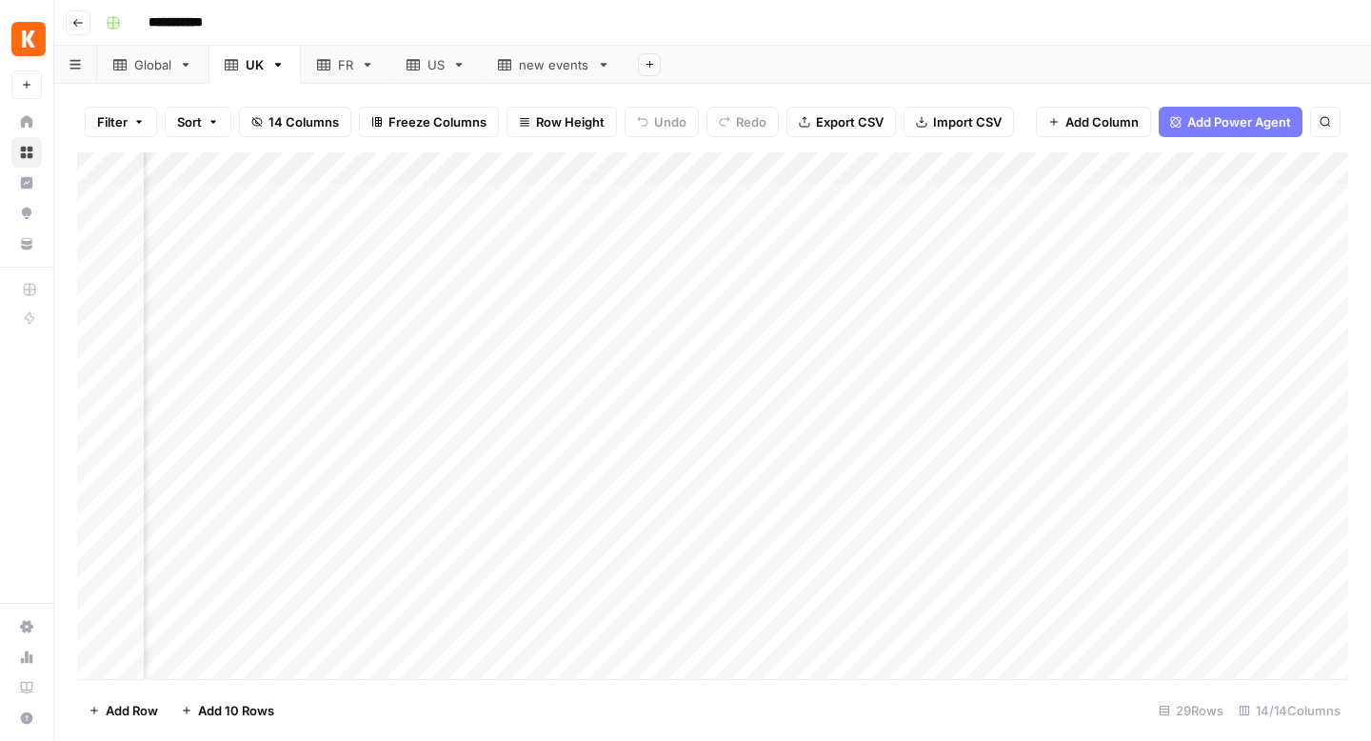
scroll to position [0, 500]
click at [787, 240] on div "Add Column" at bounding box center [712, 415] width 1271 height 526
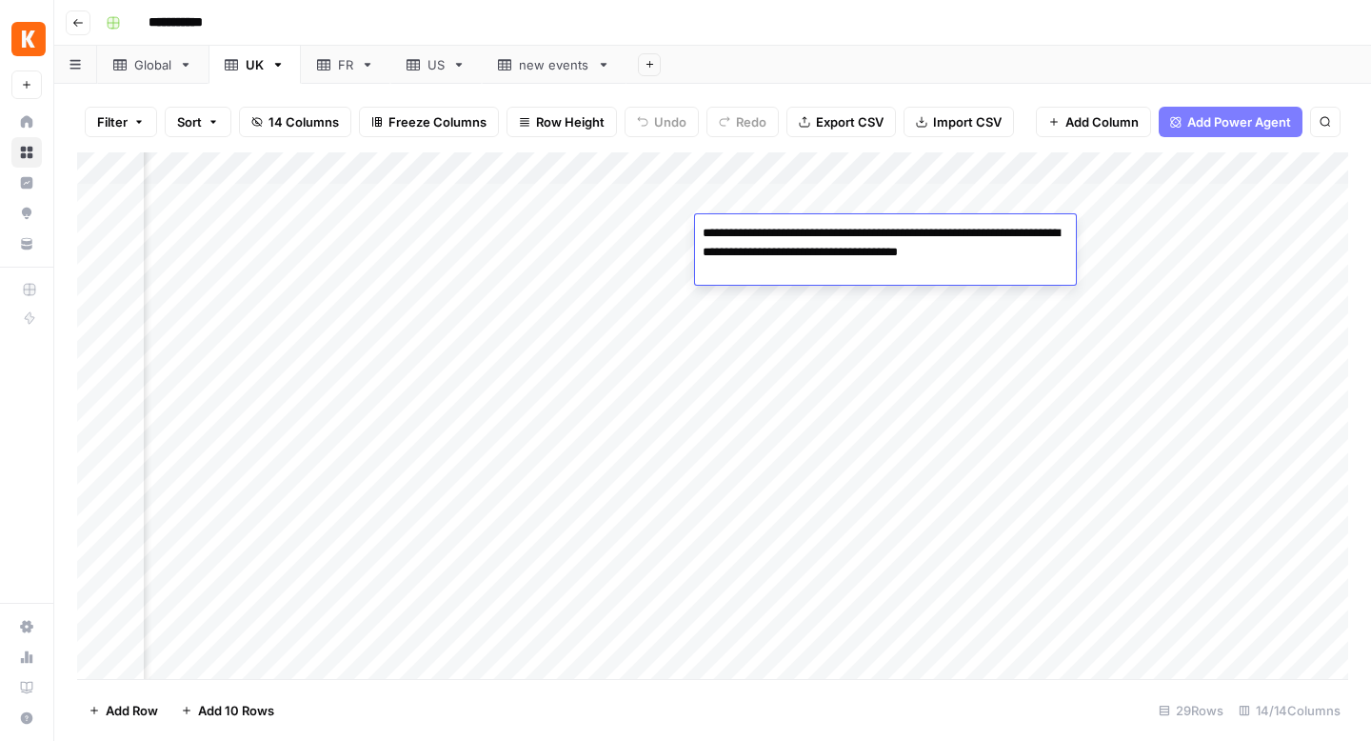
click at [787, 312] on div "Add Column" at bounding box center [712, 415] width 1271 height 526
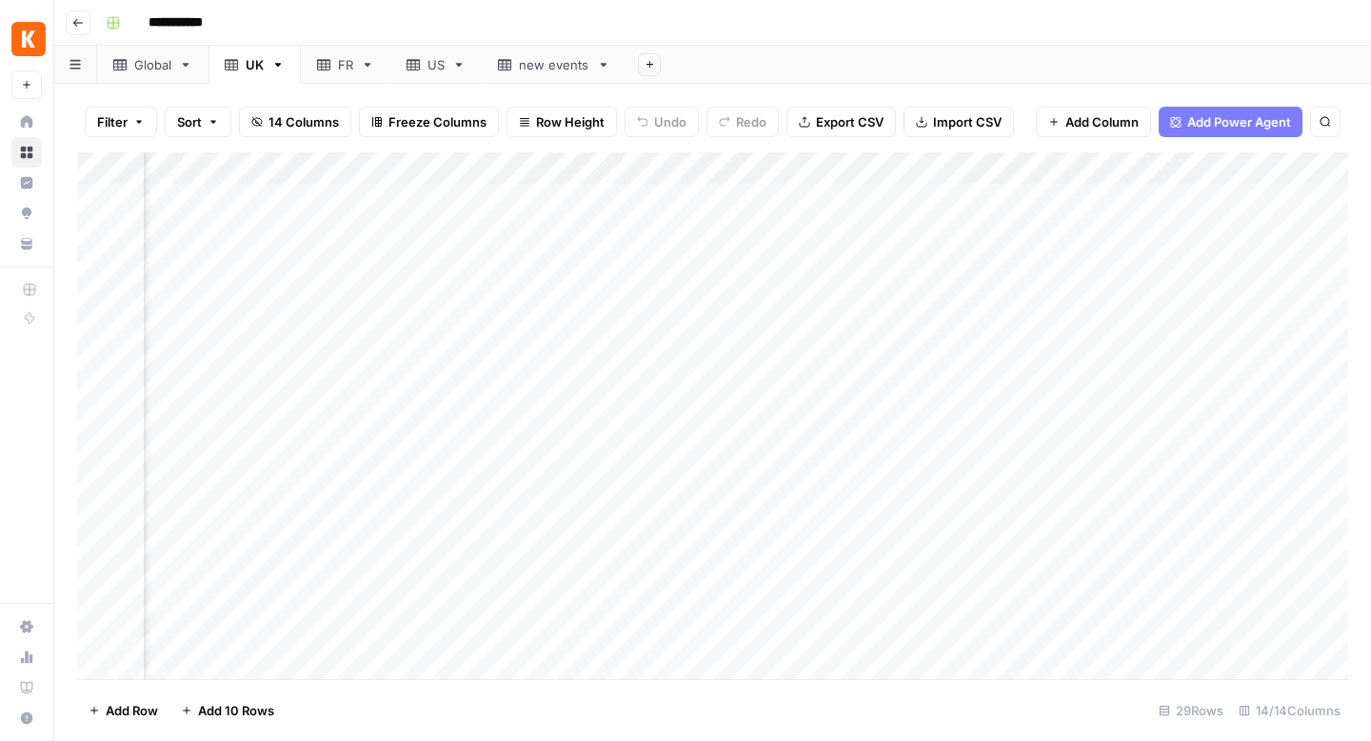
scroll to position [0, 1773]
click at [829, 238] on div "Add Column" at bounding box center [712, 415] width 1271 height 526
click at [1053, 324] on div "Add Column" at bounding box center [712, 415] width 1271 height 526
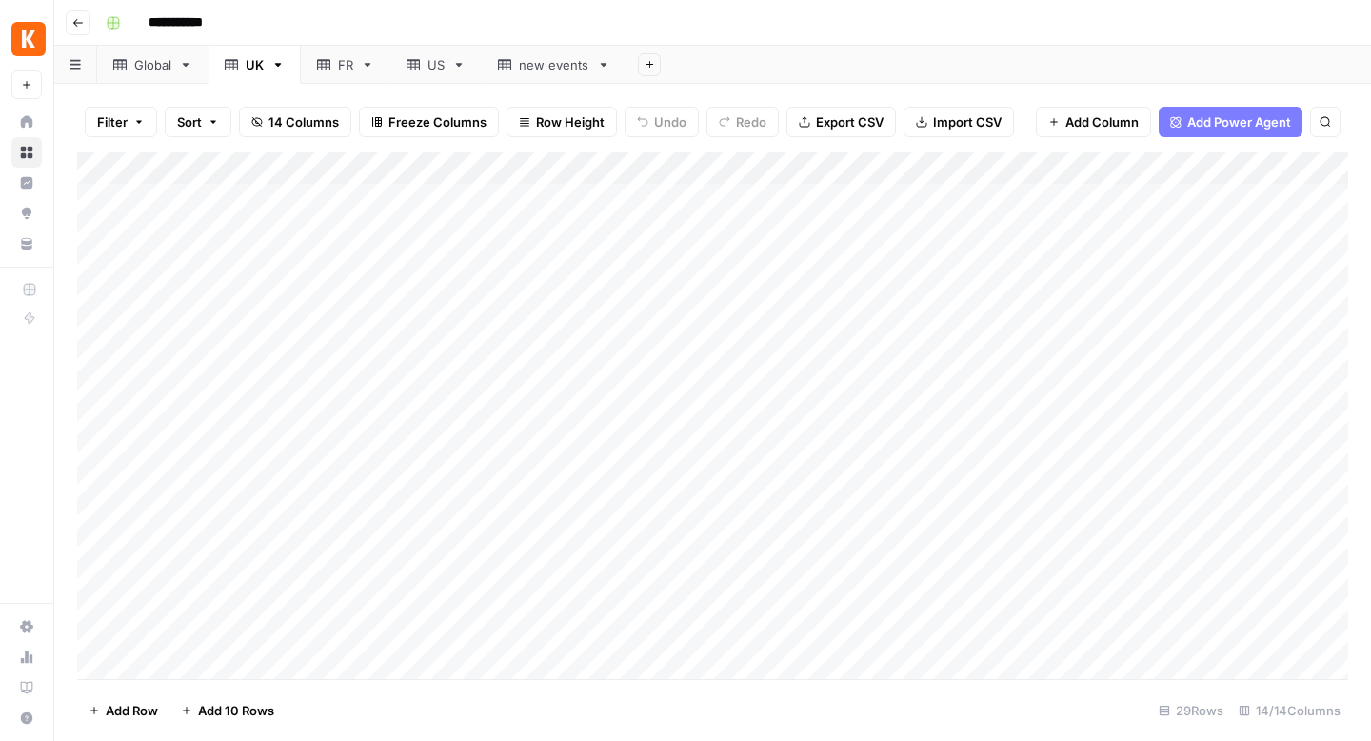
click at [264, 271] on div "Add Column" at bounding box center [712, 415] width 1271 height 526
click at [484, 335] on div "Add Column" at bounding box center [712, 415] width 1271 height 526
click at [286, 294] on div "Add Column" at bounding box center [712, 415] width 1271 height 526
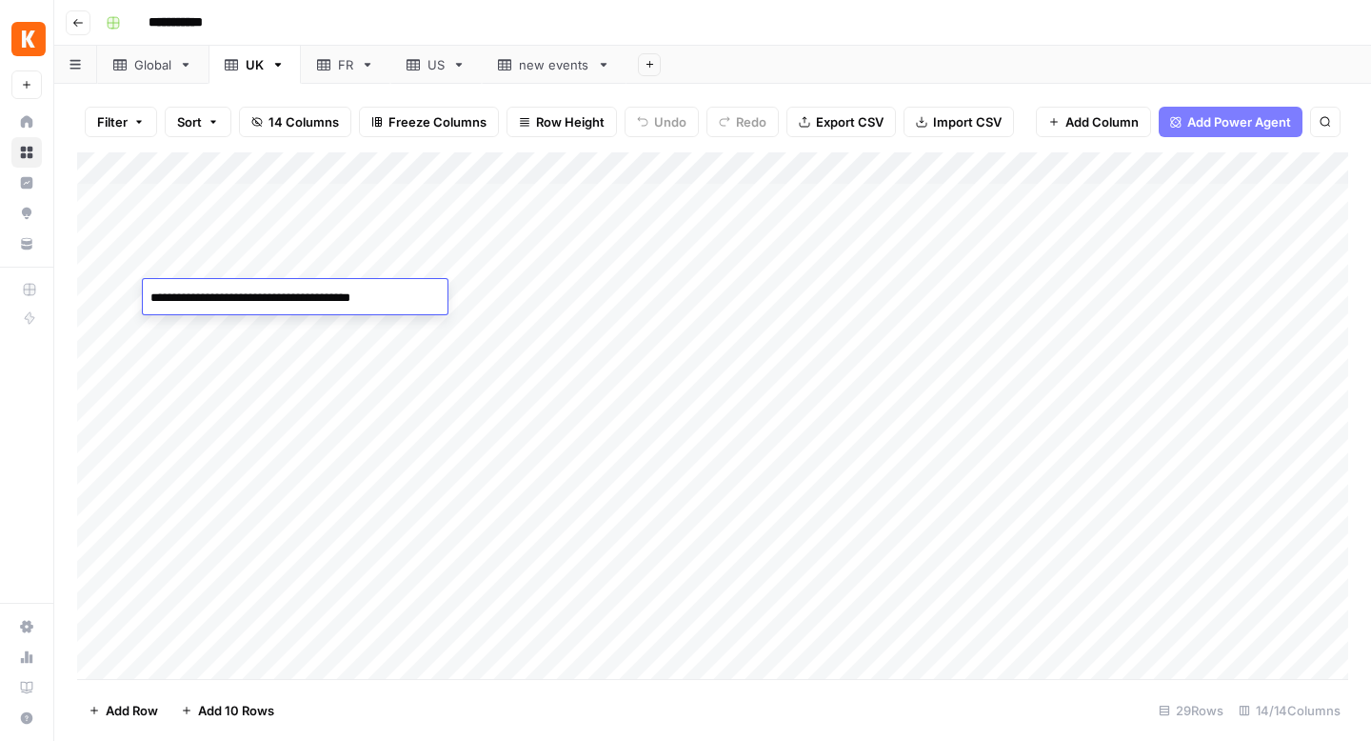
click at [584, 373] on div "Add Column" at bounding box center [712, 415] width 1271 height 526
click at [267, 325] on div "Add Column" at bounding box center [712, 415] width 1271 height 526
click at [594, 360] on div "Add Column" at bounding box center [712, 415] width 1271 height 526
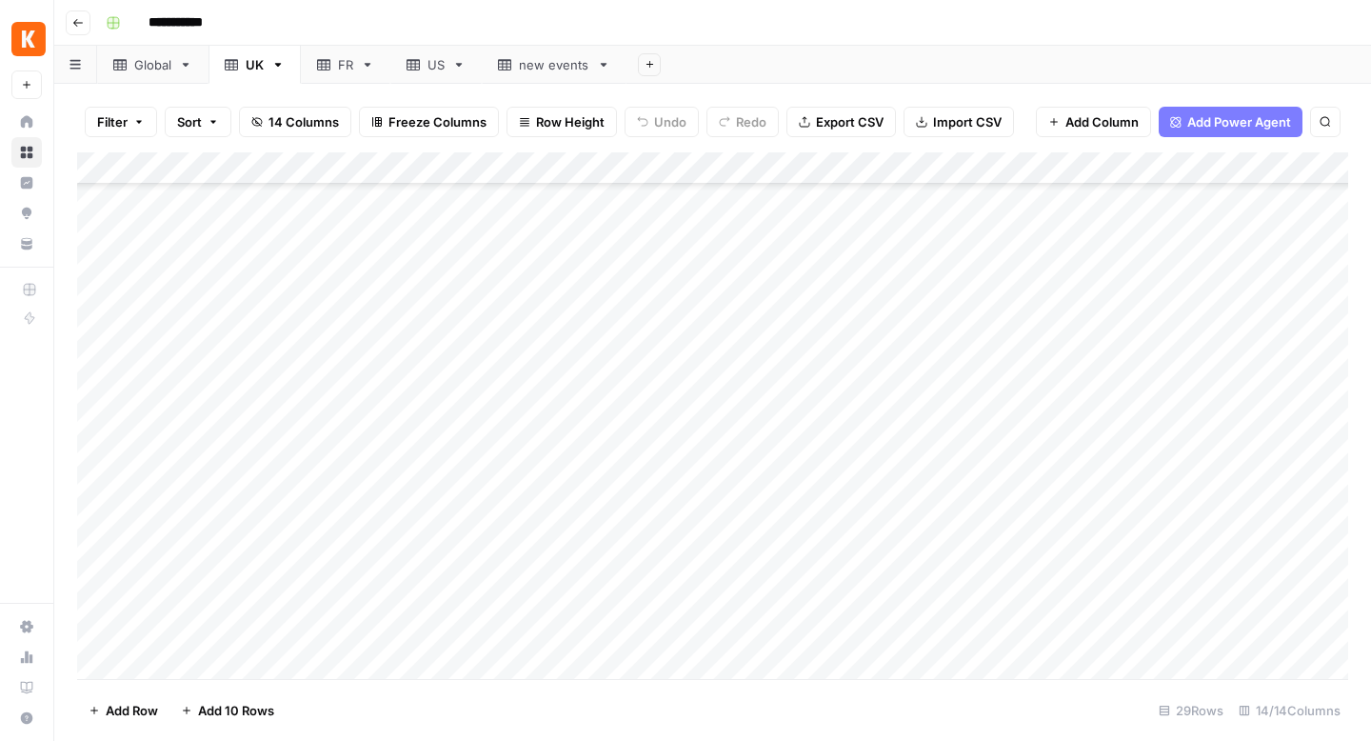
click at [317, 391] on div "Add Column" at bounding box center [712, 415] width 1271 height 526
click at [515, 447] on div "Add Column" at bounding box center [712, 415] width 1271 height 526
click at [461, 348] on div "Add Column" at bounding box center [712, 415] width 1271 height 526
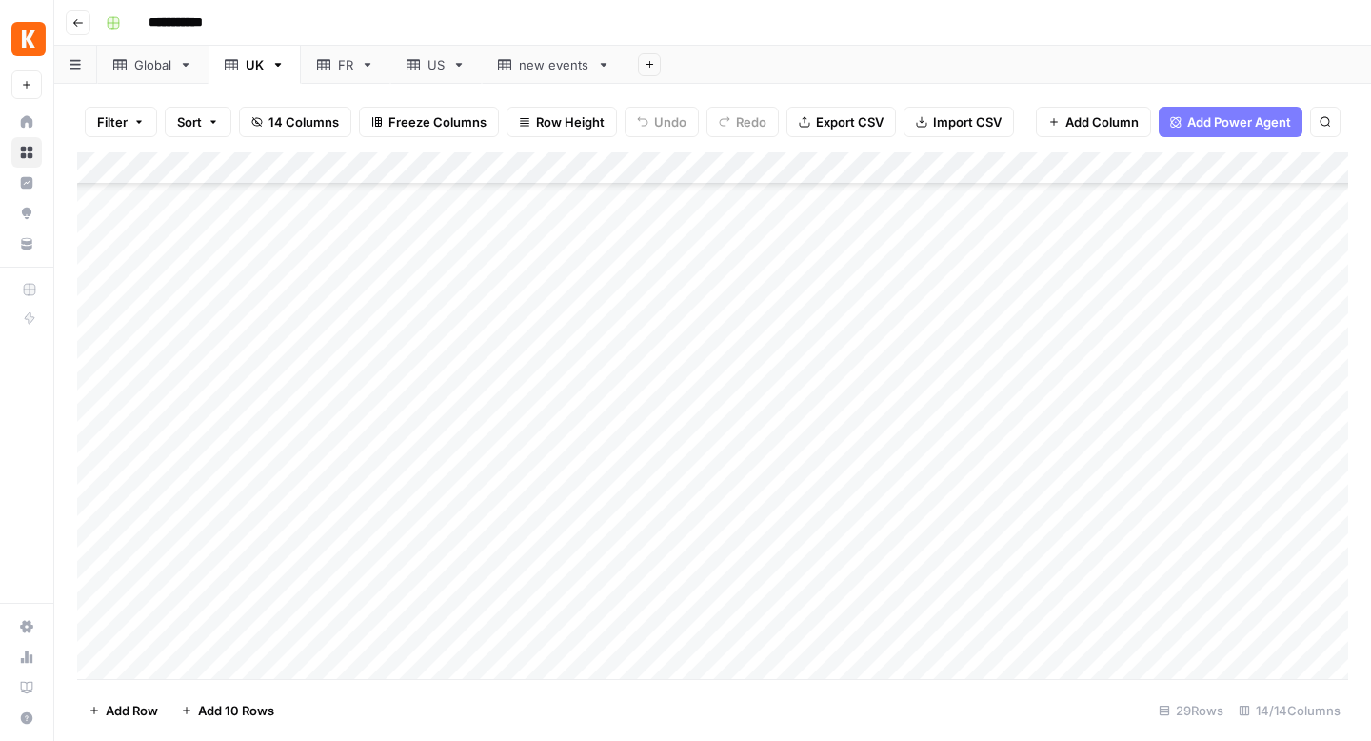
click at [312, 426] on div "Add Column" at bounding box center [712, 415] width 1271 height 526
click at [533, 381] on div "Add Column" at bounding box center [712, 415] width 1271 height 526
click at [253, 425] on div "Add Column" at bounding box center [712, 415] width 1271 height 526
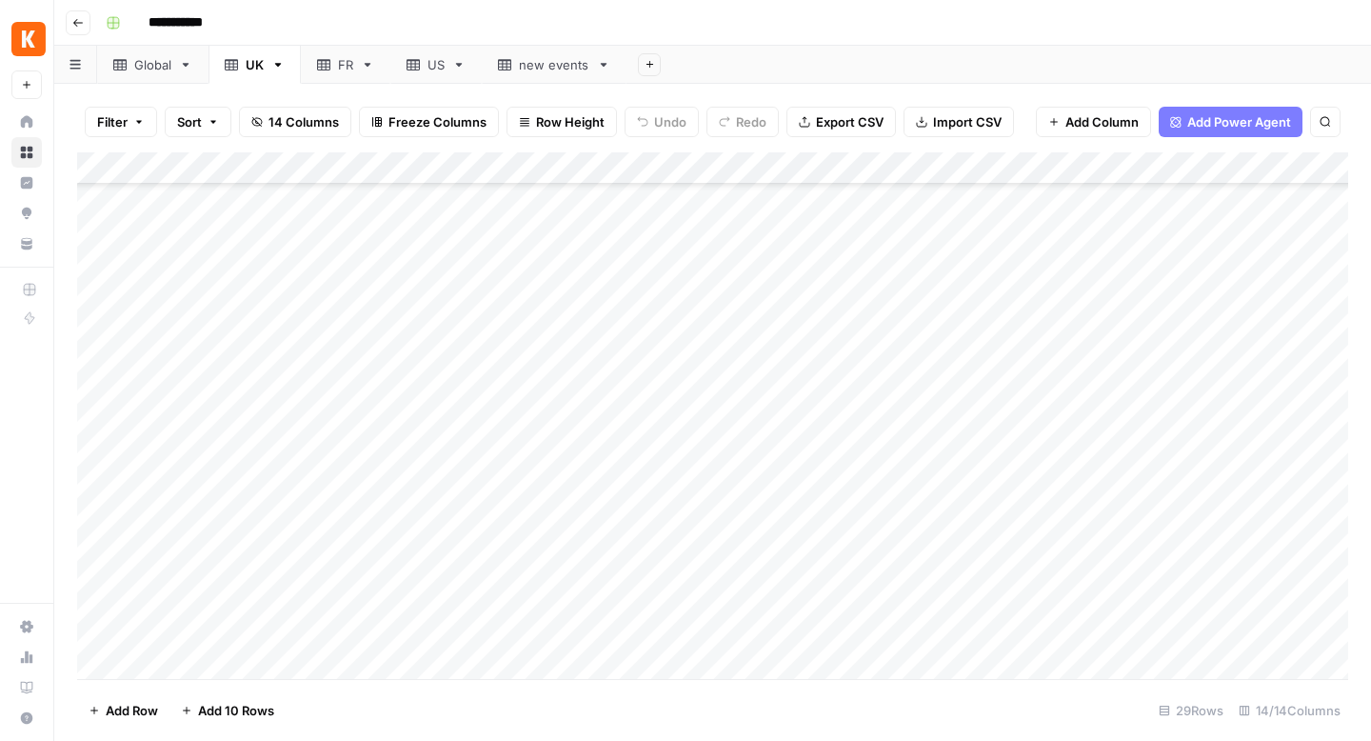
click at [282, 389] on div "Add Column" at bounding box center [712, 415] width 1271 height 526
click at [284, 434] on div "Add Column" at bounding box center [712, 415] width 1271 height 526
click at [290, 552] on div "Add Column" at bounding box center [712, 415] width 1271 height 526
click at [269, 599] on div "Add Column" at bounding box center [712, 415] width 1271 height 526
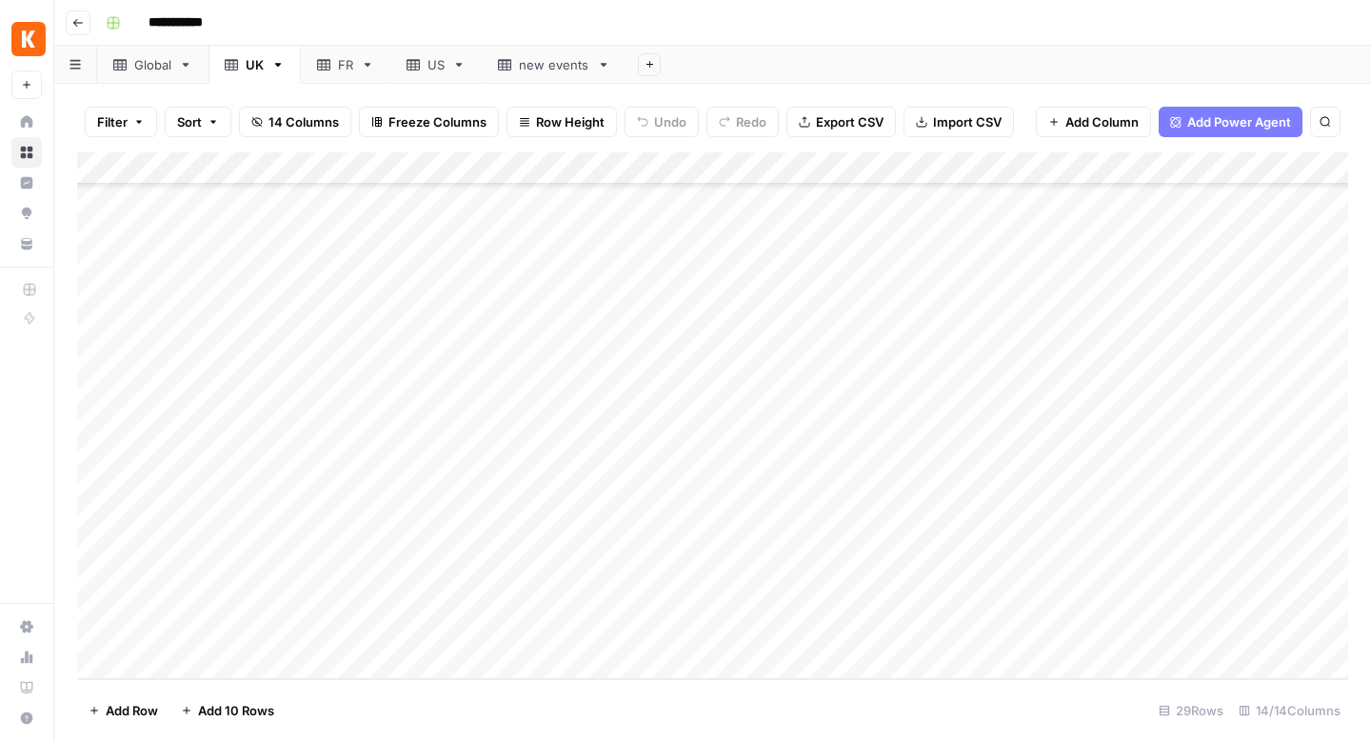
click at [269, 599] on div "Add Column" at bounding box center [712, 415] width 1271 height 526
click at [675, 556] on div "Add Column" at bounding box center [712, 415] width 1271 height 526
click at [147, 71] on div "Global" at bounding box center [152, 64] width 37 height 19
click at [250, 74] on link "UK" at bounding box center [254, 65] width 92 height 38
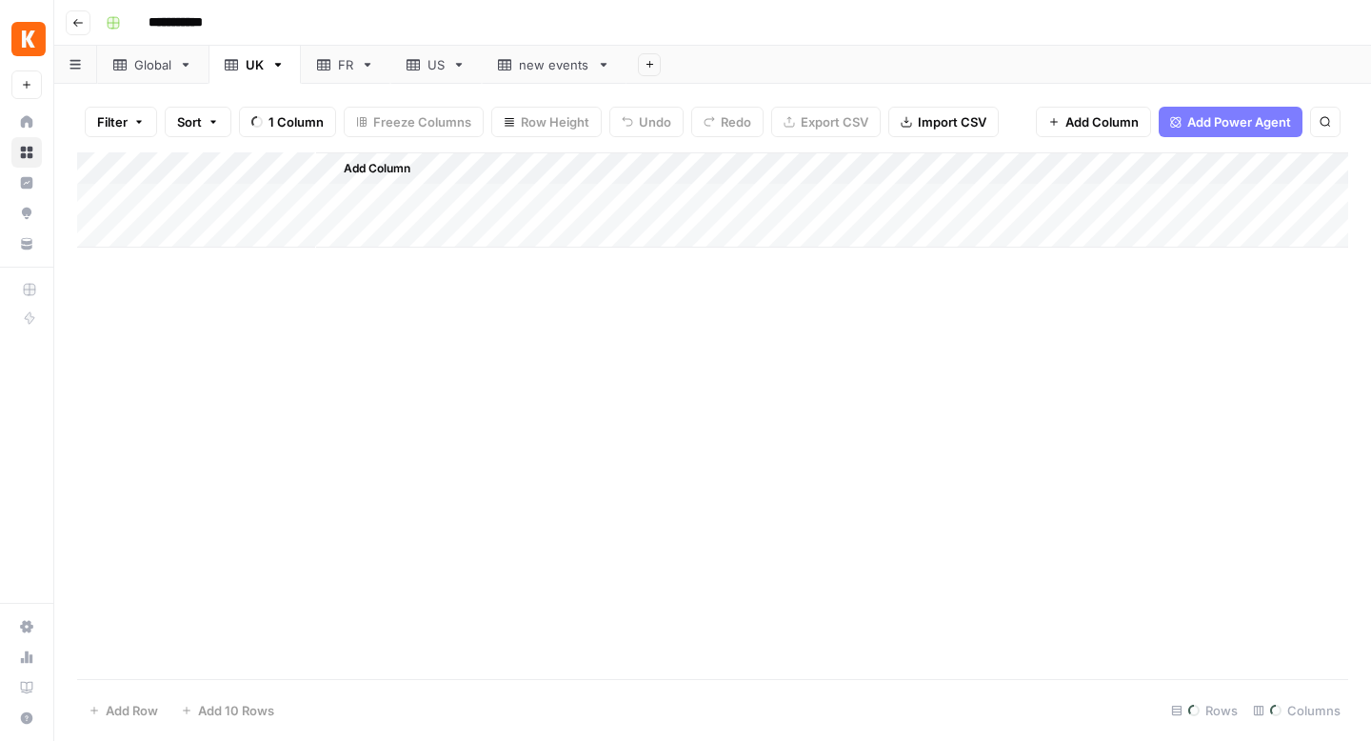
click at [320, 73] on div "FR" at bounding box center [335, 64] width 36 height 19
click at [249, 69] on div "UK" at bounding box center [255, 64] width 18 height 19
click at [168, 61] on div "Global" at bounding box center [152, 64] width 37 height 19
click at [239, 73] on div "UK" at bounding box center [244, 64] width 39 height 19
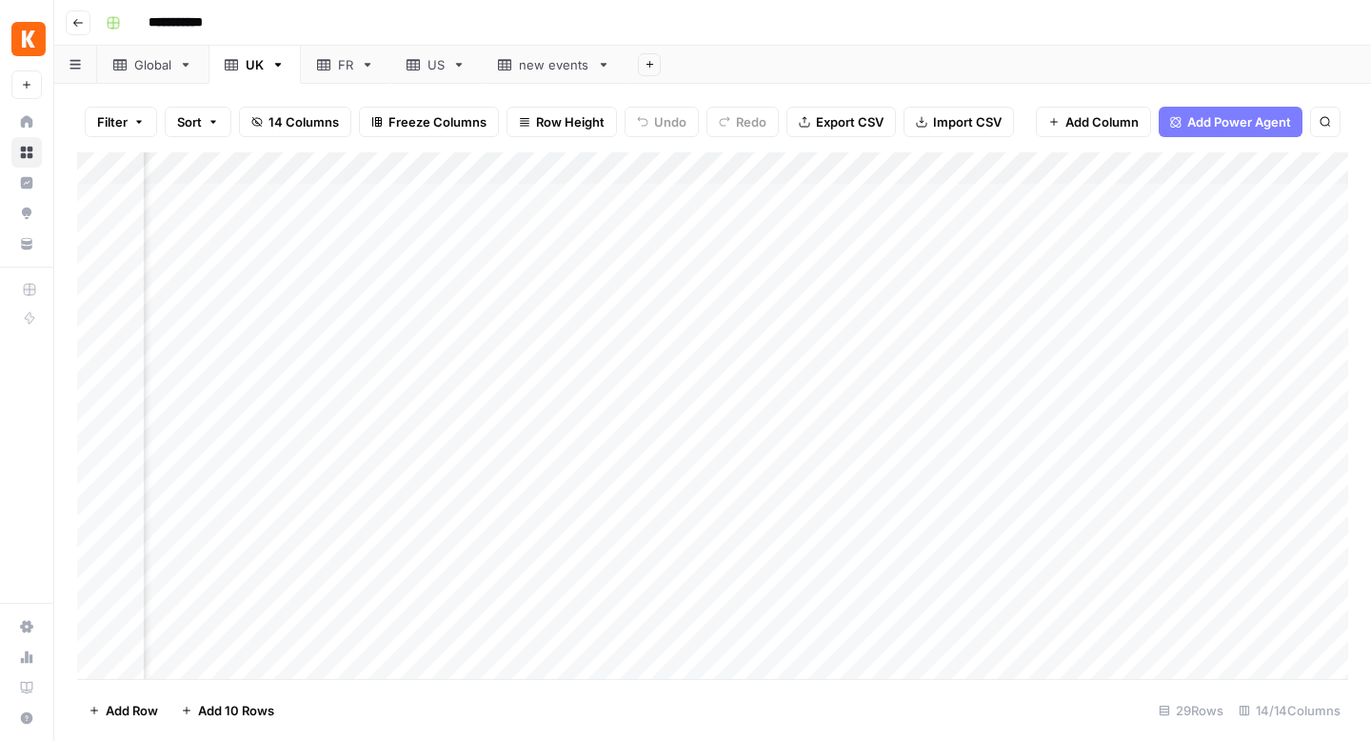
scroll to position [0, 900]
click at [662, 200] on div "Add Column" at bounding box center [712, 415] width 1271 height 526
click at [659, 235] on div "Add Column" at bounding box center [712, 415] width 1271 height 526
drag, startPoint x: 926, startPoint y: 196, endPoint x: 900, endPoint y: 434, distance: 239.4
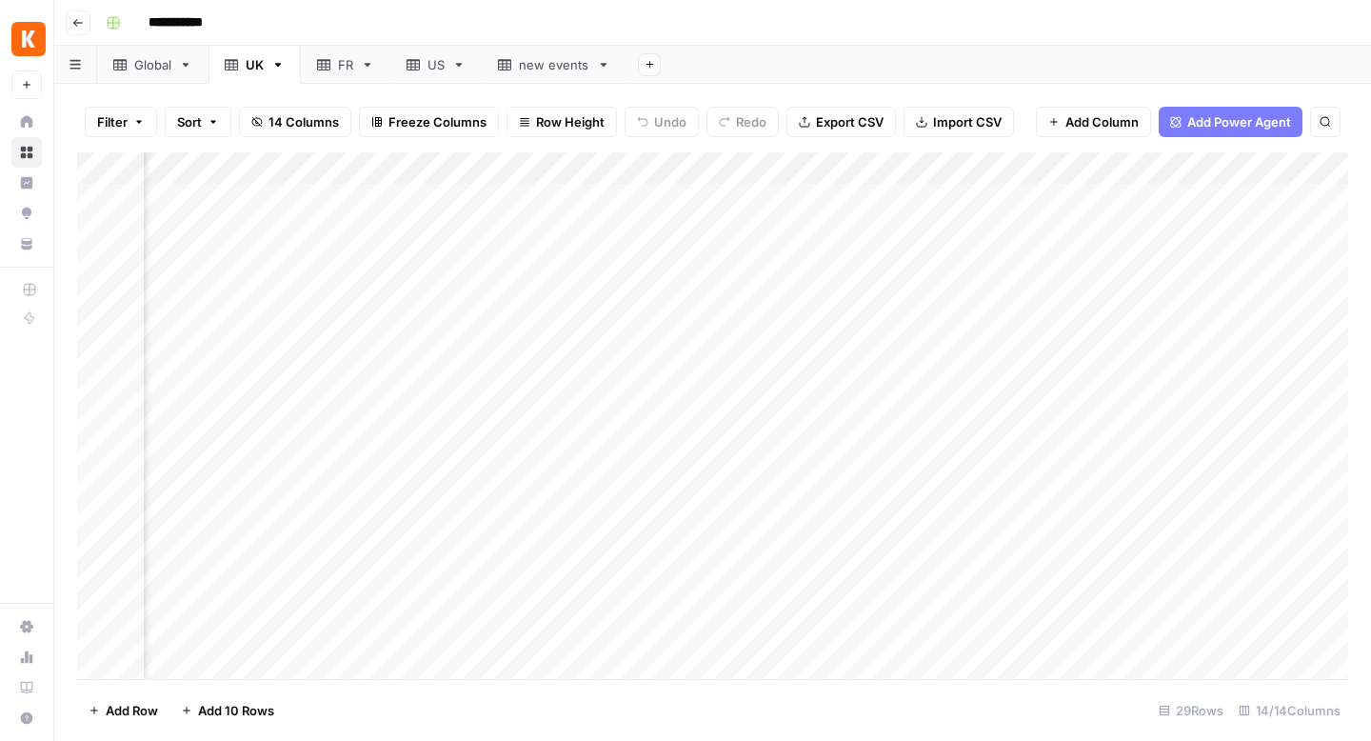
click at [901, 435] on div "Add Column" at bounding box center [712, 415] width 1271 height 526
click at [1286, 386] on div "Add Column" at bounding box center [712, 415] width 1271 height 526
click at [703, 235] on div "Add Column" at bounding box center [712, 415] width 1271 height 526
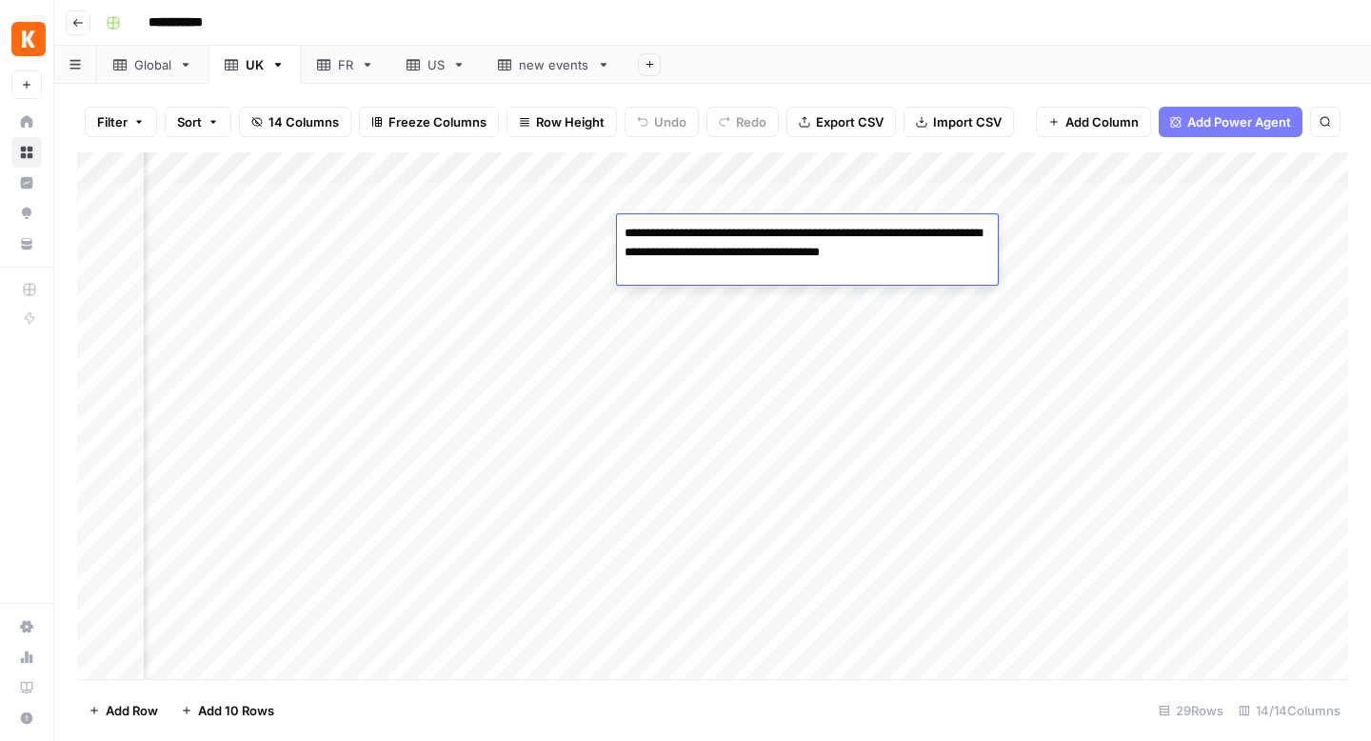
click at [697, 321] on div "Add Column" at bounding box center [712, 415] width 1271 height 526
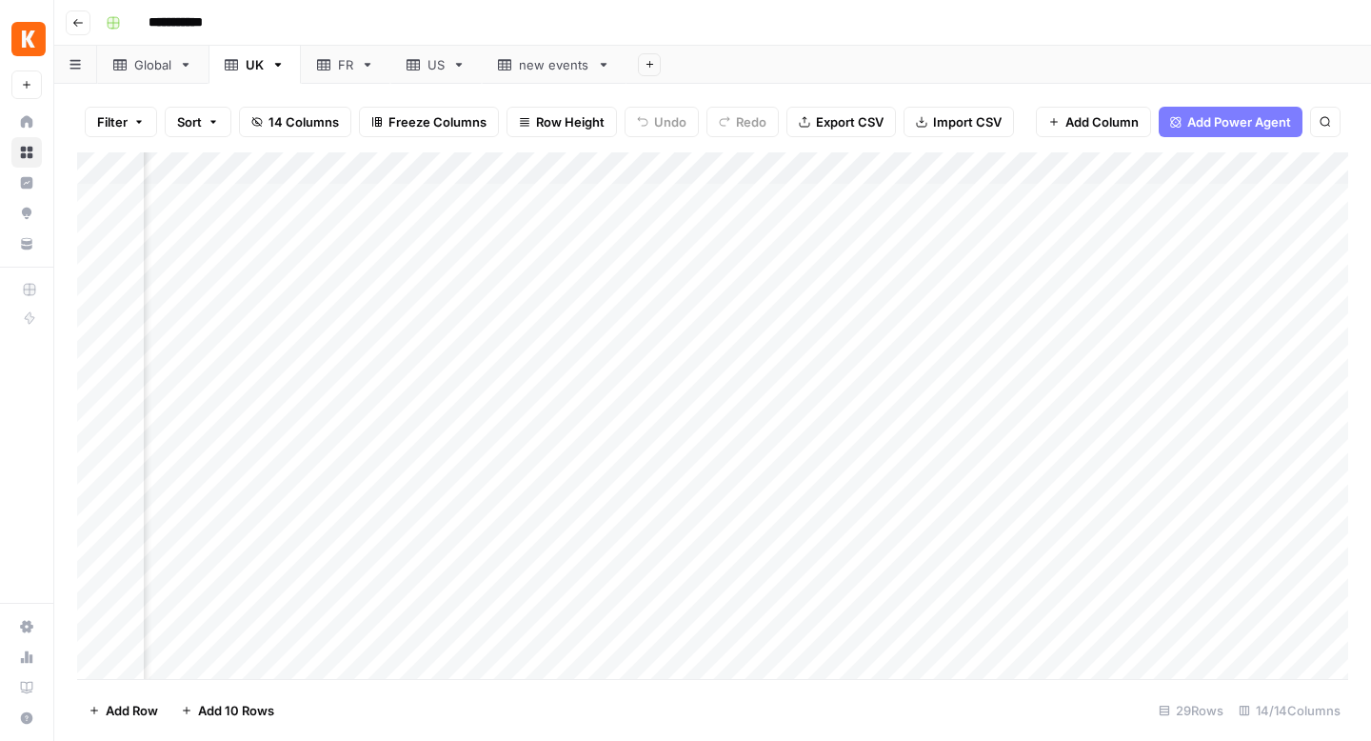
scroll to position [0, 0]
click at [158, 68] on div "Global" at bounding box center [152, 64] width 37 height 19
click at [271, 69] on link "UK" at bounding box center [254, 65] width 92 height 38
click at [328, 69] on icon at bounding box center [323, 64] width 13 height 11
click at [416, 72] on div "US" at bounding box center [425, 64] width 38 height 19
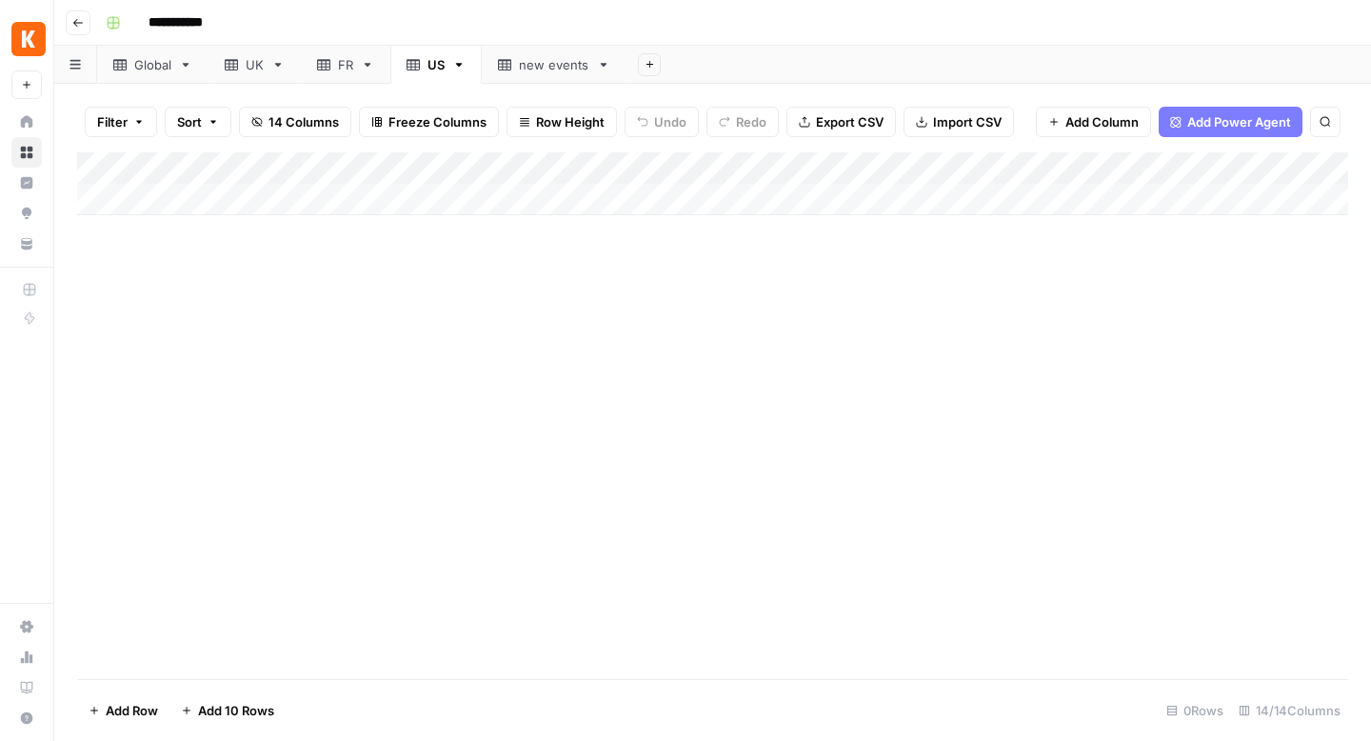
click at [263, 75] on link "UK" at bounding box center [254, 65] width 92 height 38
click at [161, 78] on link "Global" at bounding box center [152, 65] width 111 height 38
click at [430, 77] on link "US" at bounding box center [435, 65] width 91 height 38
click at [233, 56] on div "UK" at bounding box center [244, 64] width 39 height 19
click at [342, 69] on div "FR" at bounding box center [345, 64] width 15 height 19
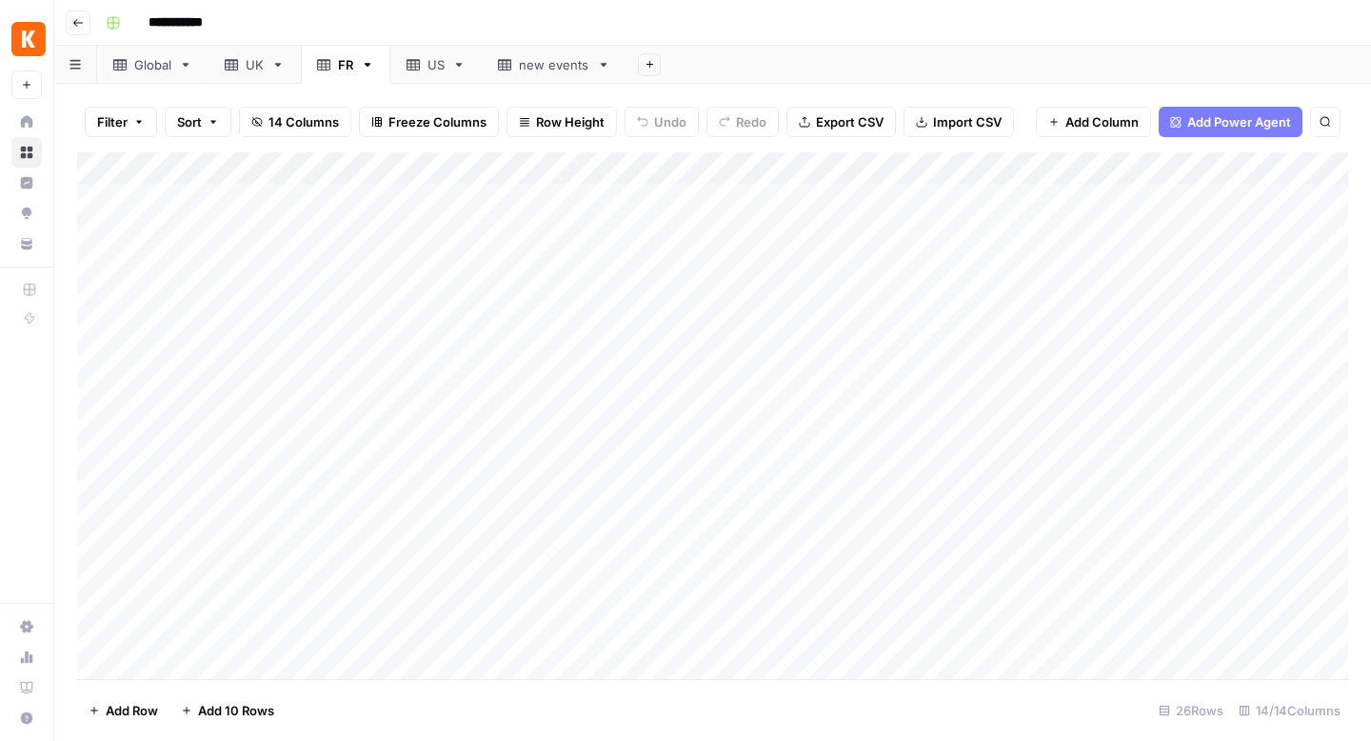
click at [427, 67] on div "US" at bounding box center [435, 64] width 17 height 19
click at [177, 70] on link "Global" at bounding box center [152, 65] width 111 height 38
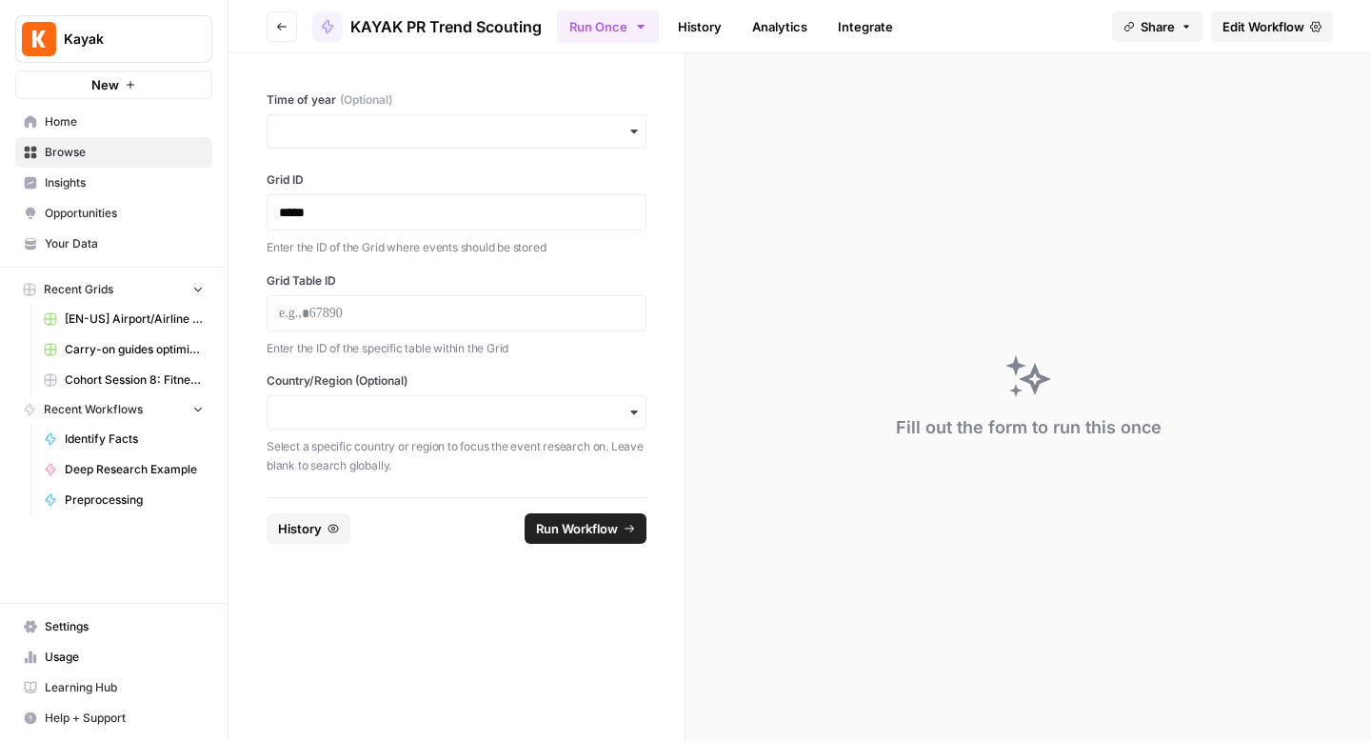
click at [292, 7] on header "Go back KAYAK PR Trend Scouting Run Once History Analytics Integrate Share Edit…" at bounding box center [799, 26] width 1142 height 53
click at [290, 21] on button "Go back" at bounding box center [282, 26] width 30 height 30
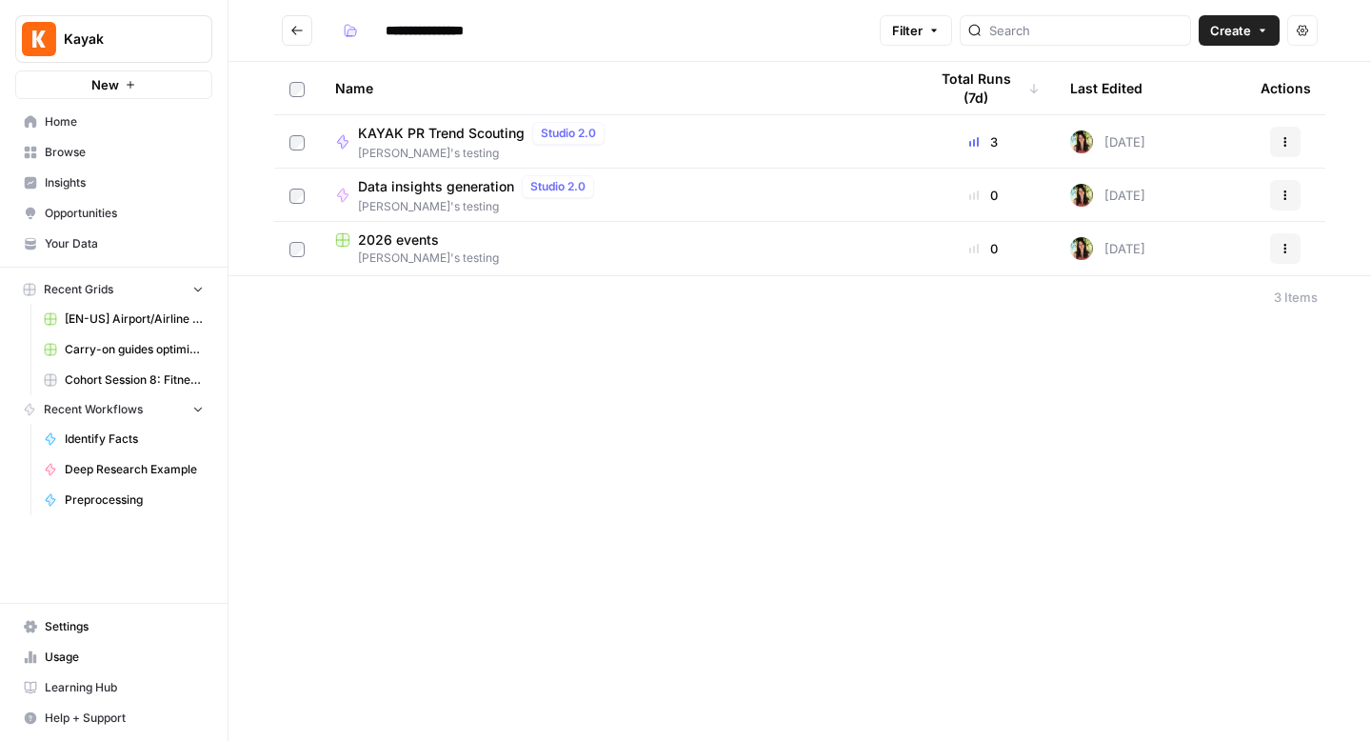
click at [409, 238] on span "2026 events" at bounding box center [398, 239] width 81 height 19
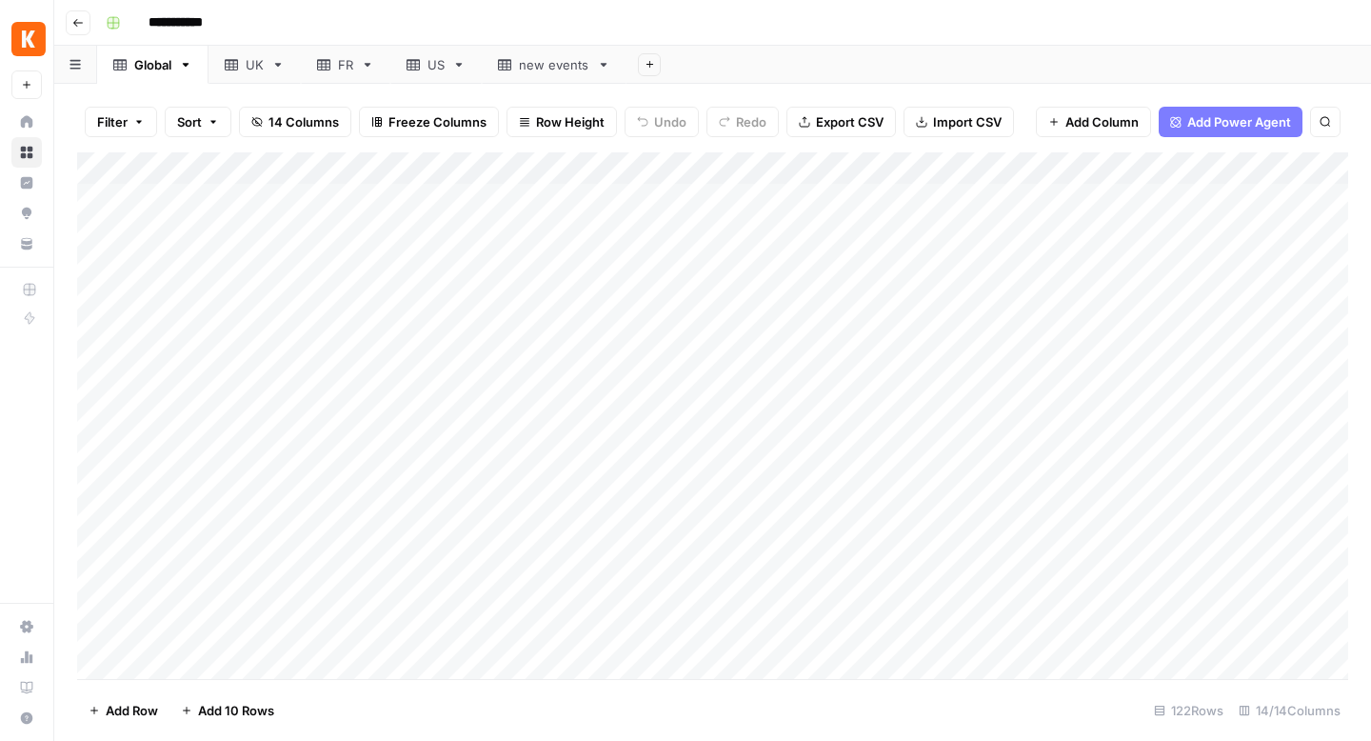
click at [436, 62] on div "US" at bounding box center [435, 64] width 17 height 19
click at [79, 19] on icon "button" at bounding box center [77, 22] width 11 height 11
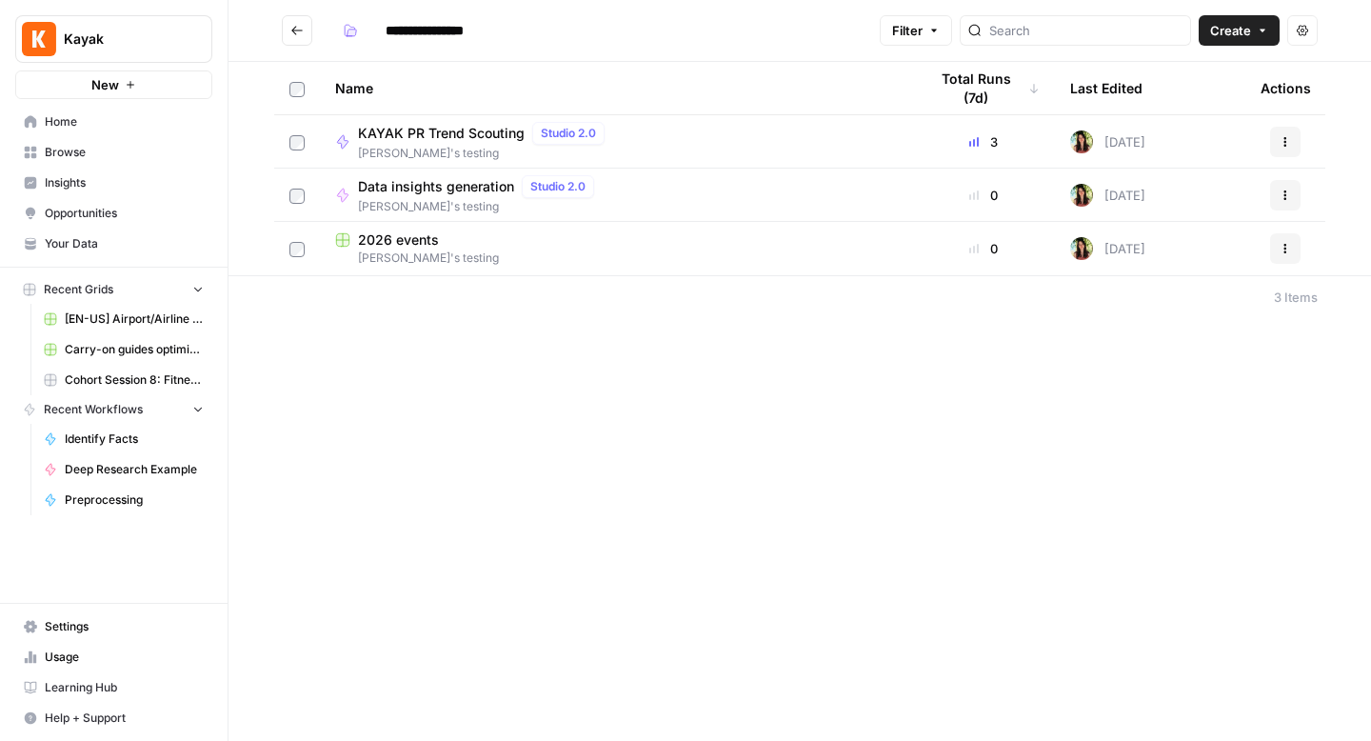
click at [431, 132] on span "KAYAK PR Trend Scouting" at bounding box center [441, 133] width 167 height 19
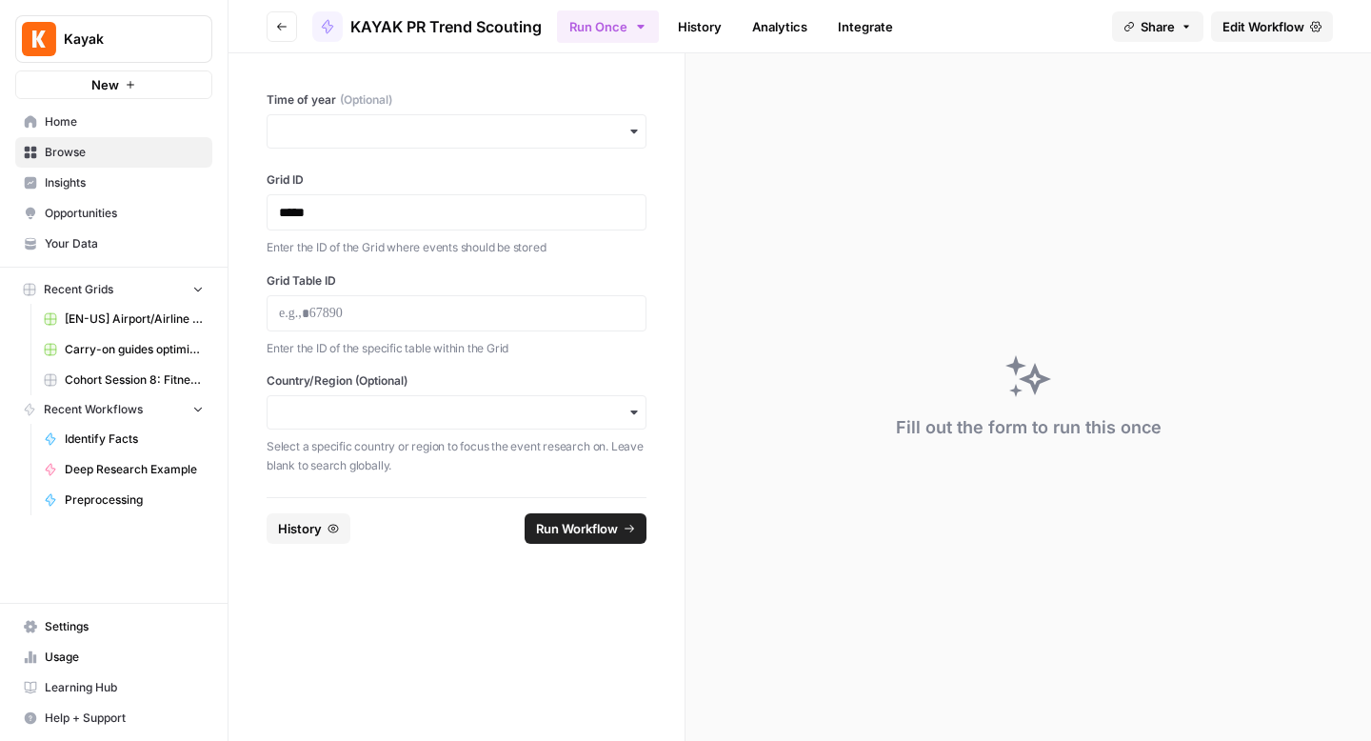
click at [1277, 24] on span "Edit Workflow" at bounding box center [1263, 26] width 82 height 19
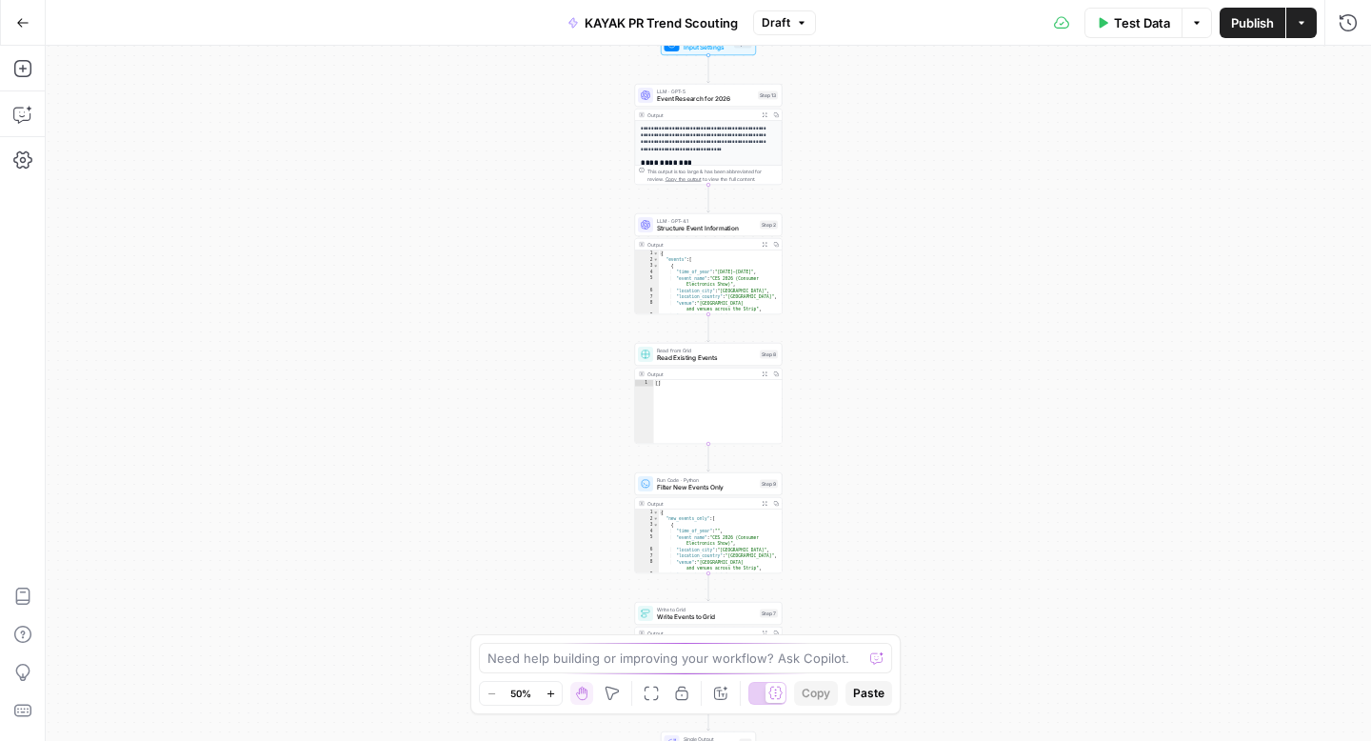
click at [1336, 31] on button "Run History" at bounding box center [1348, 23] width 30 height 30
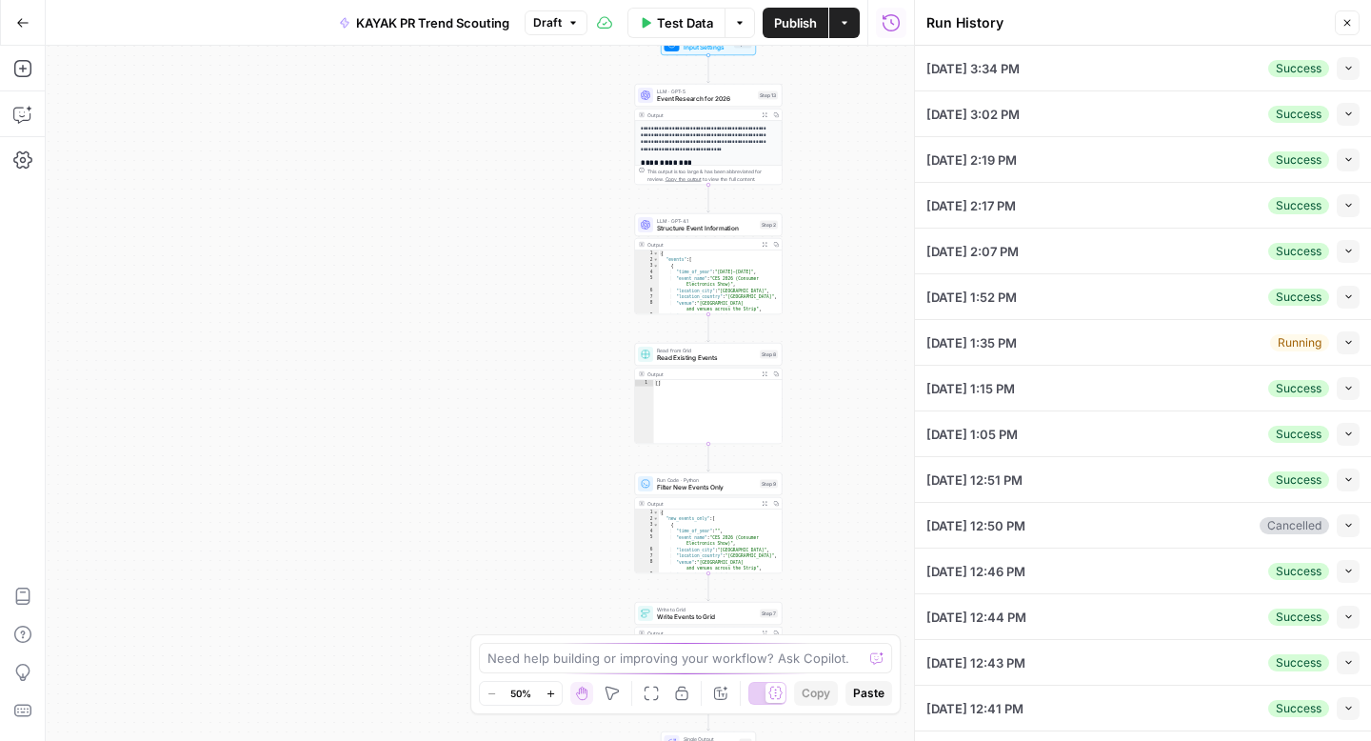
click at [1091, 68] on div "[DATE] 3:34 PM Success Collapse" at bounding box center [1142, 68] width 433 height 45
click at [1352, 67] on icon "button" at bounding box center [1348, 68] width 10 height 10
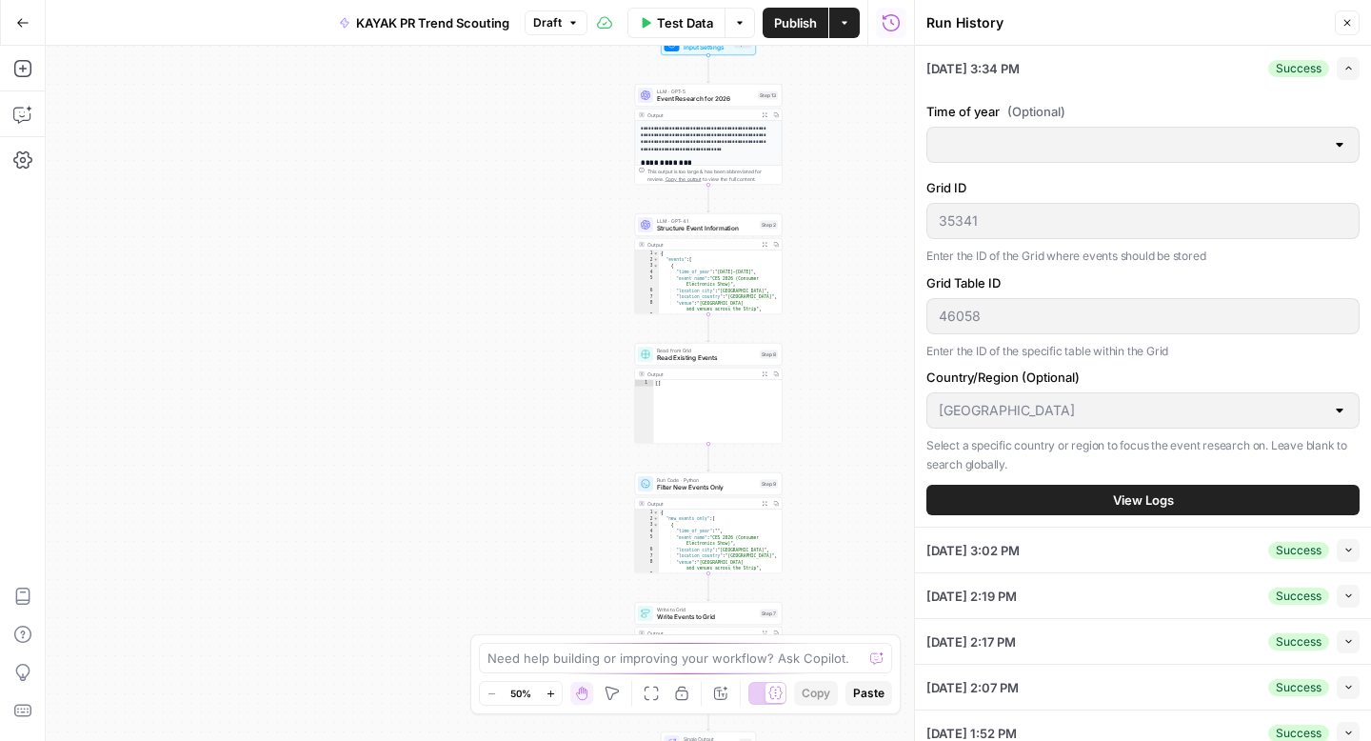
scroll to position [4, 0]
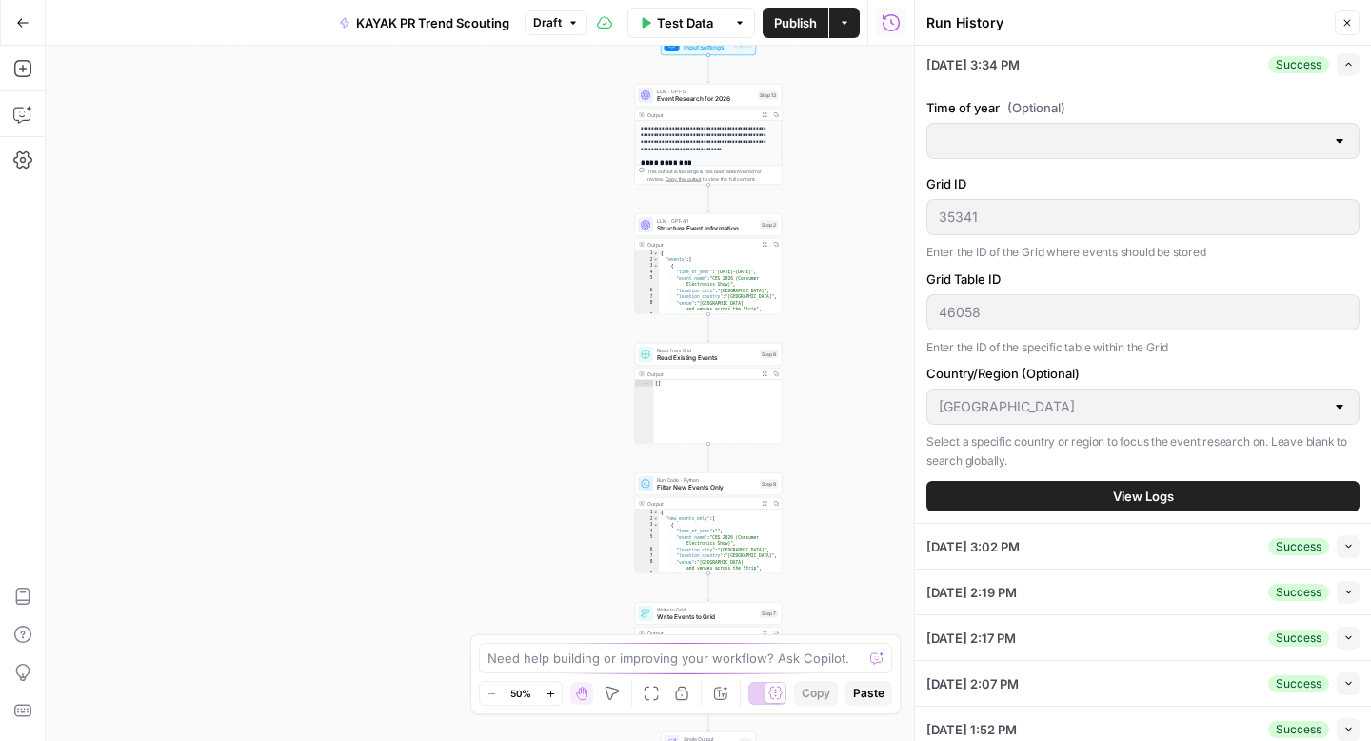
click at [1052, 499] on button "View Logs" at bounding box center [1142, 496] width 433 height 30
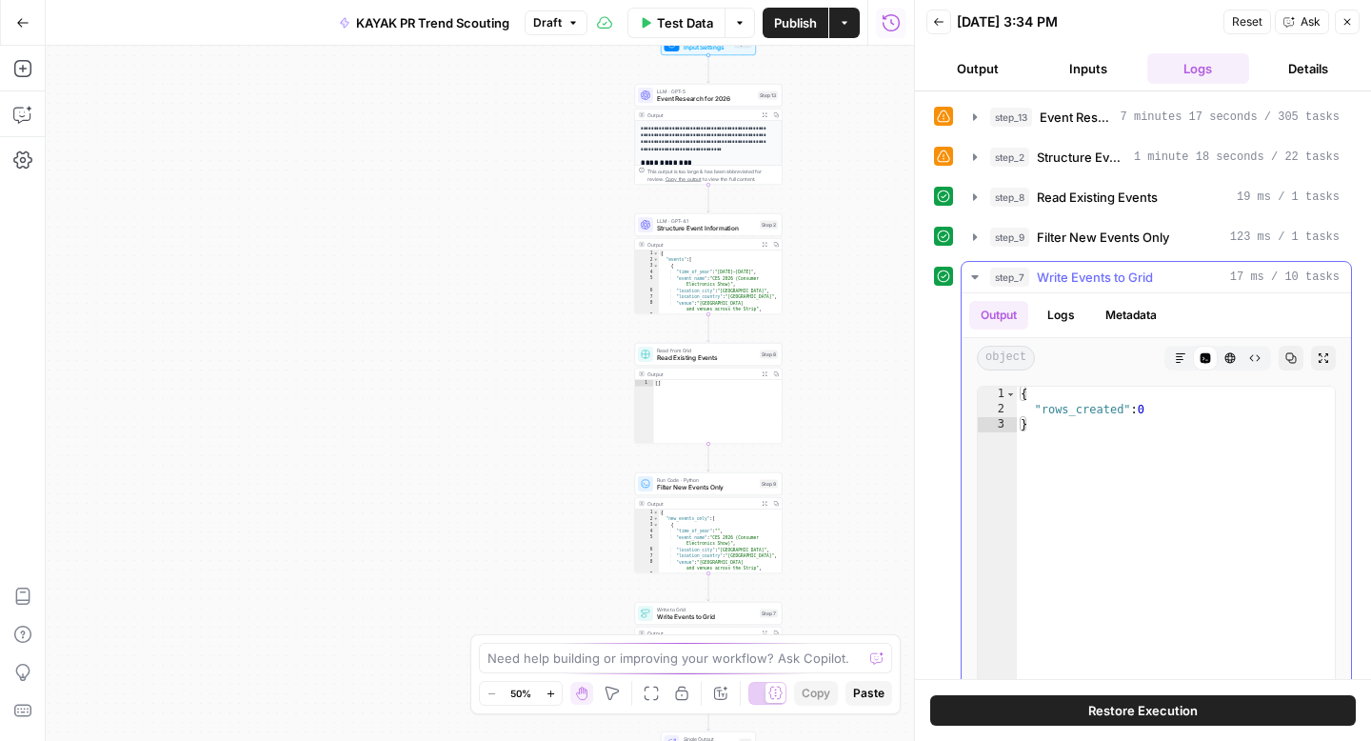
click at [964, 277] on button "step_7 Write Events to Grid 17 ms / 10 tasks" at bounding box center [1155, 277] width 389 height 30
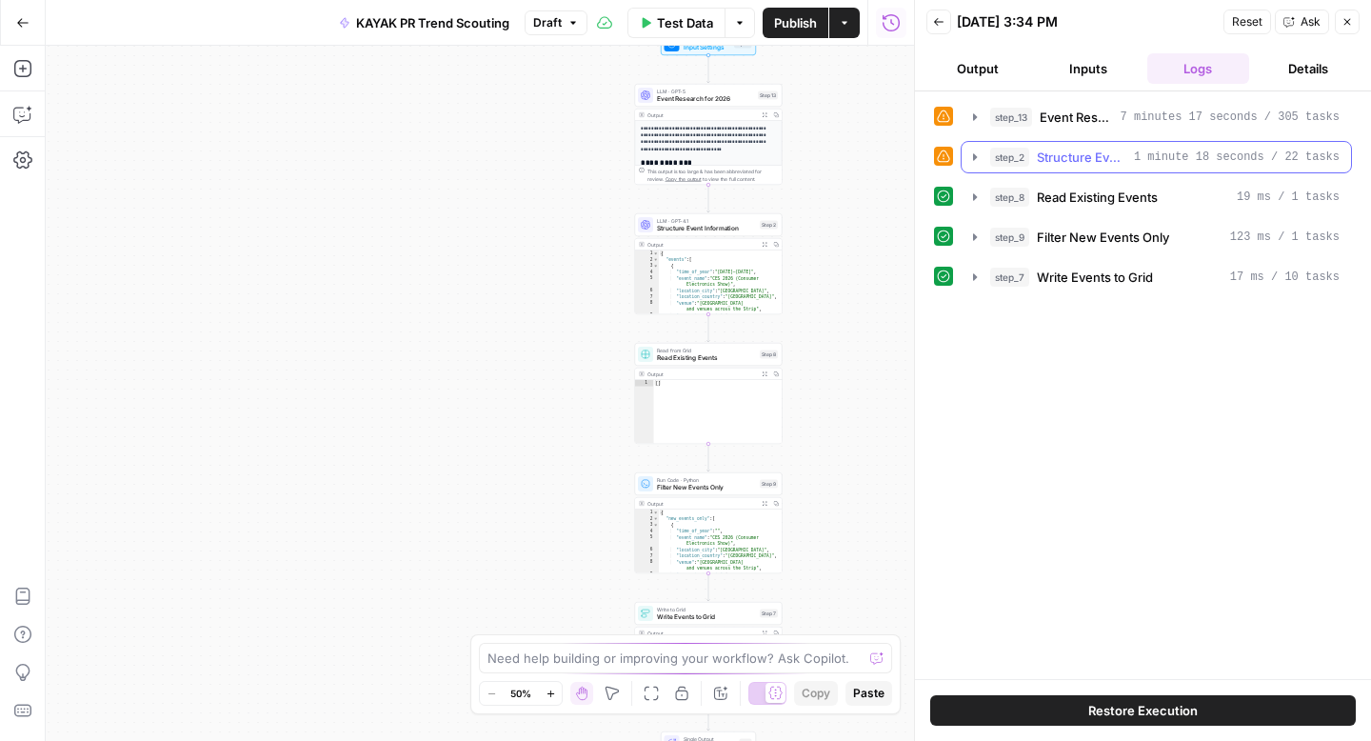
click at [975, 156] on icon "button" at bounding box center [975, 156] width 4 height 7
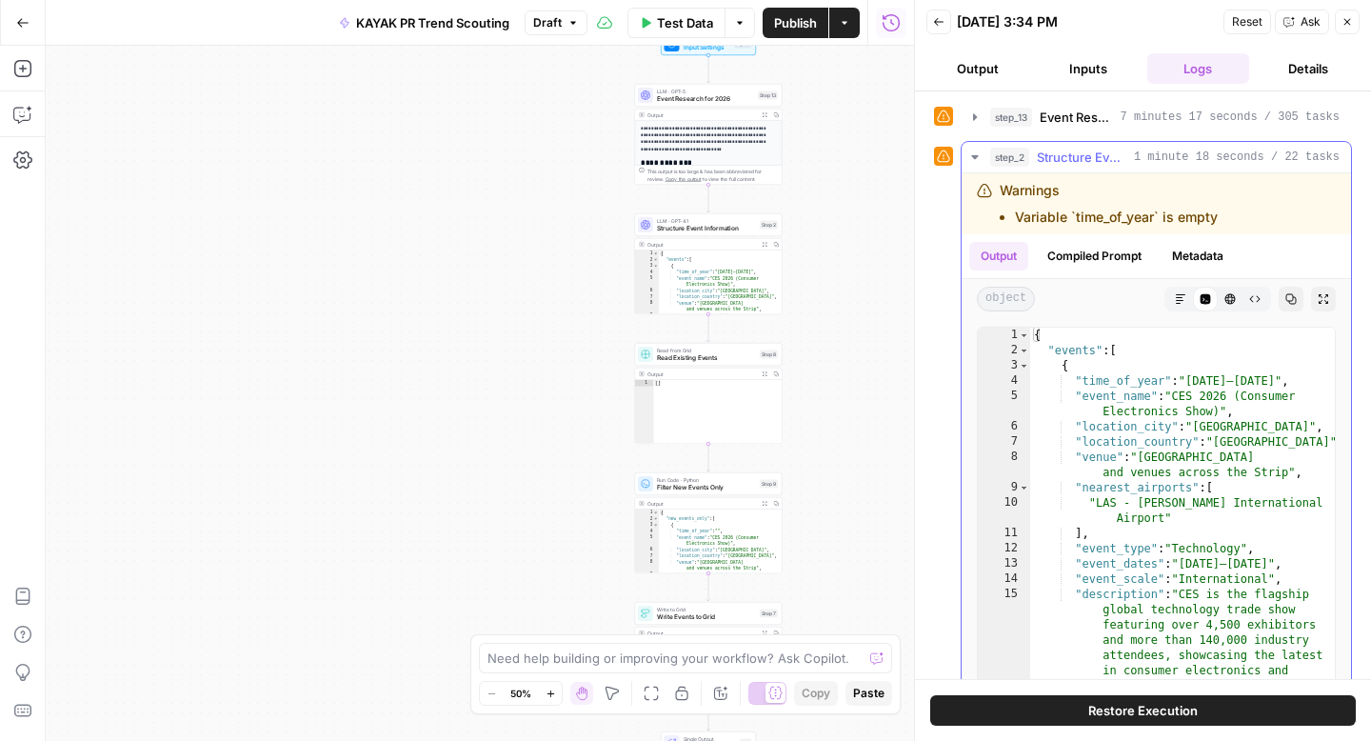
click at [976, 149] on icon "button" at bounding box center [974, 156] width 15 height 15
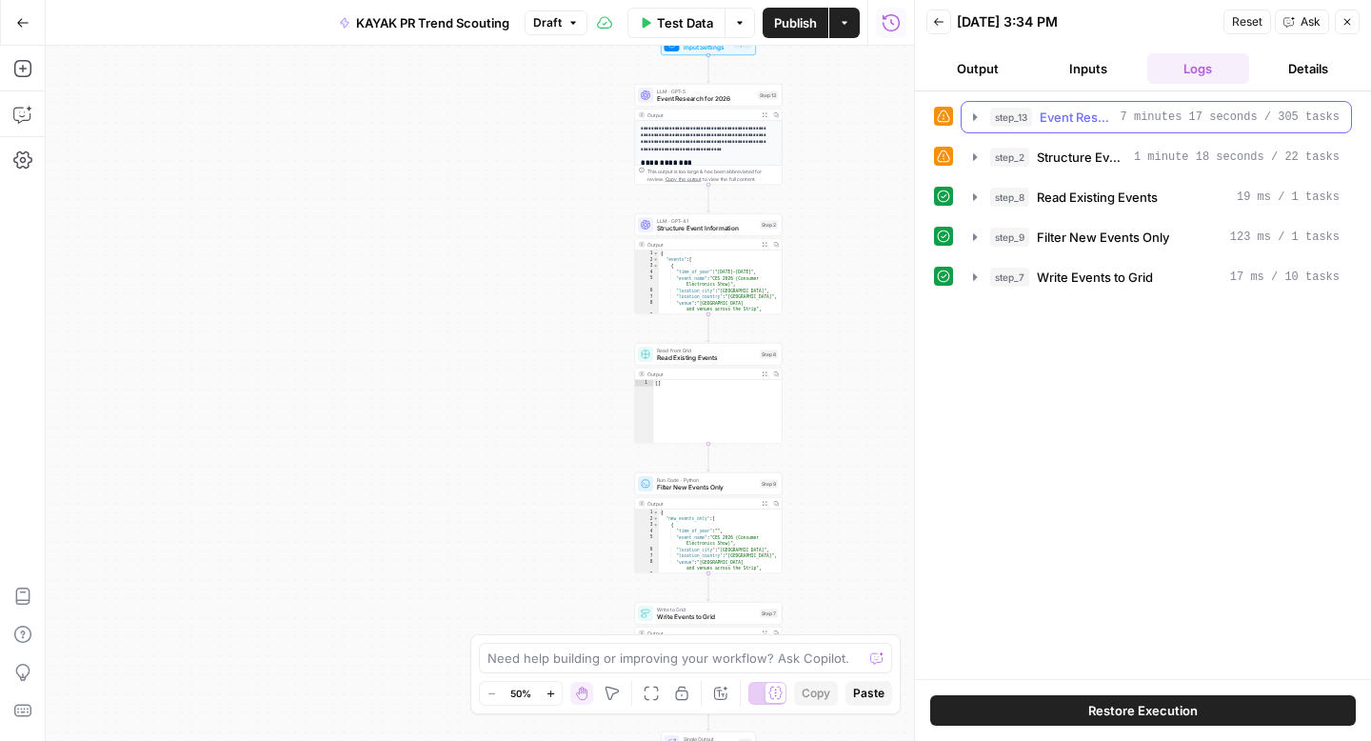
click at [974, 108] on button "step_13 Event Research for 2026 7 minutes 17 seconds / 305 tasks" at bounding box center [1155, 117] width 389 height 30
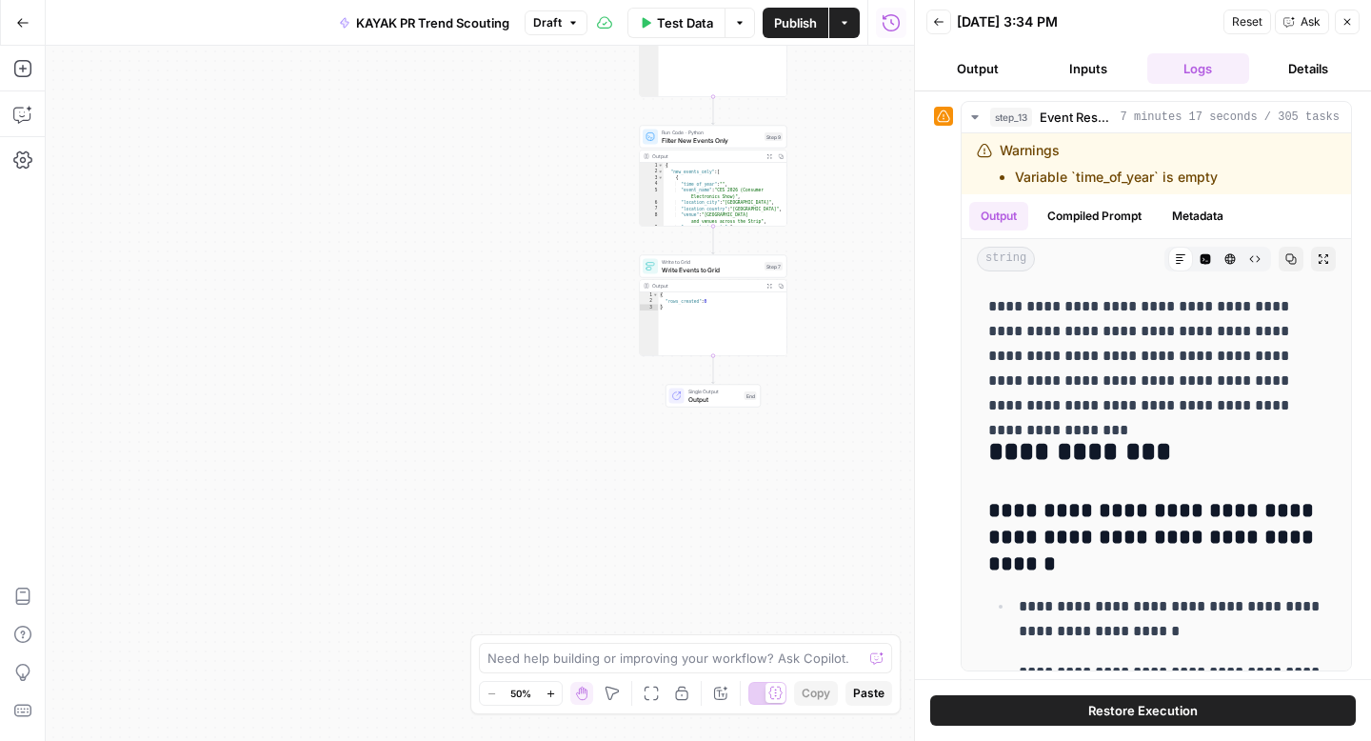
type textarea "*"
click at [747, 320] on div "{ "rows_created" : 0 }" at bounding box center [723, 330] width 129 height 77
click at [723, 267] on span "Write Events to Grid" at bounding box center [711, 270] width 99 height 10
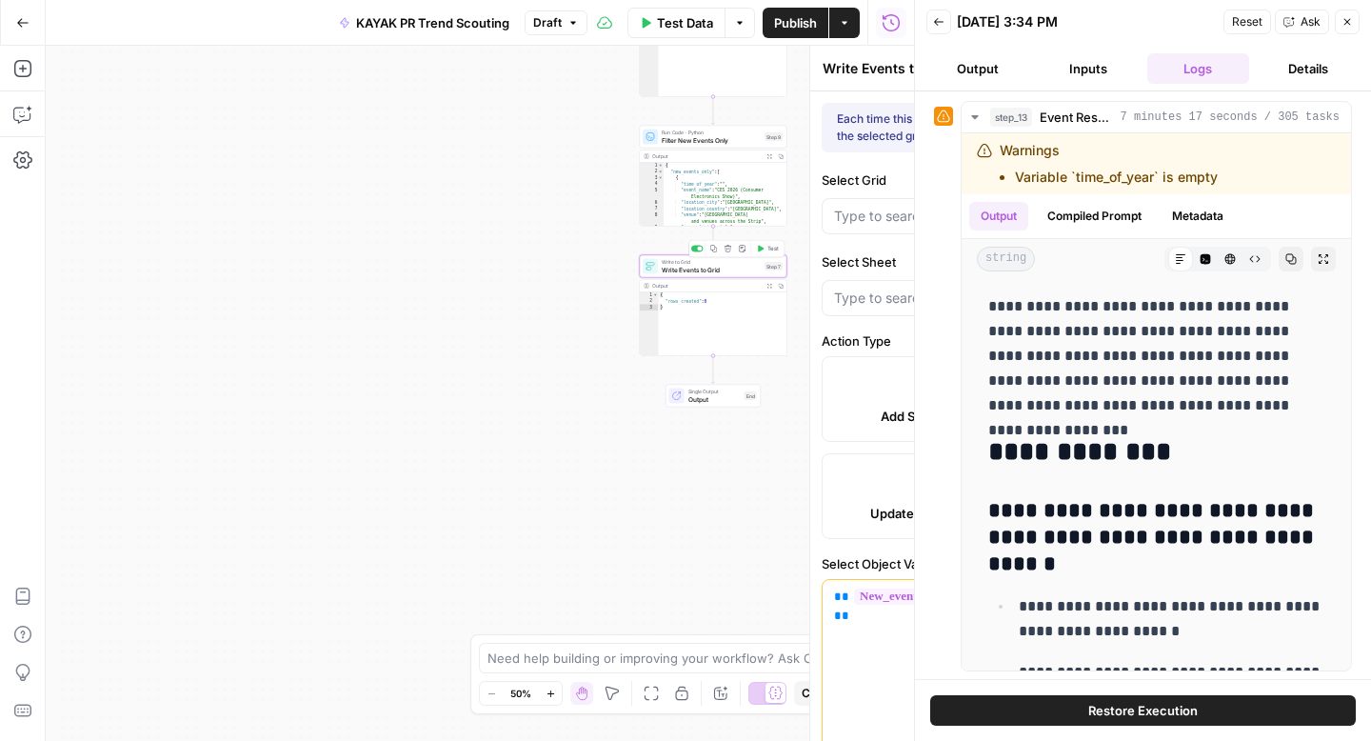
type input "2026 events"
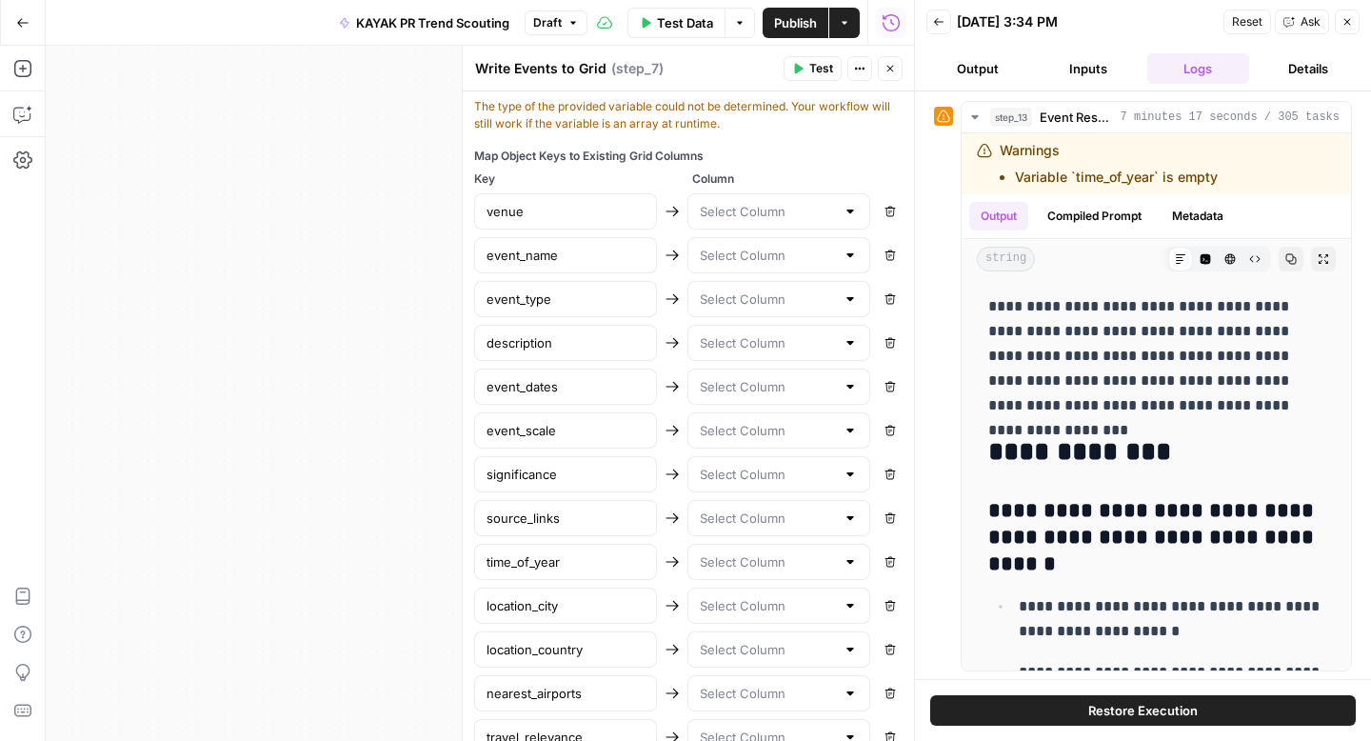
scroll to position [846, 0]
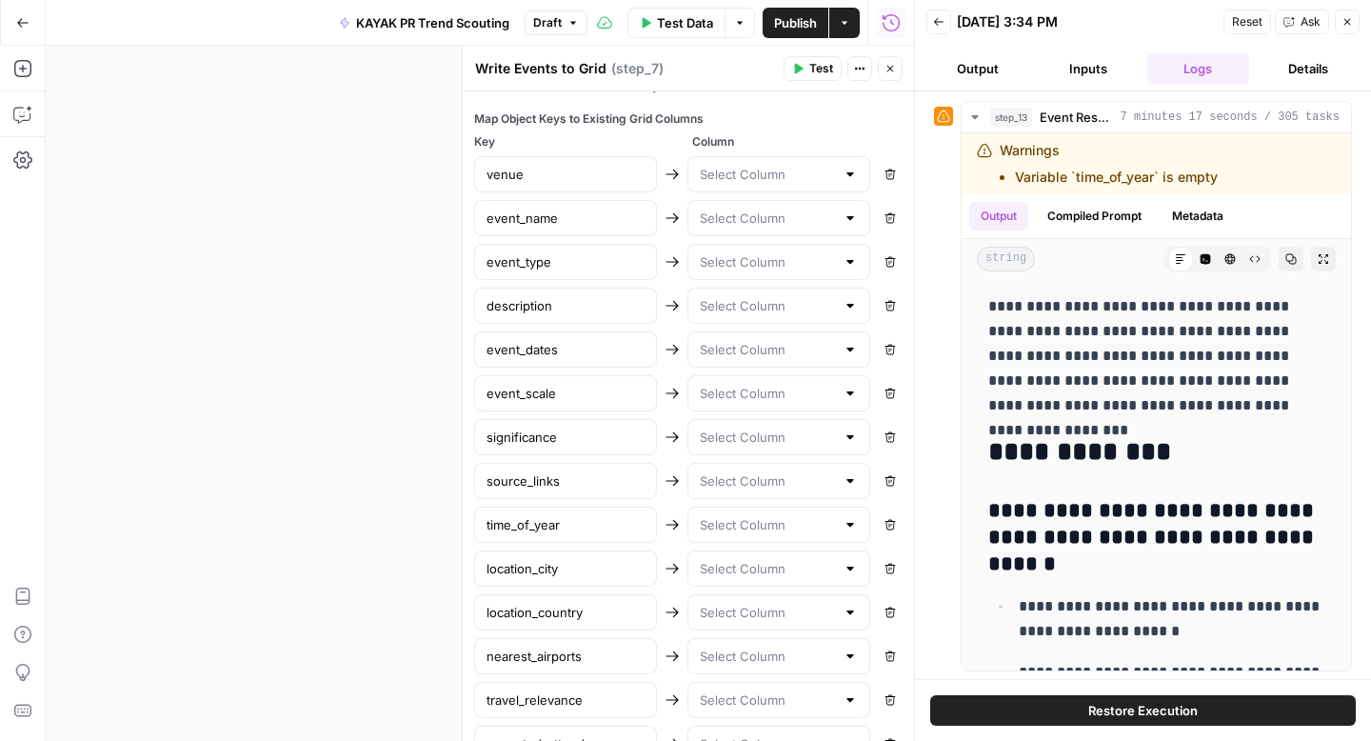
click at [842, 172] on div at bounding box center [849, 174] width 15 height 19
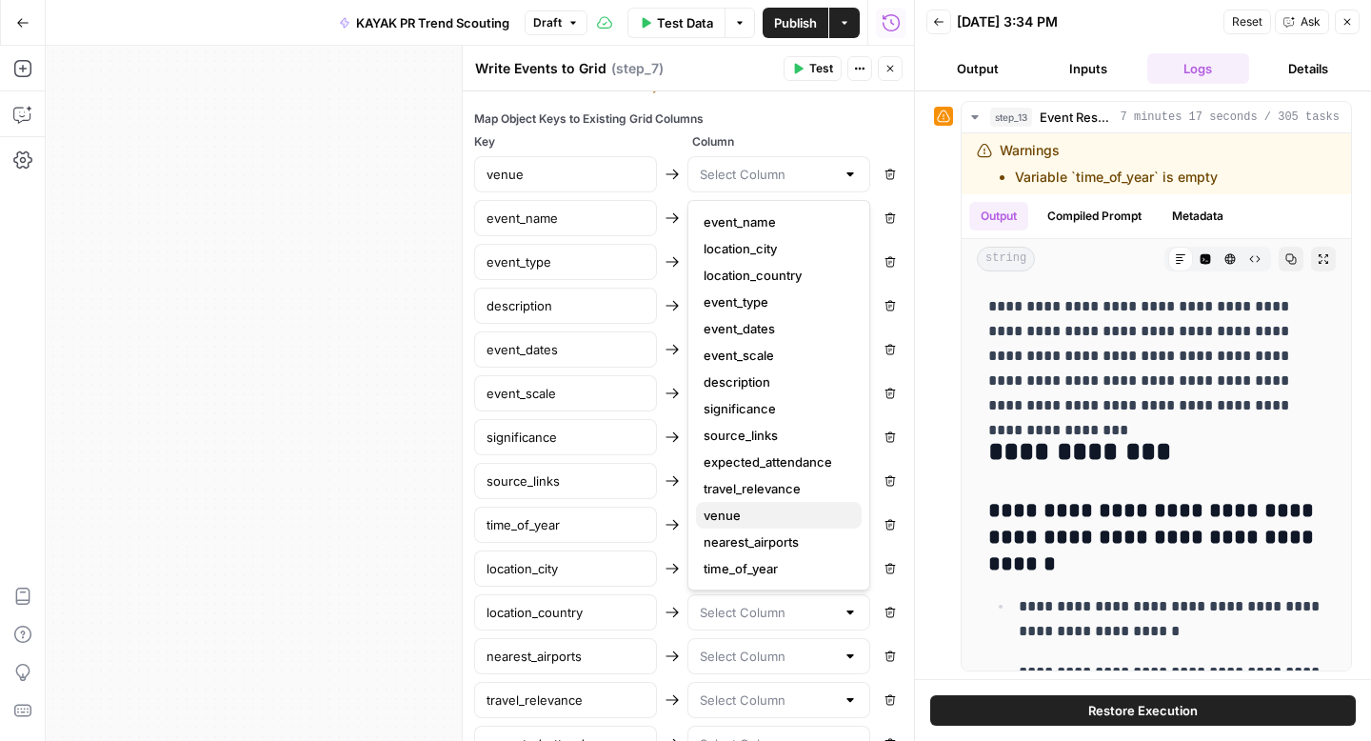
click at [775, 511] on span "venue" at bounding box center [774, 514] width 143 height 19
type input "venue"
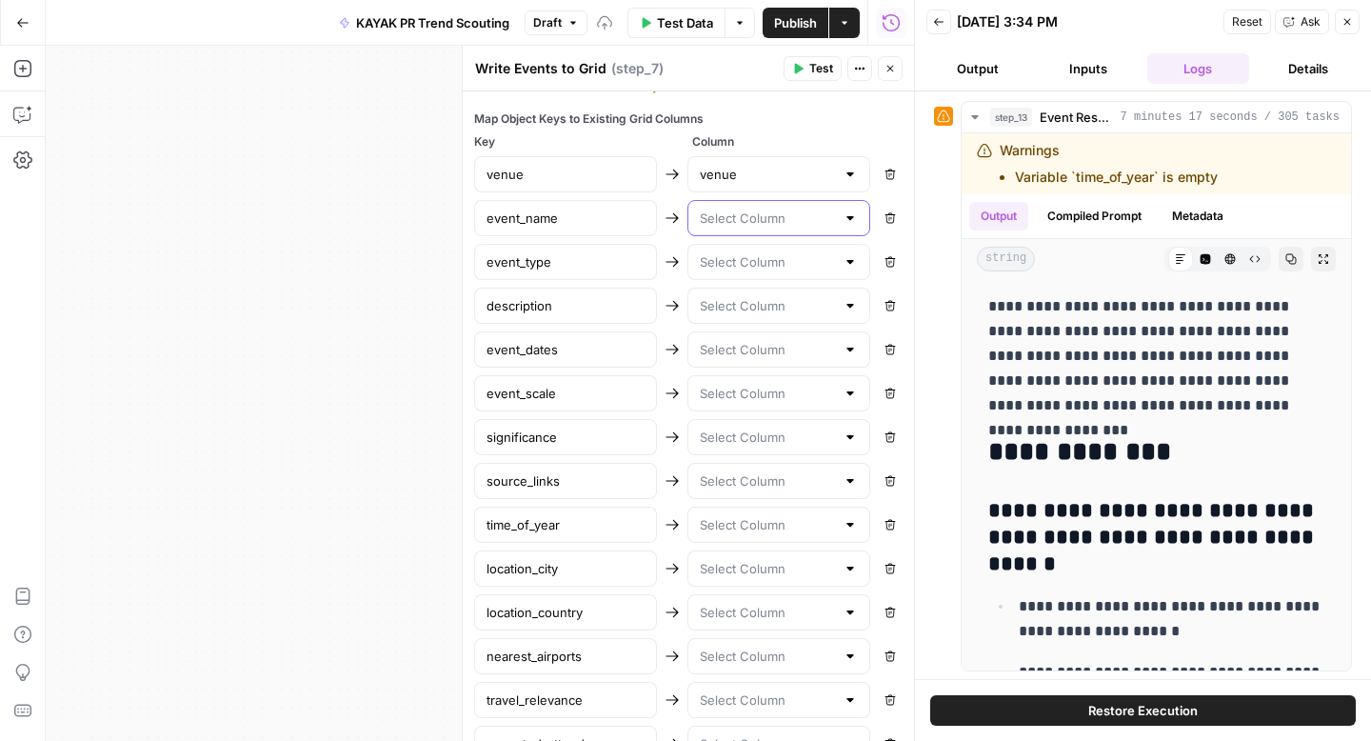
click at [739, 224] on input "text" at bounding box center [767, 217] width 135 height 19
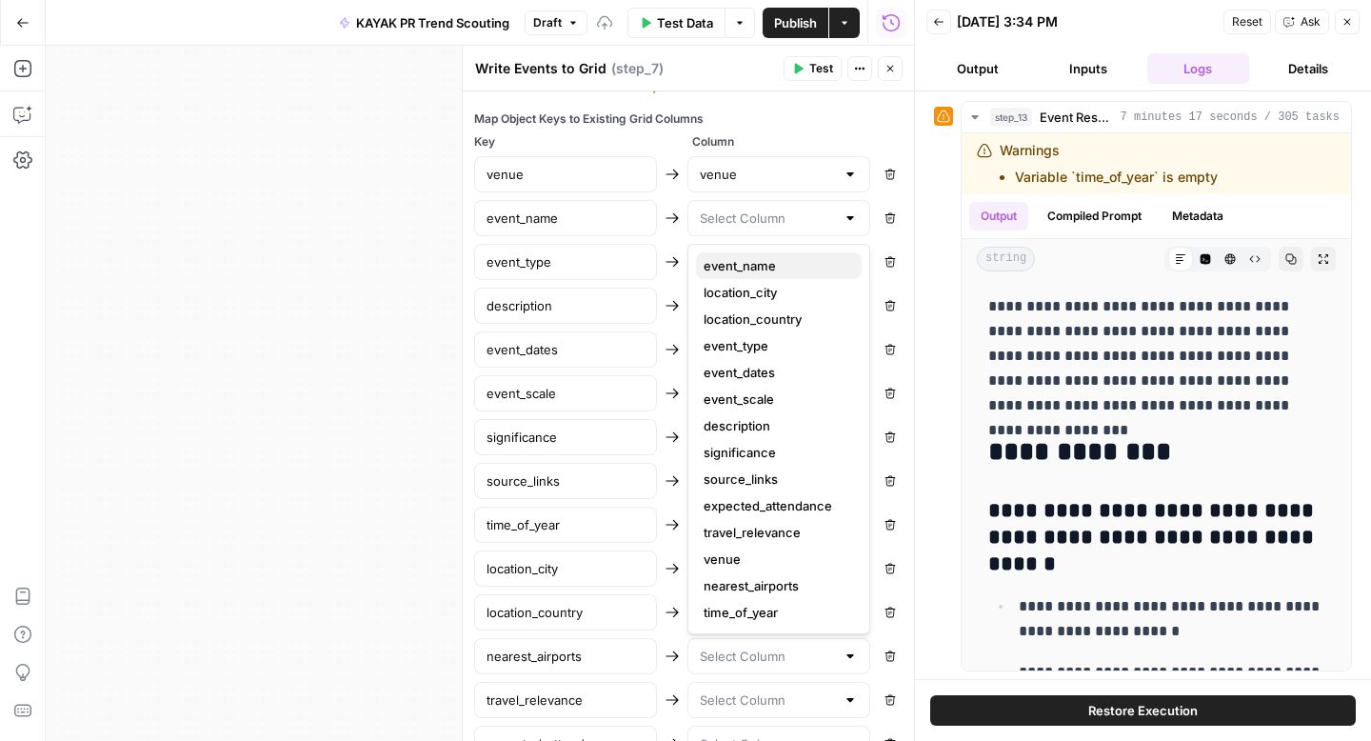
click at [736, 257] on span "event_name" at bounding box center [774, 265] width 143 height 19
type input "event_name"
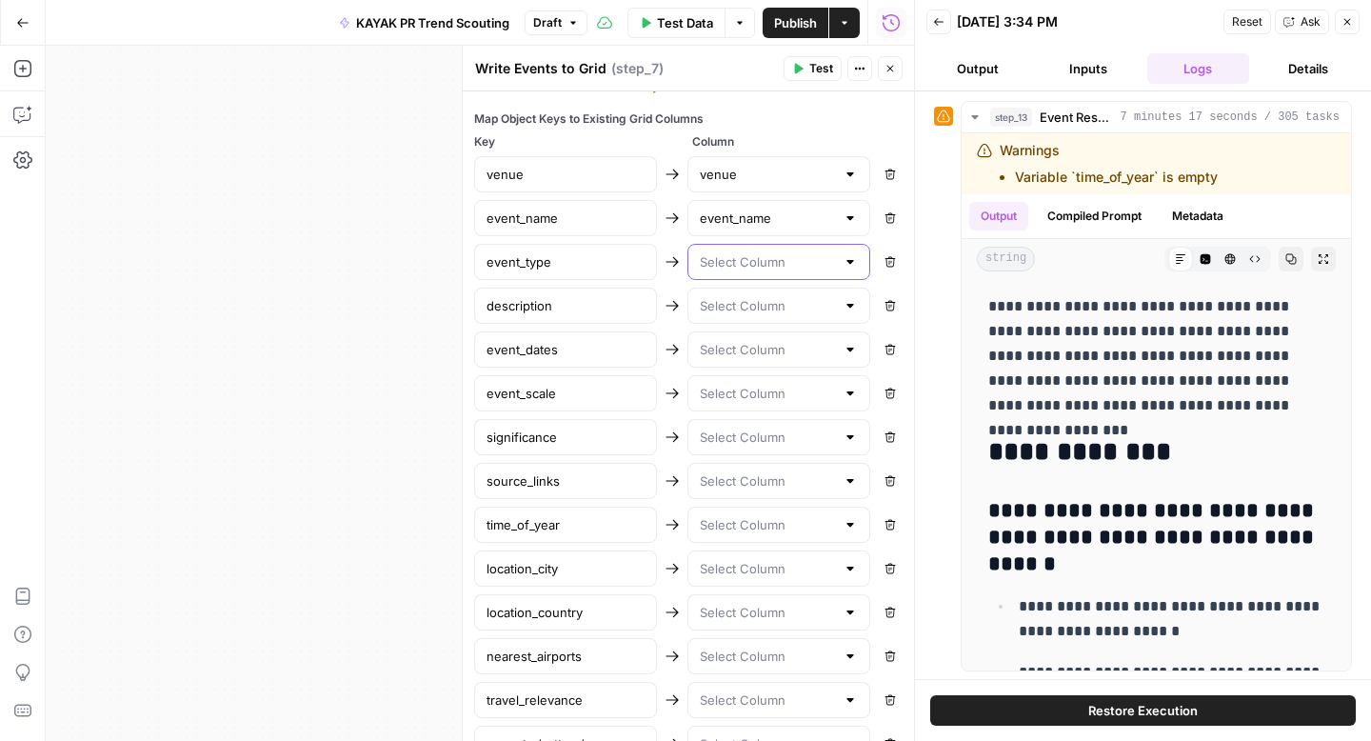
click at [725, 268] on input "text" at bounding box center [767, 261] width 135 height 19
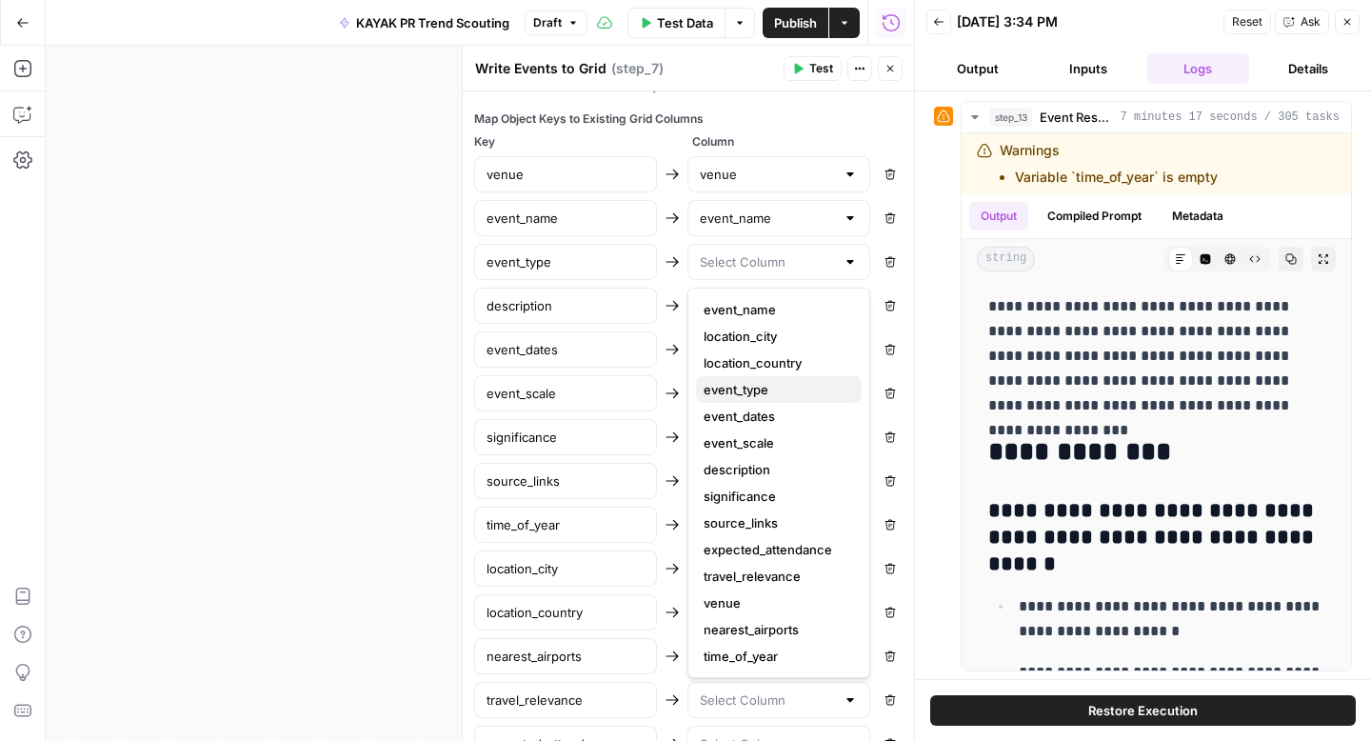
click at [734, 389] on span "event_type" at bounding box center [774, 389] width 143 height 19
type input "event_type"
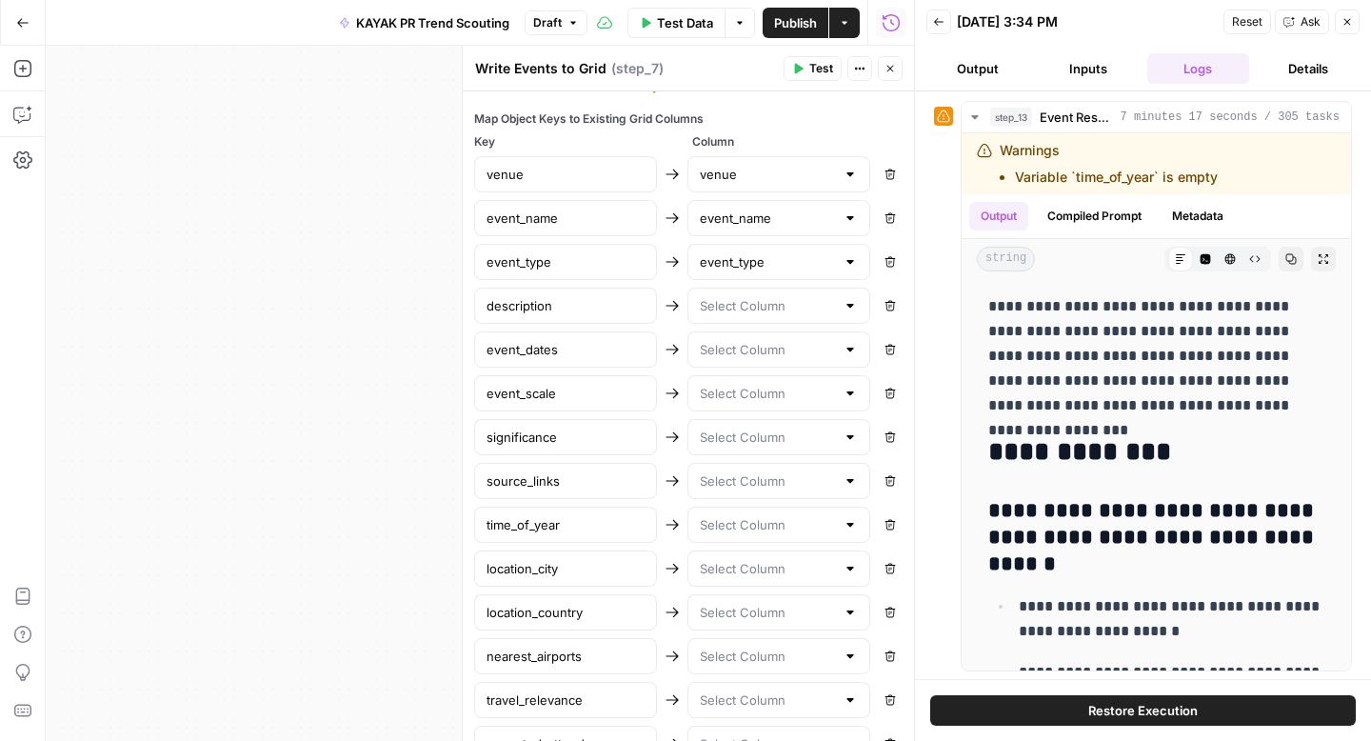
click at [732, 321] on div at bounding box center [778, 305] width 183 height 36
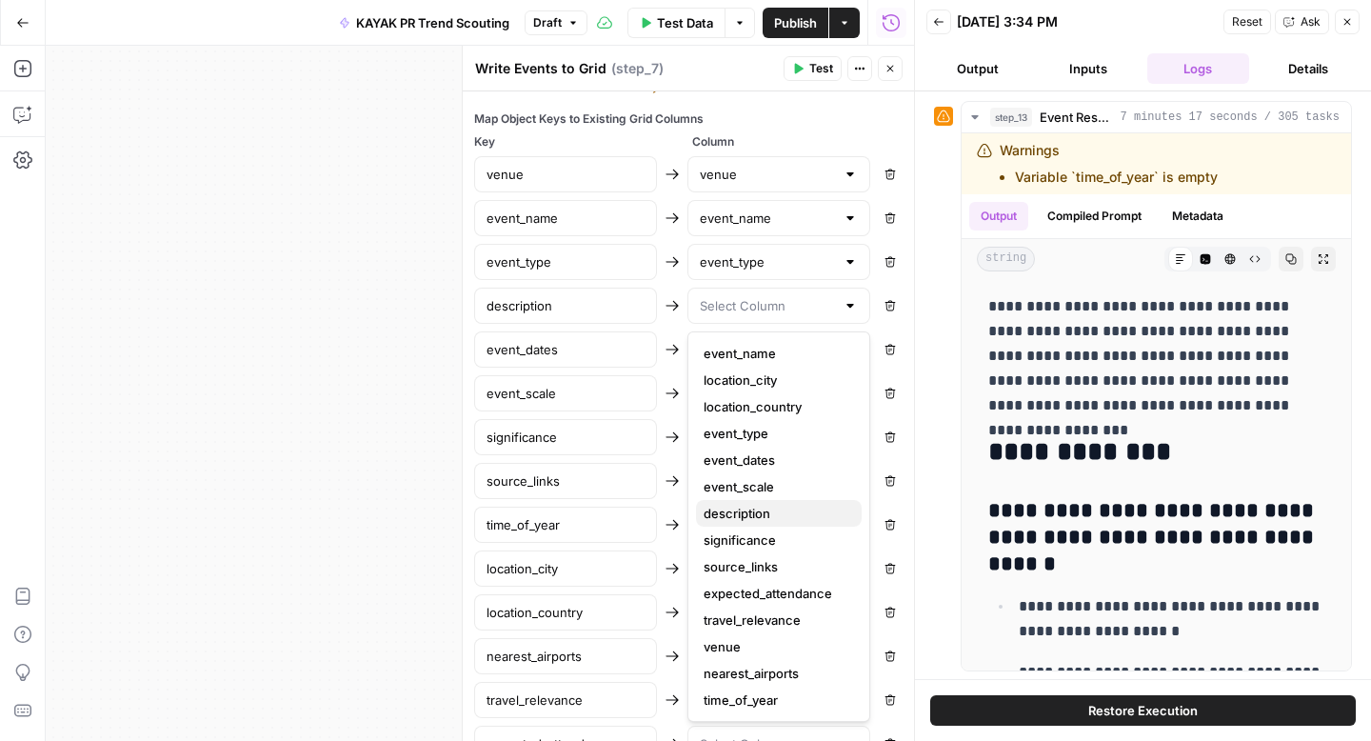
click at [741, 519] on span "description" at bounding box center [774, 513] width 143 height 19
type input "description"
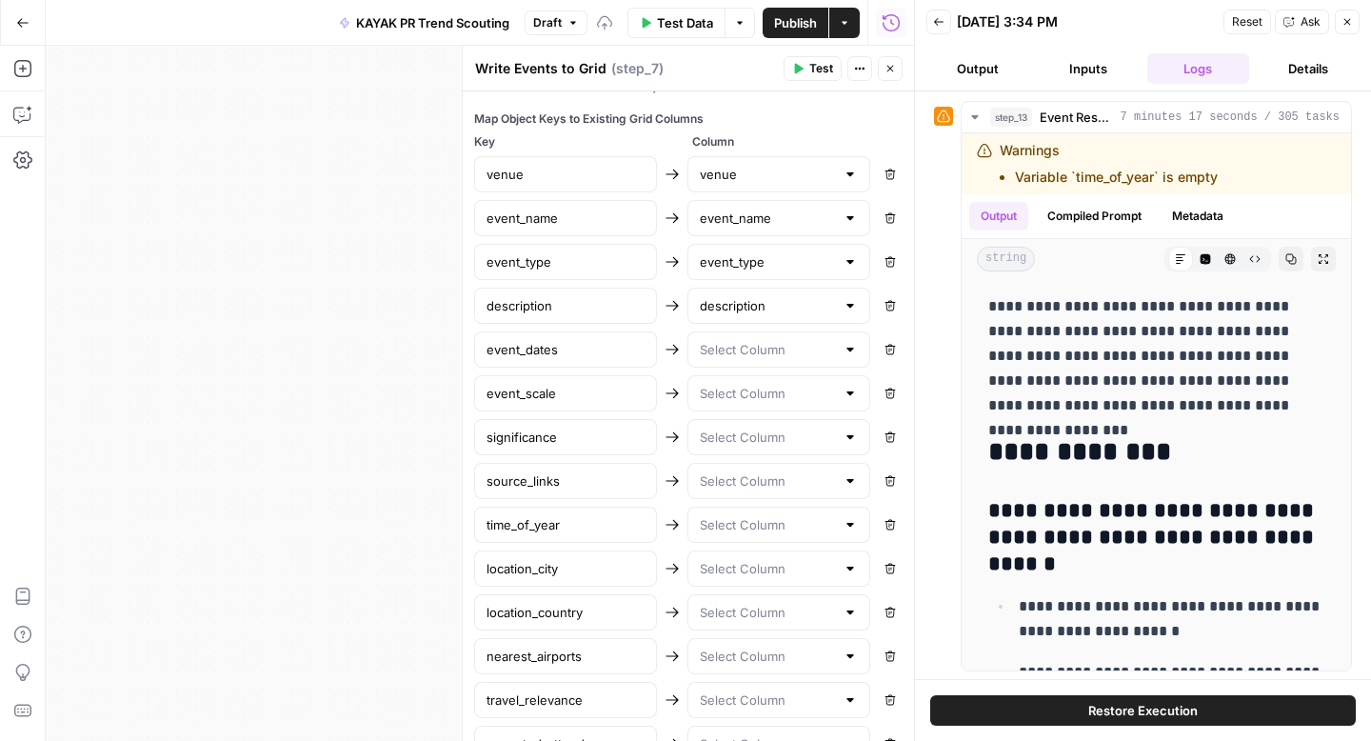
click at [722, 365] on div at bounding box center [778, 349] width 183 height 36
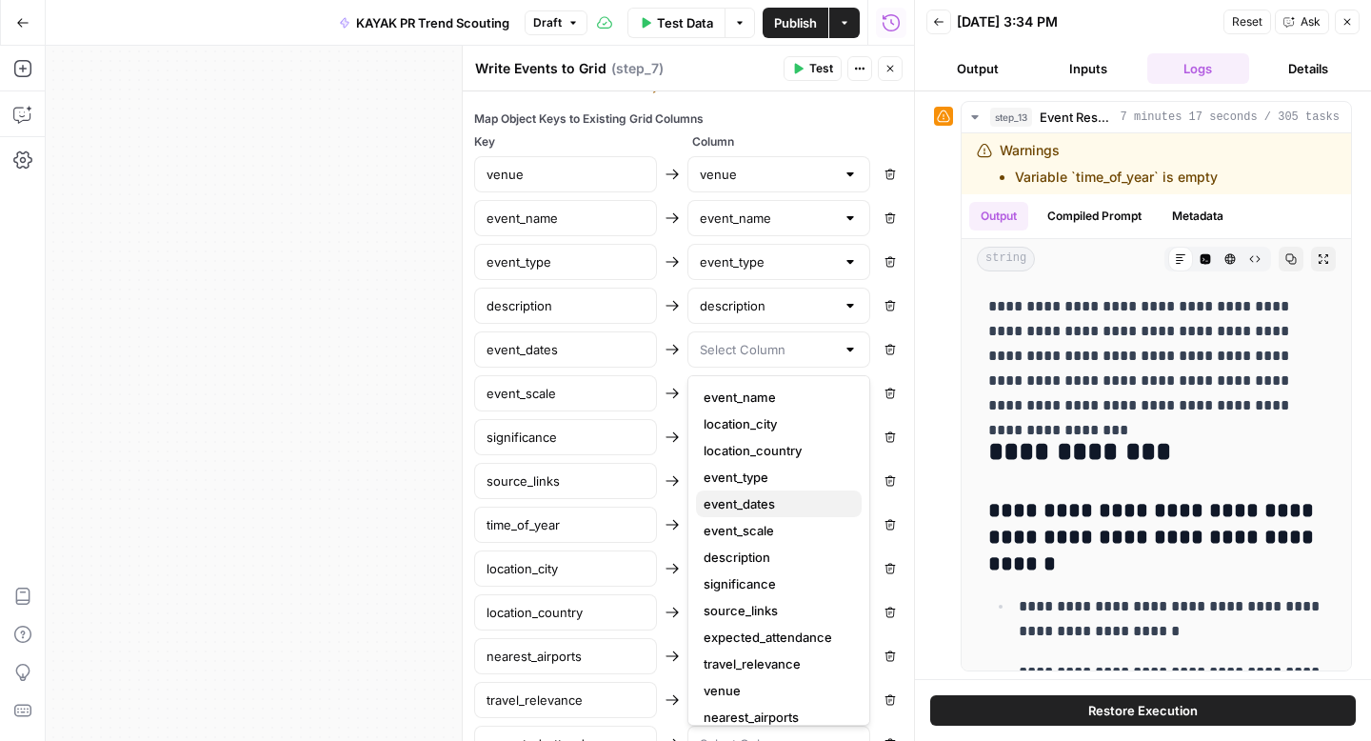
click at [744, 510] on span "event_dates" at bounding box center [774, 503] width 143 height 19
type input "event_dates"
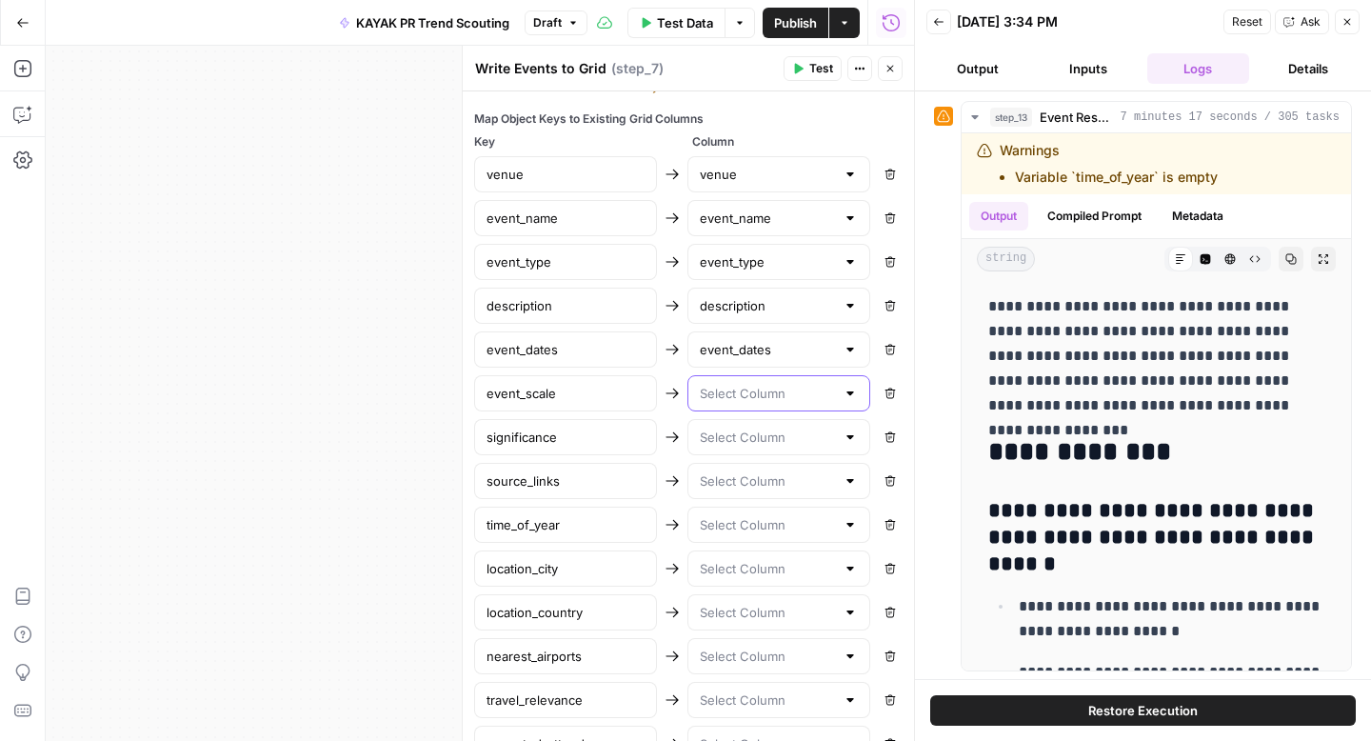
click at [737, 398] on input "text" at bounding box center [767, 393] width 135 height 19
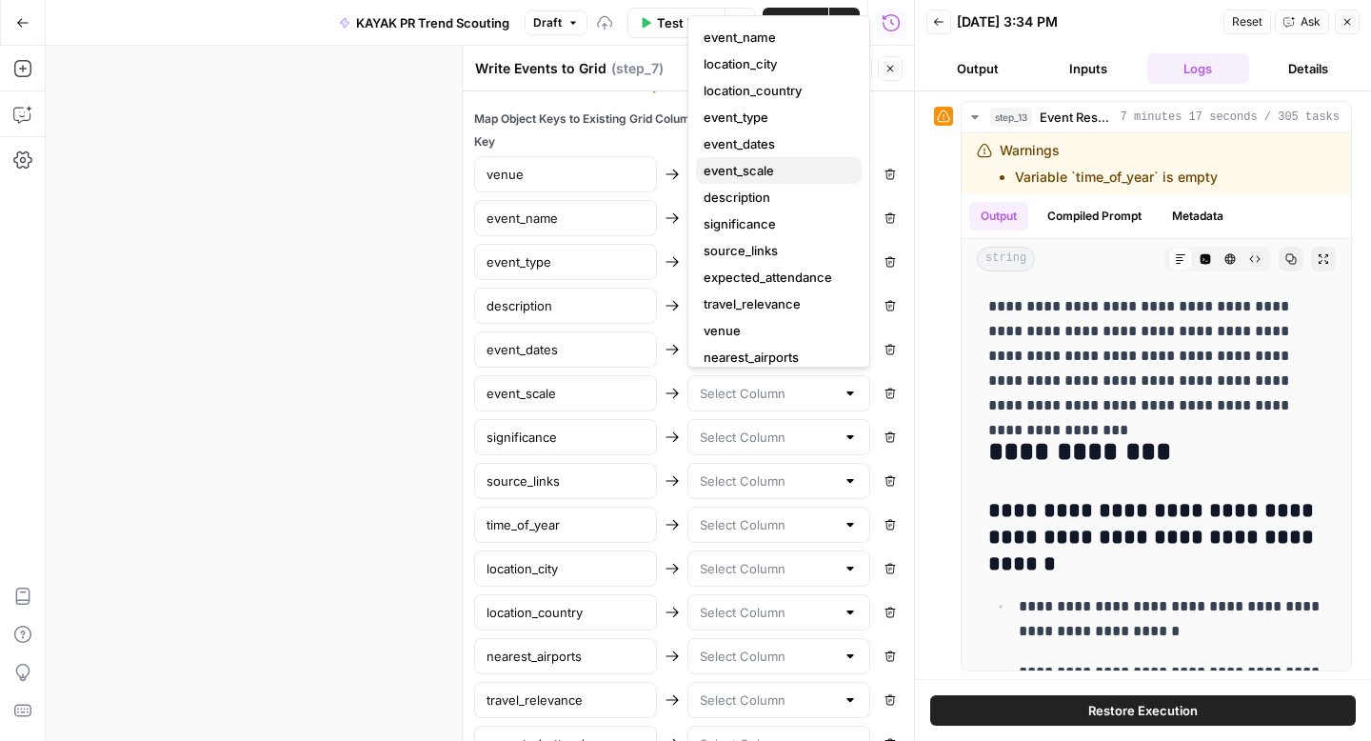
click at [780, 173] on span "event_scale" at bounding box center [774, 170] width 143 height 19
type input "event_scale"
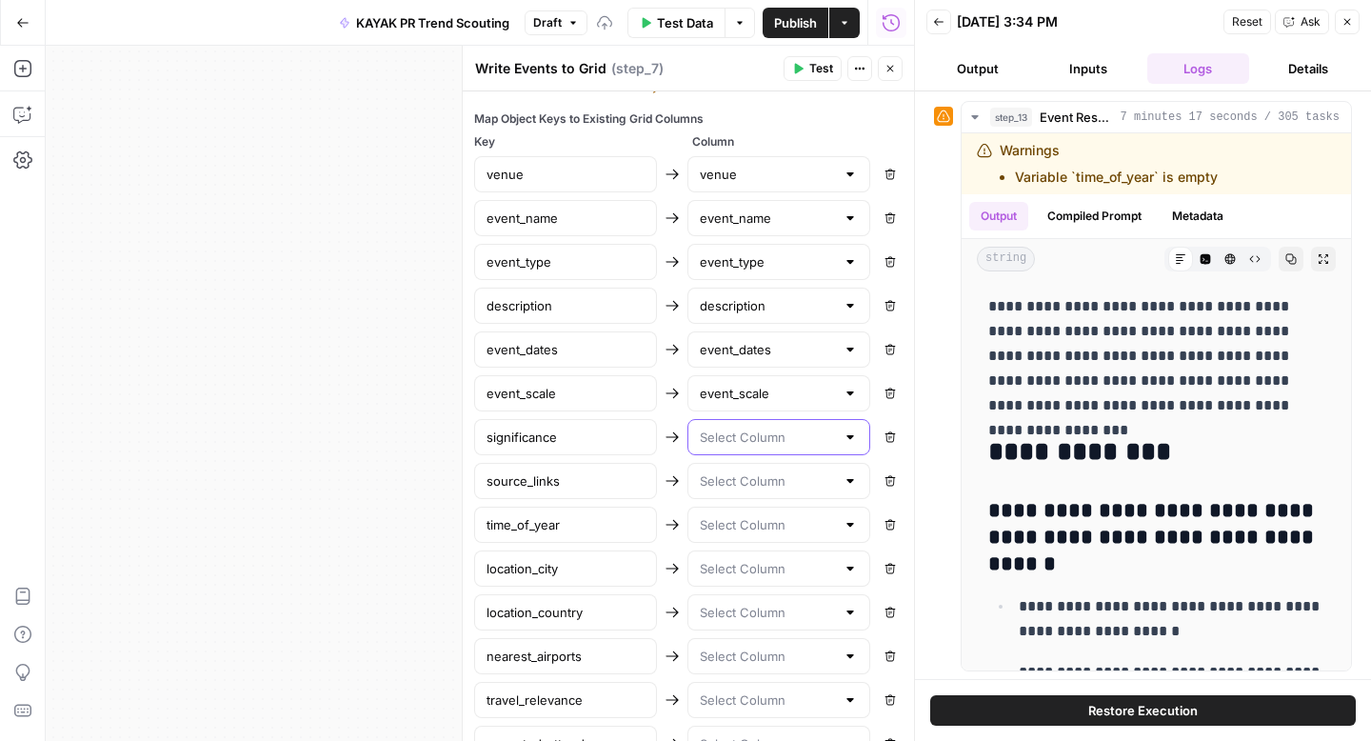
click at [766, 441] on input "text" at bounding box center [767, 436] width 135 height 19
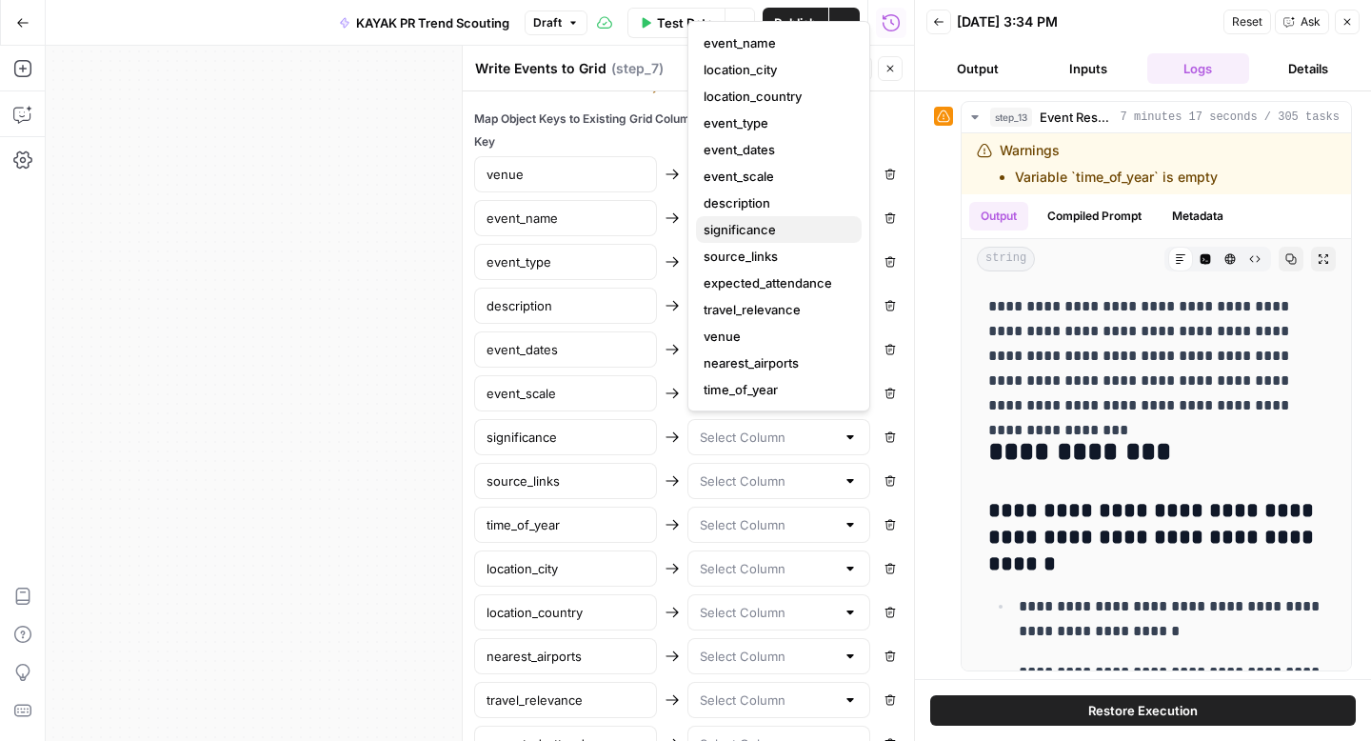
click at [746, 232] on span "significance" at bounding box center [774, 229] width 143 height 19
type input "significance"
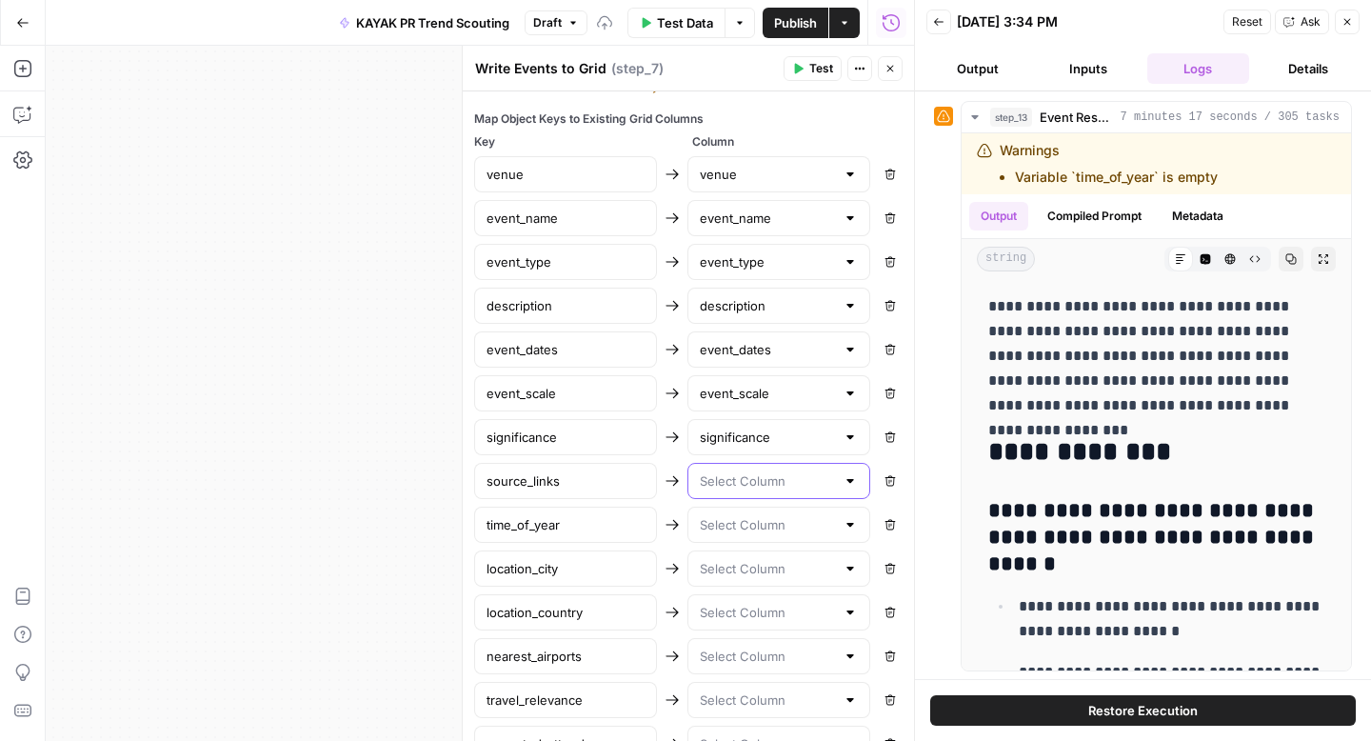
click at [755, 476] on input "text" at bounding box center [767, 480] width 135 height 19
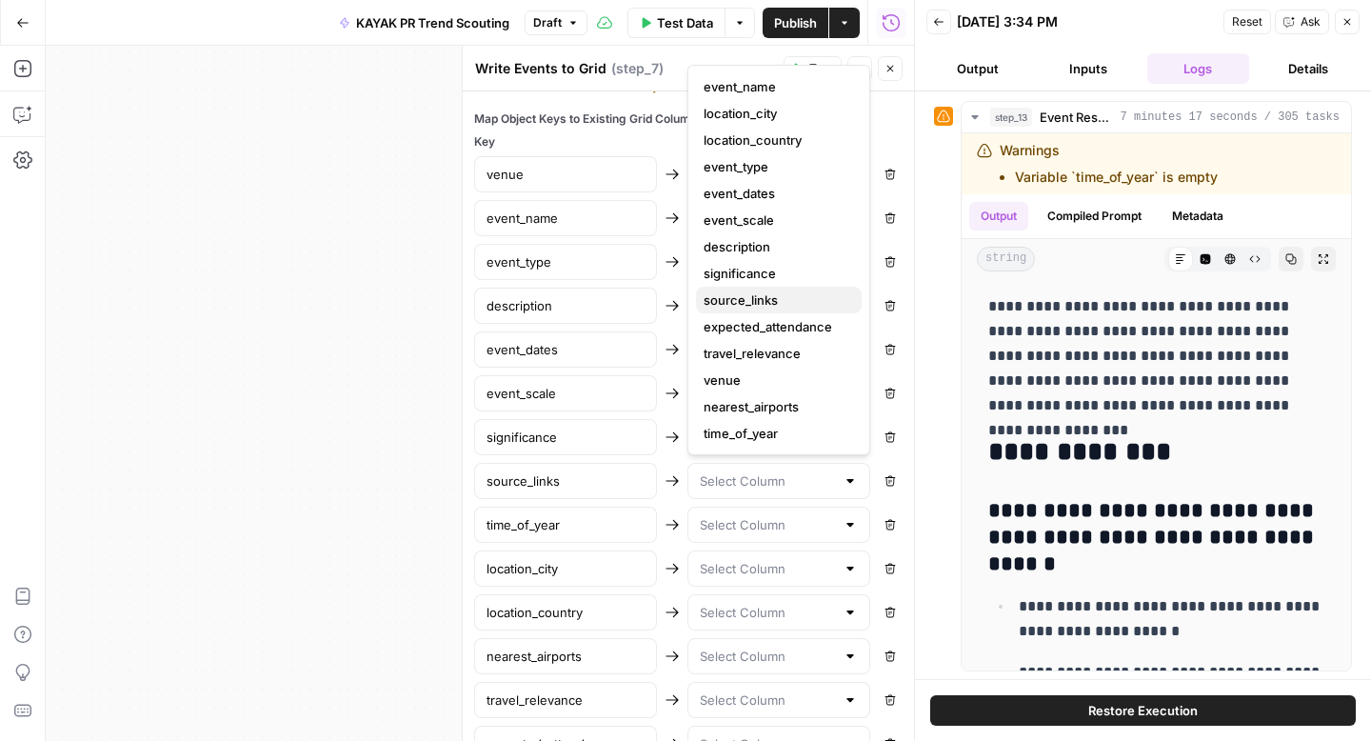
click at [754, 291] on span "source_links" at bounding box center [774, 299] width 143 height 19
type input "source_links"
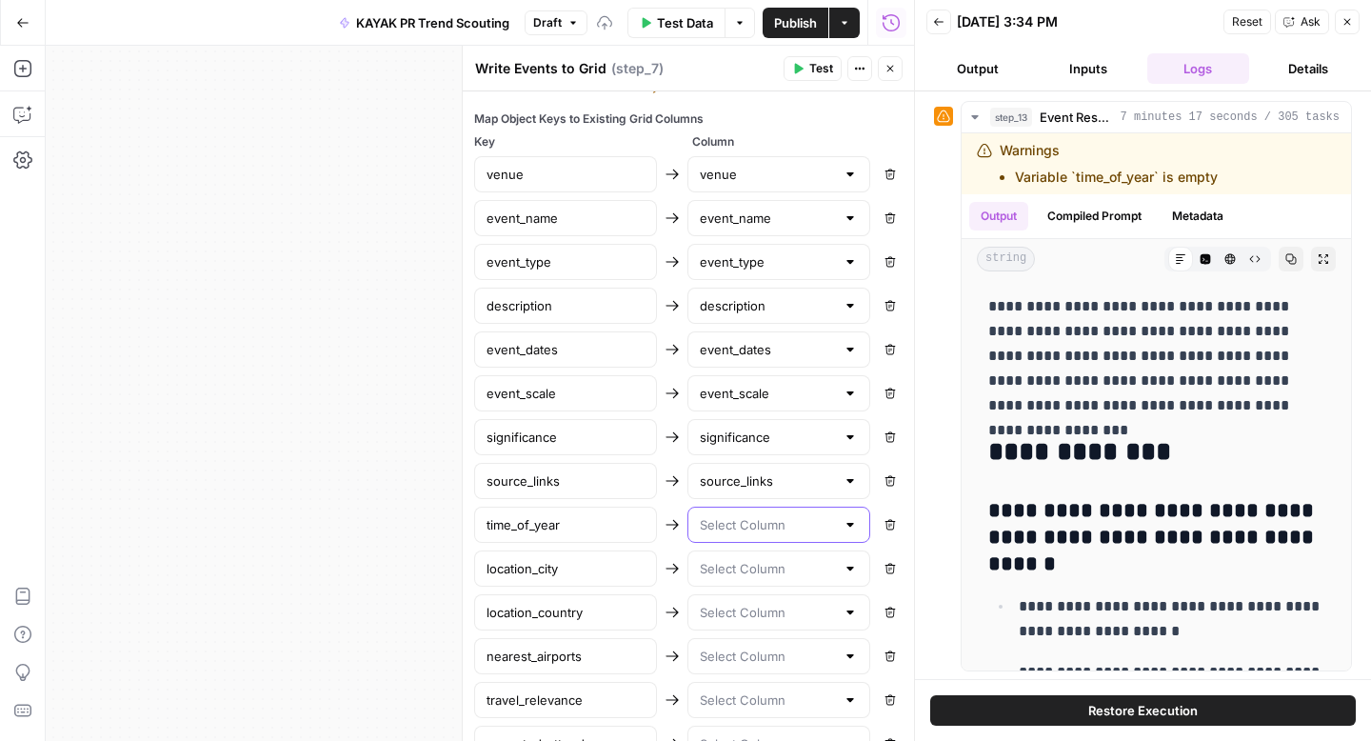
click at [746, 528] on input "text" at bounding box center [767, 524] width 135 height 19
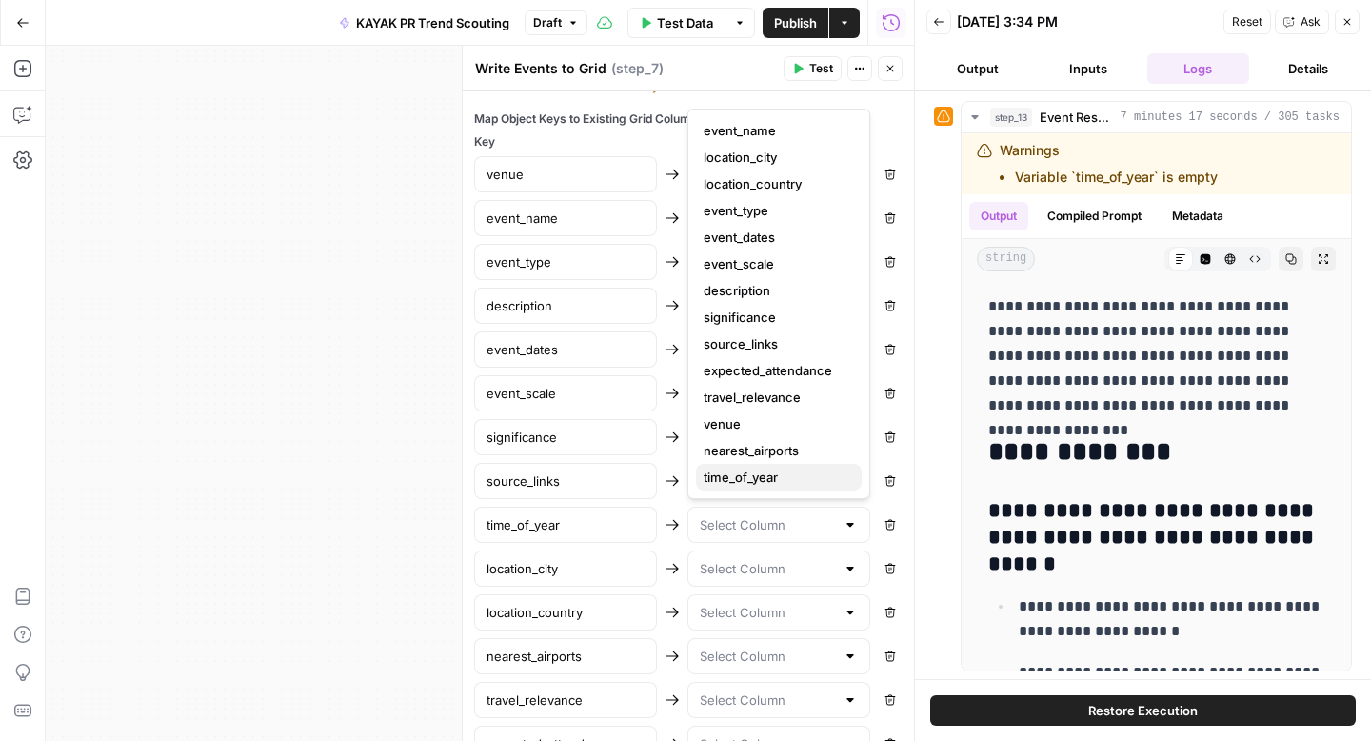
click at [747, 469] on span "time_of_year" at bounding box center [774, 476] width 143 height 19
type input "time_of_year"
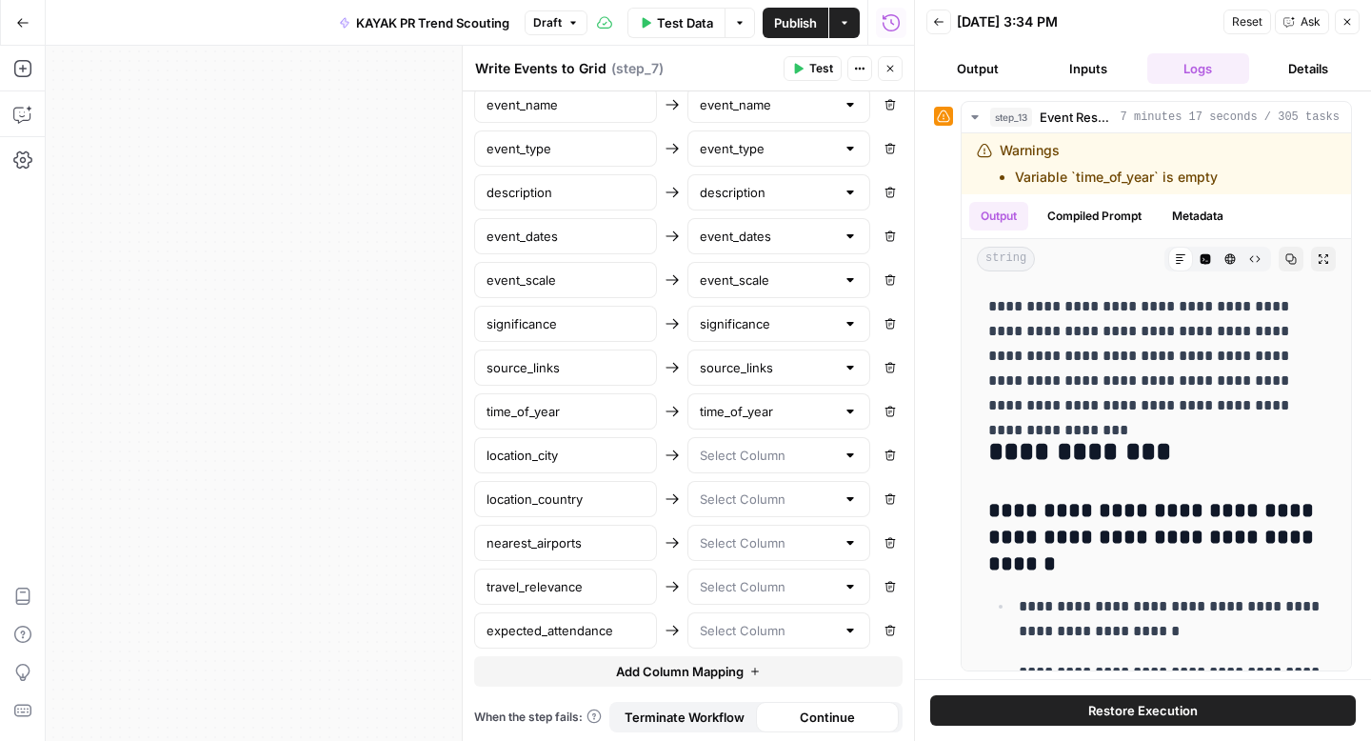
scroll to position [962, 0]
click at [764, 457] on input "text" at bounding box center [767, 452] width 135 height 19
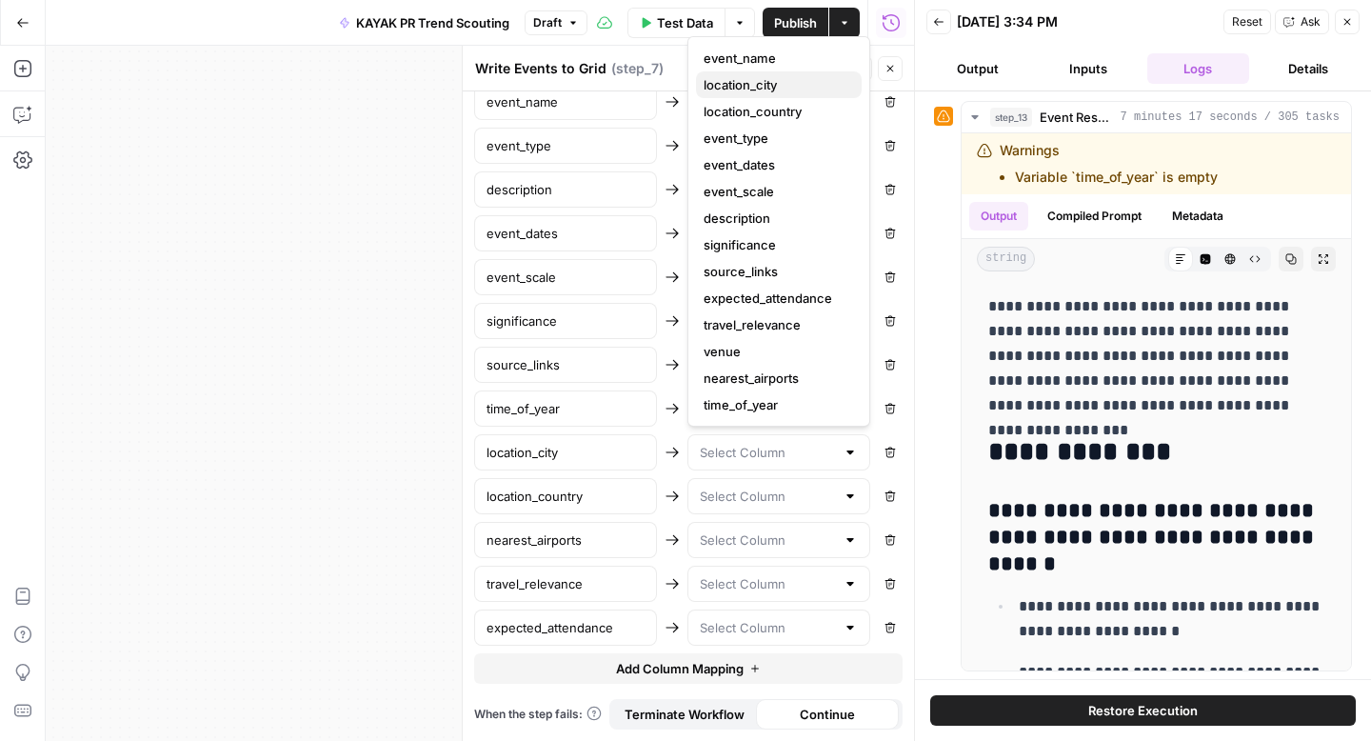
click at [740, 87] on span "location_city" at bounding box center [774, 84] width 143 height 19
type input "location_city"
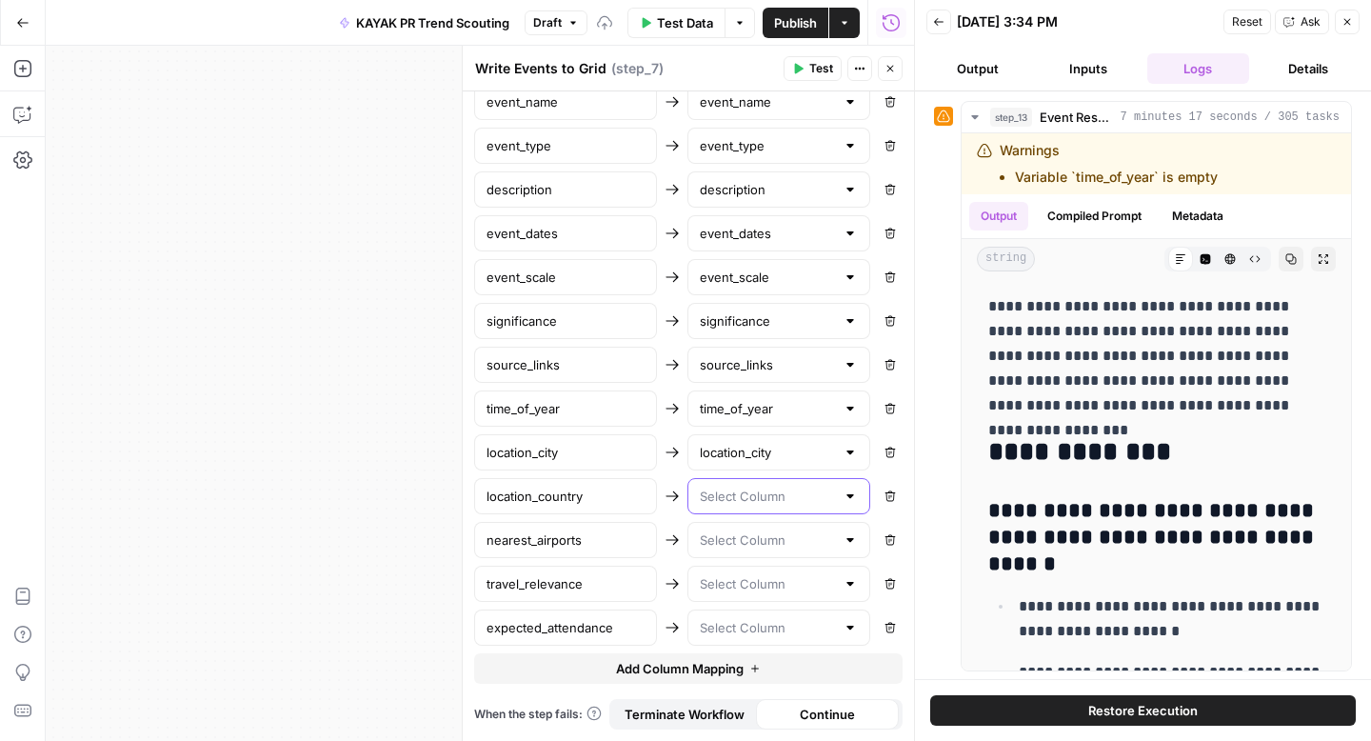
click at [744, 497] on input "text" at bounding box center [767, 495] width 135 height 19
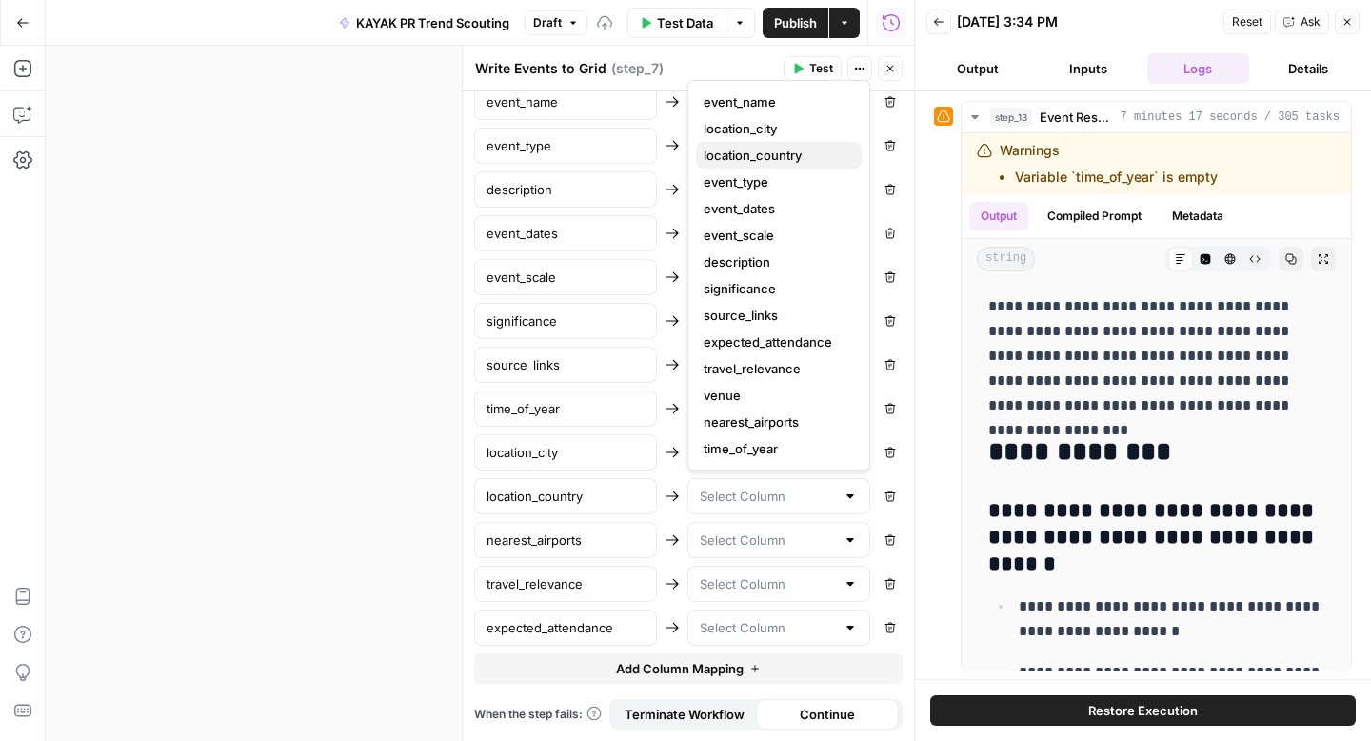
click at [764, 156] on span "location_country" at bounding box center [774, 155] width 143 height 19
type input "location_country"
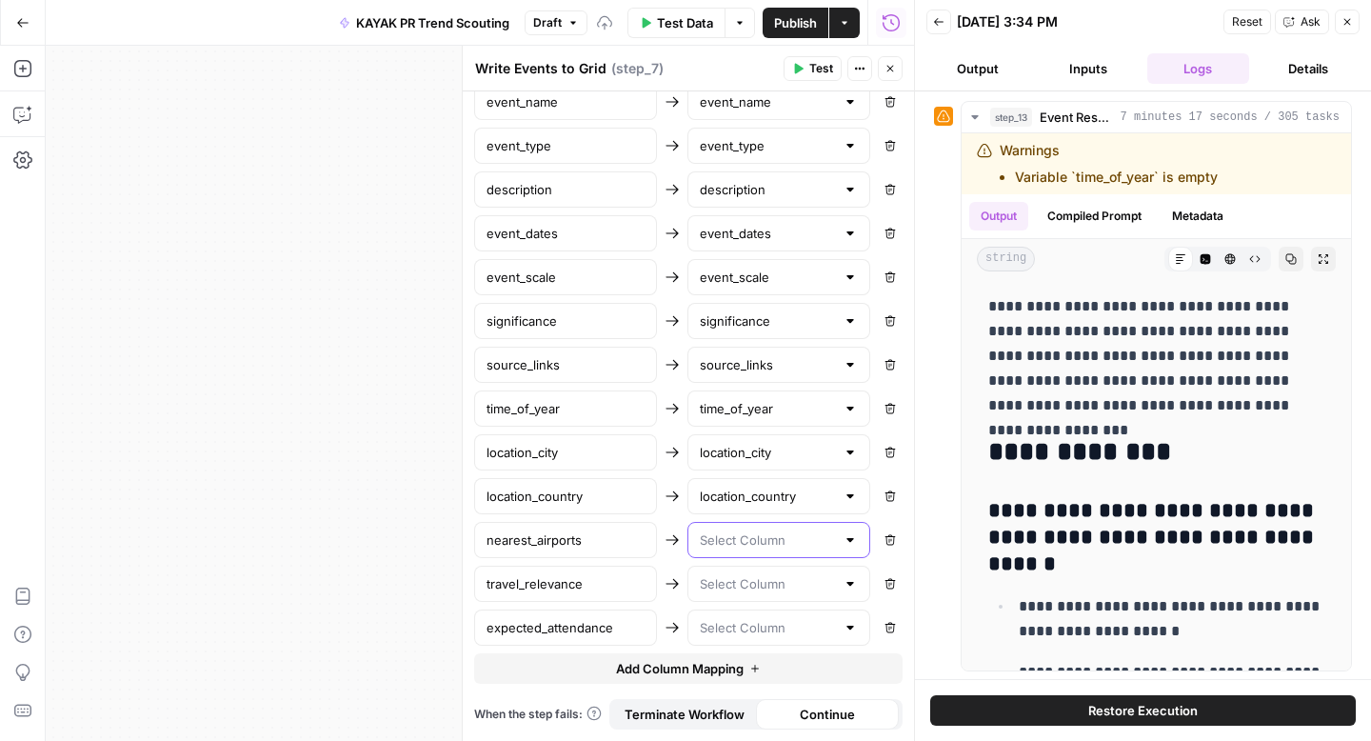
click at [732, 544] on input "text" at bounding box center [767, 539] width 135 height 19
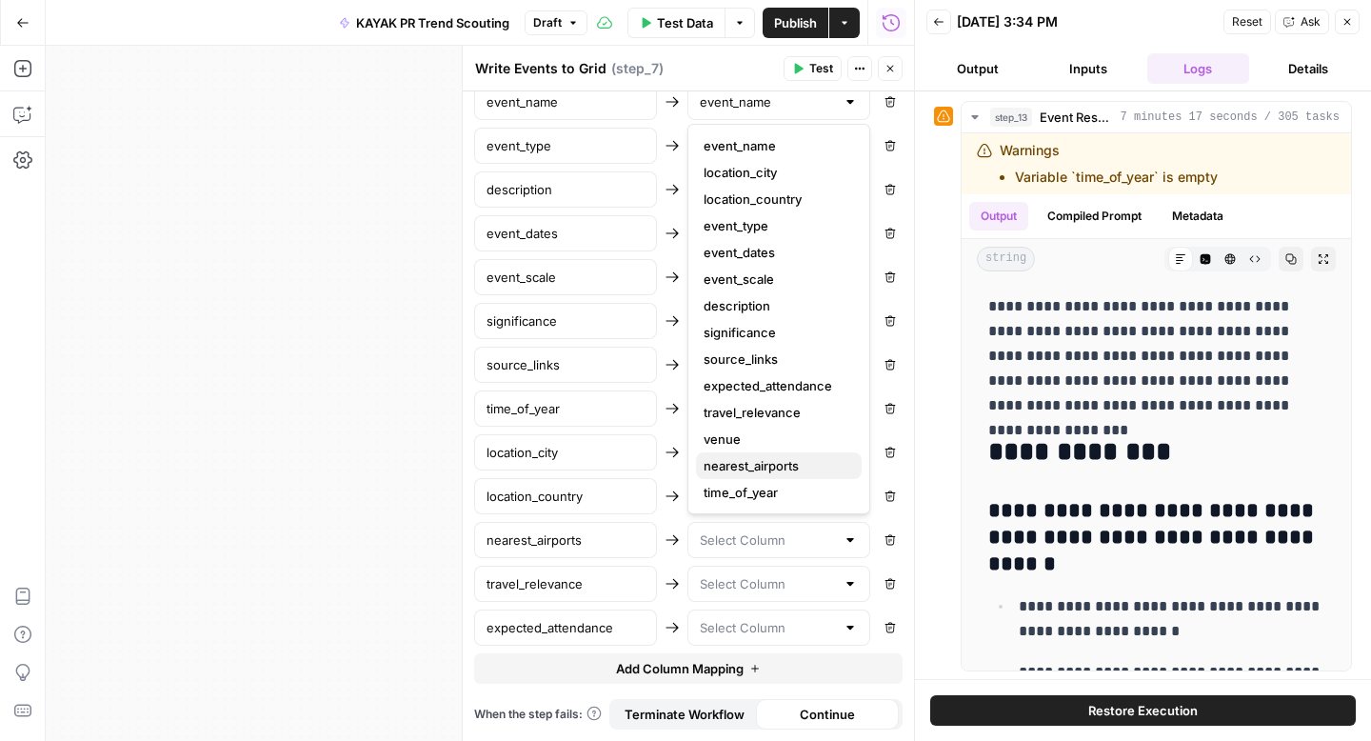
click at [750, 464] on span "nearest_airports" at bounding box center [774, 465] width 143 height 19
type input "nearest_airports"
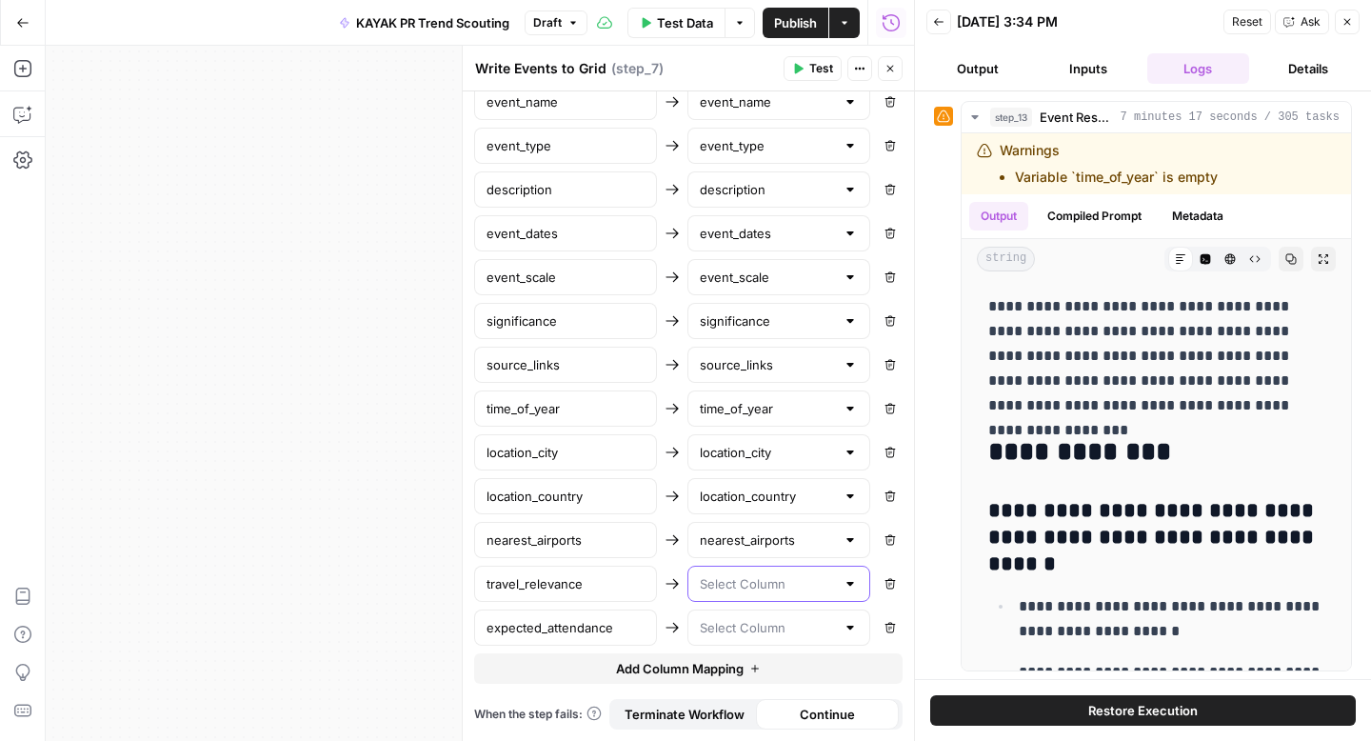
click at [754, 580] on input "text" at bounding box center [767, 583] width 135 height 19
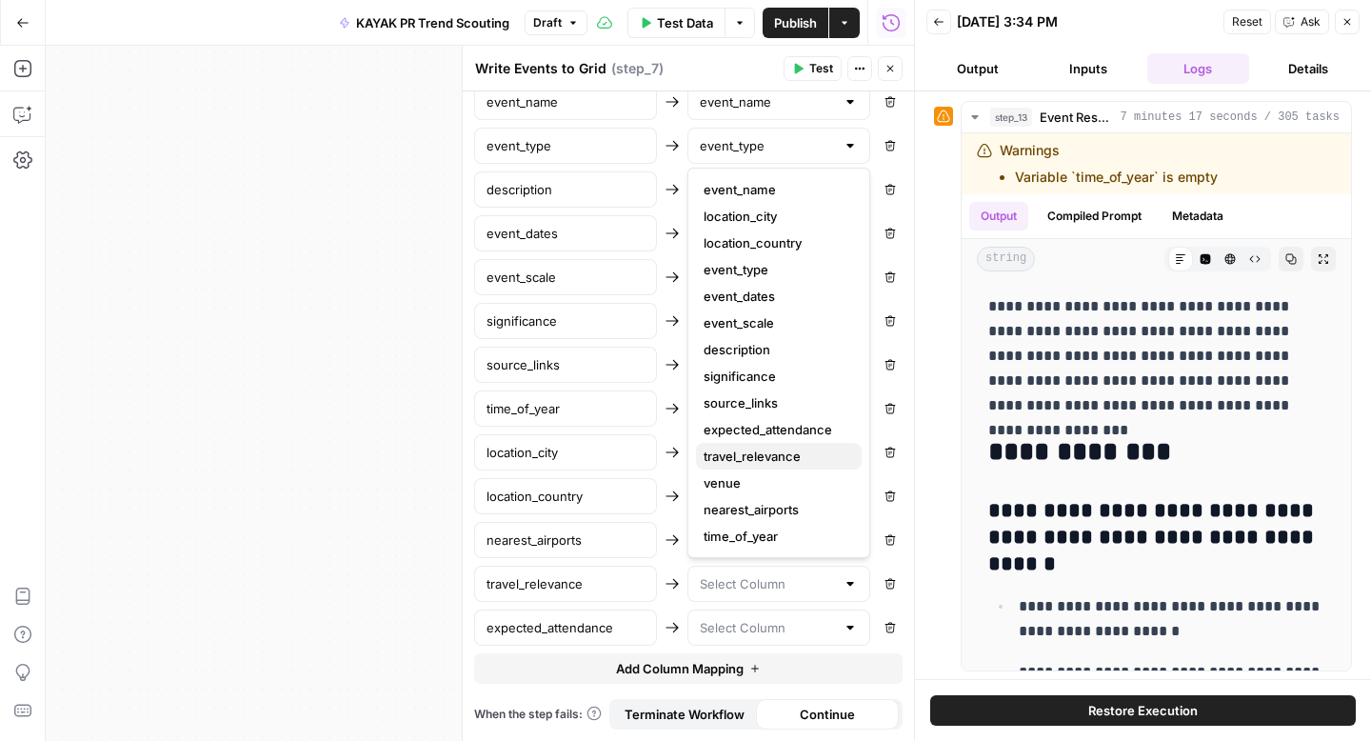
click at [772, 458] on span "travel_relevance" at bounding box center [774, 455] width 143 height 19
type input "travel_relevance"
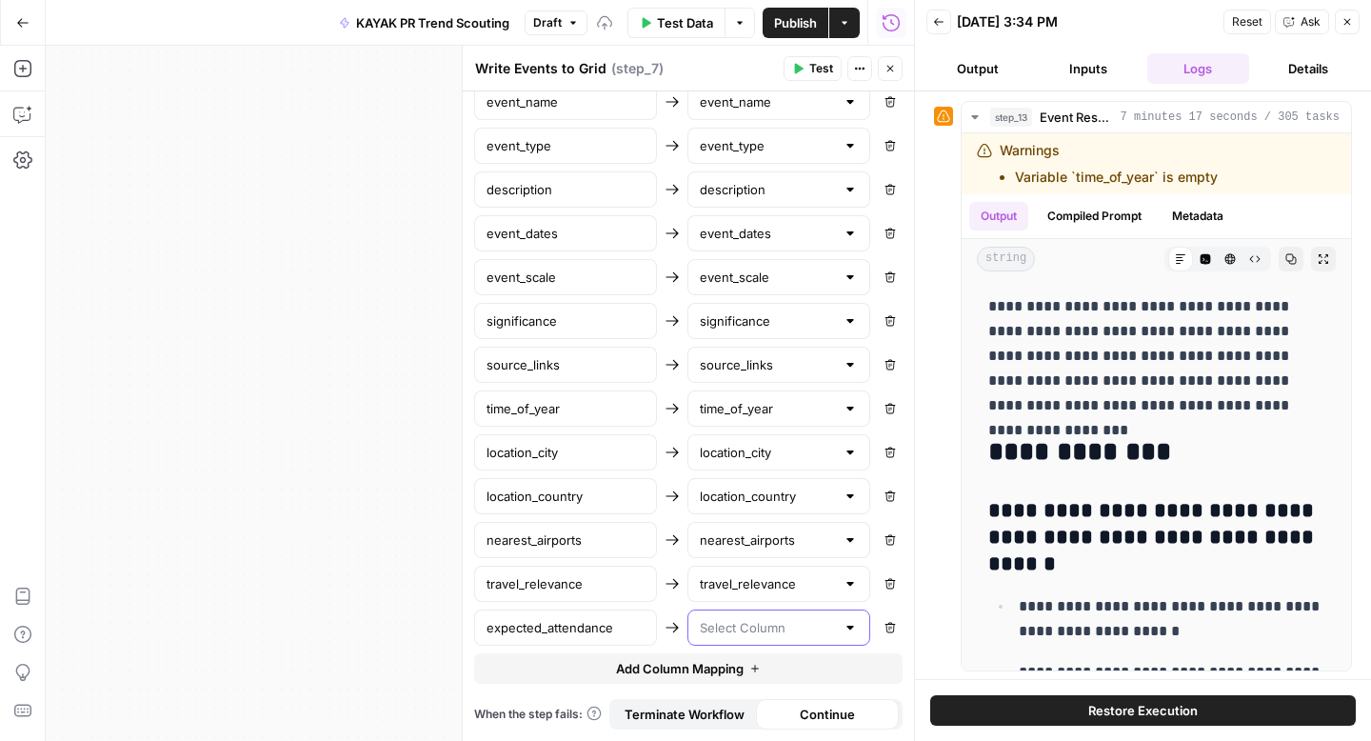
click at [733, 623] on input "text" at bounding box center [767, 627] width 135 height 19
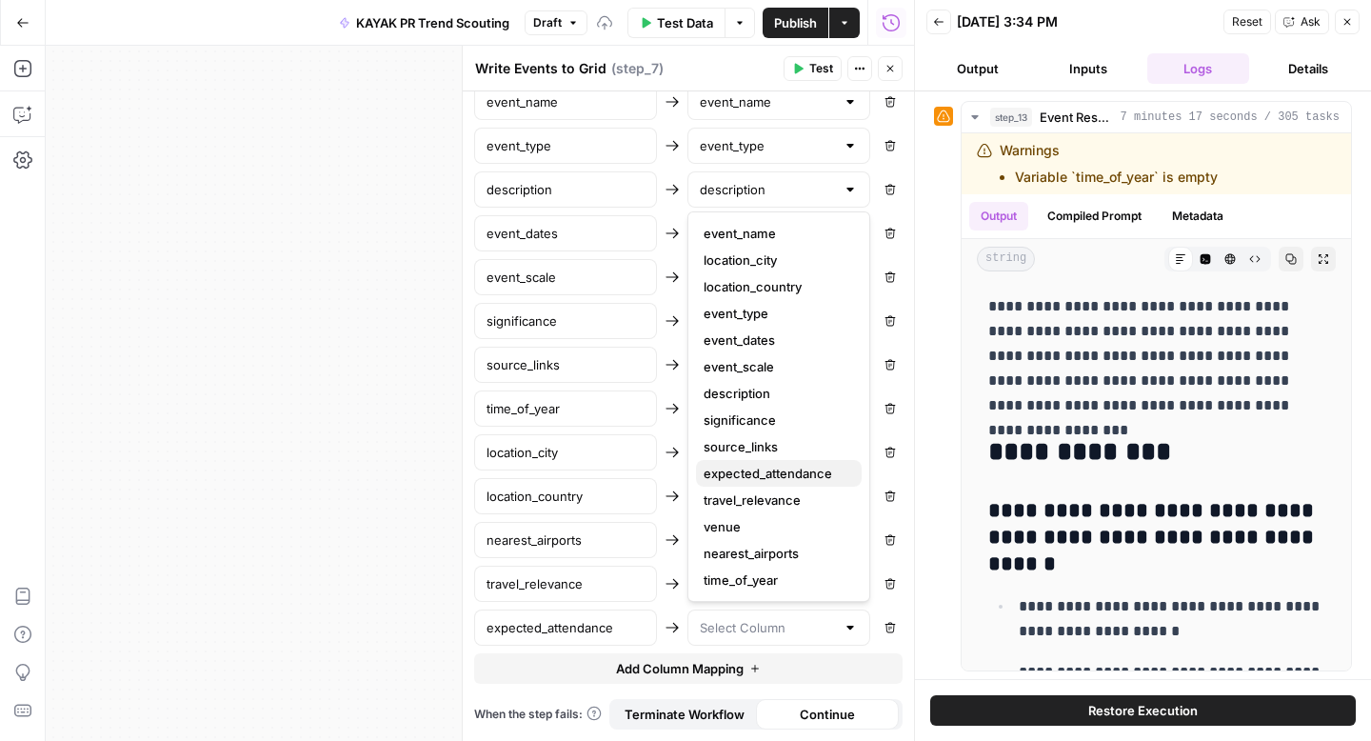
click at [767, 468] on span "expected_attendance" at bounding box center [774, 473] width 143 height 19
type input "expected_attendance"
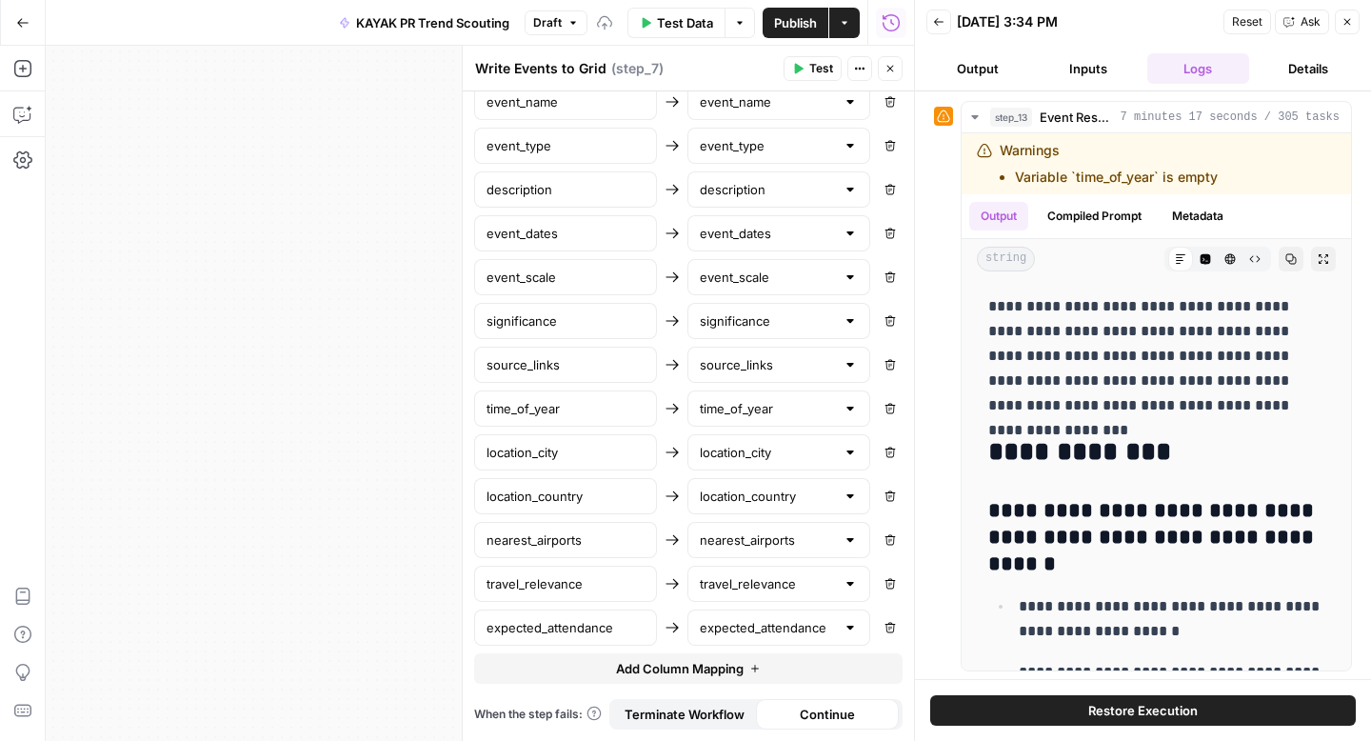
click at [1344, 25] on icon "button" at bounding box center [1346, 21] width 11 height 11
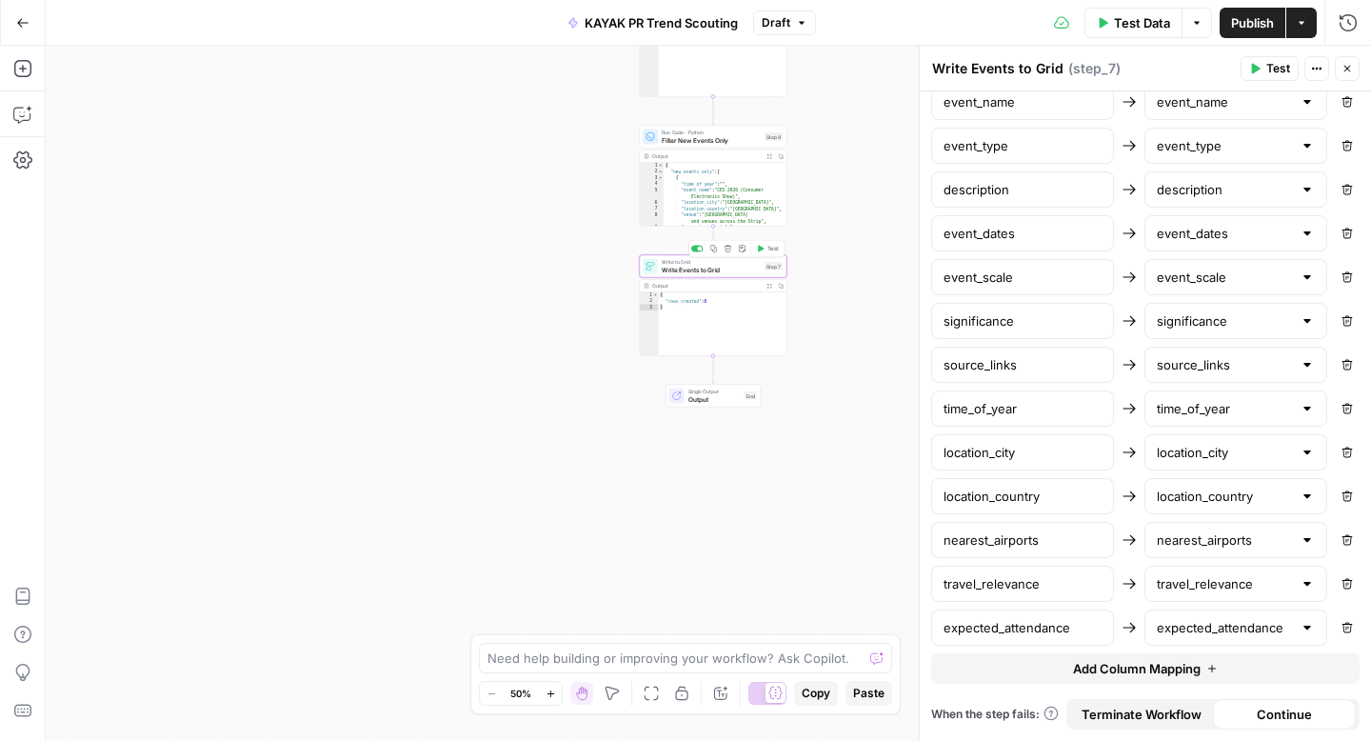
click at [763, 247] on button "Test" at bounding box center [768, 249] width 30 height 12
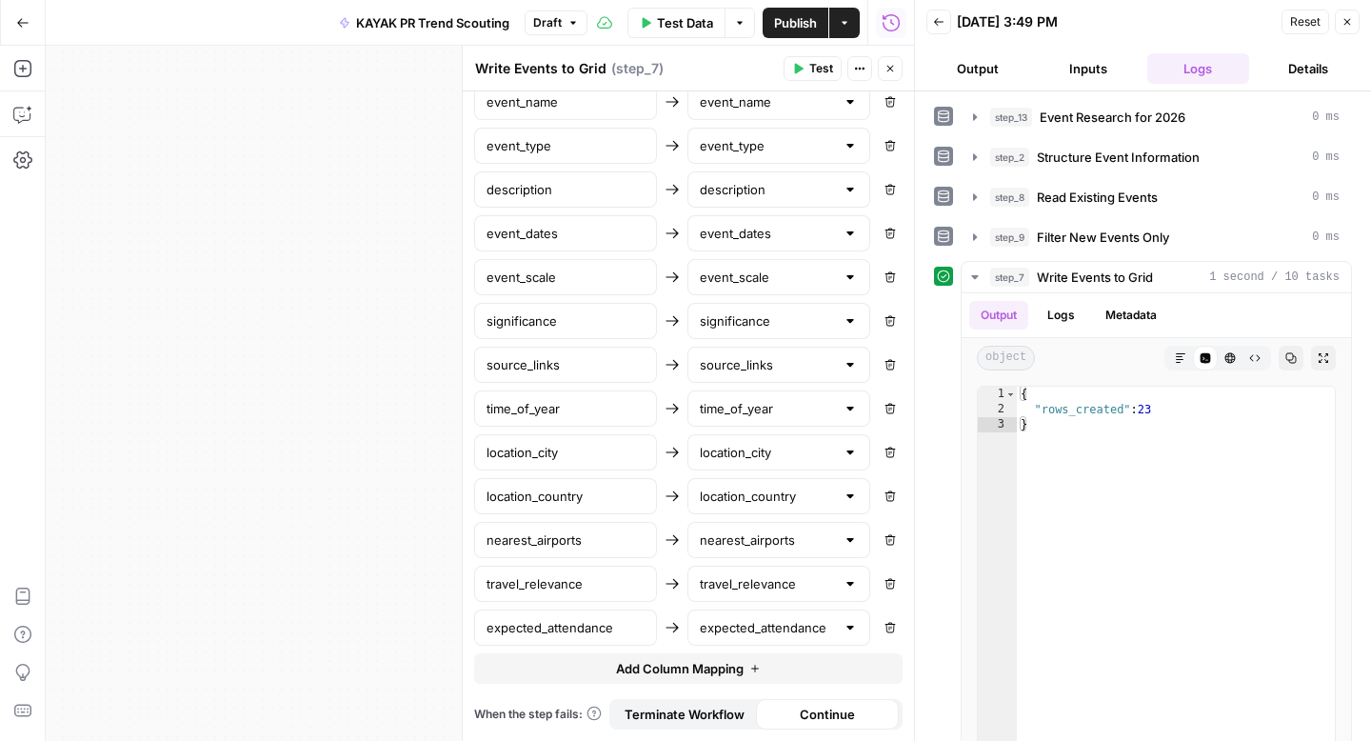
click at [26, 21] on icon "button" at bounding box center [22, 22] width 13 height 13
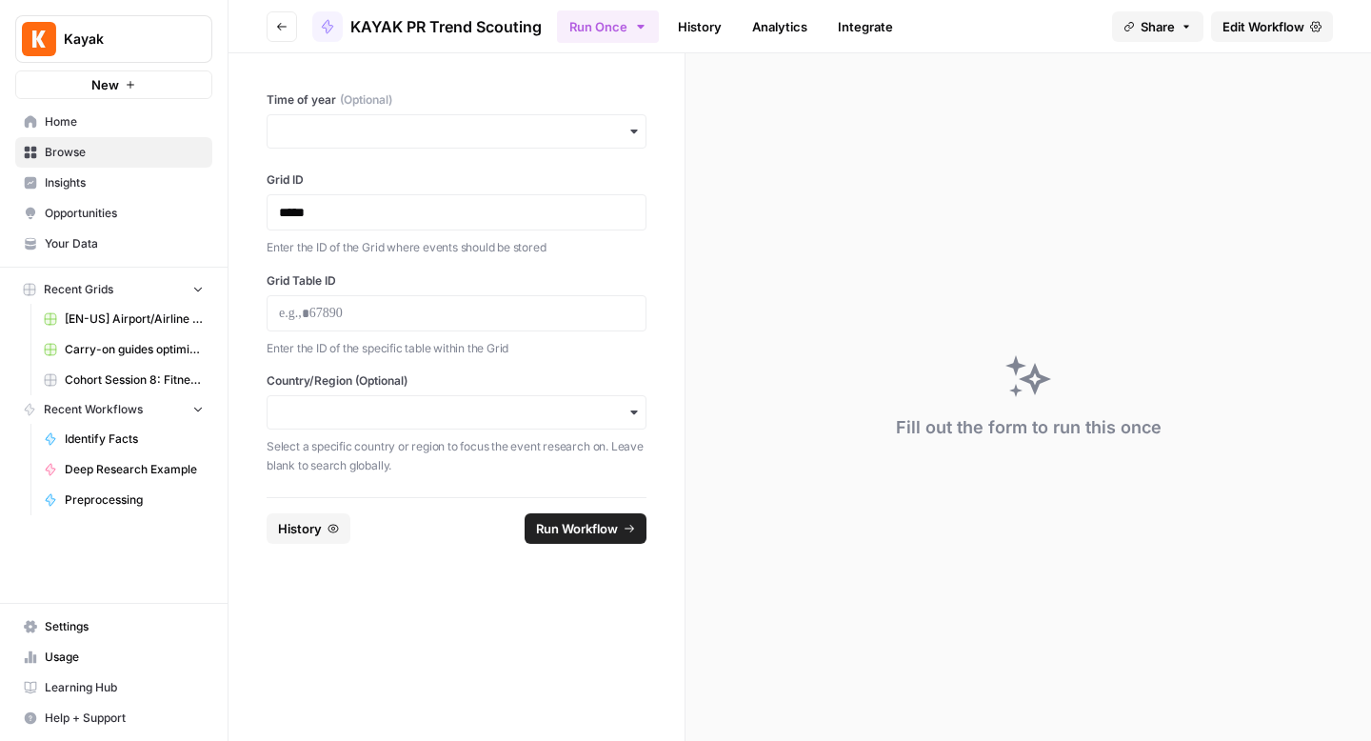
click at [272, 37] on button "Go back" at bounding box center [282, 26] width 30 height 30
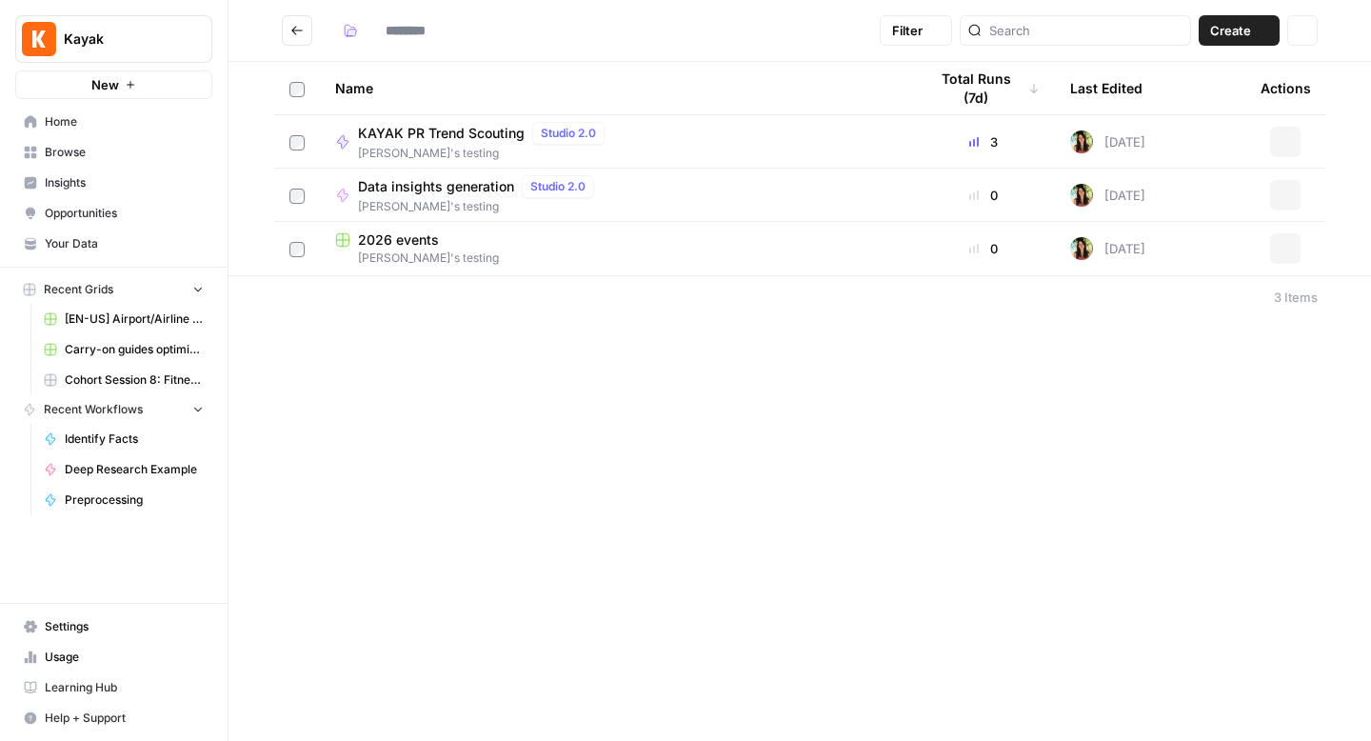
type input "**********"
click at [398, 243] on span "2026 events" at bounding box center [398, 239] width 81 height 19
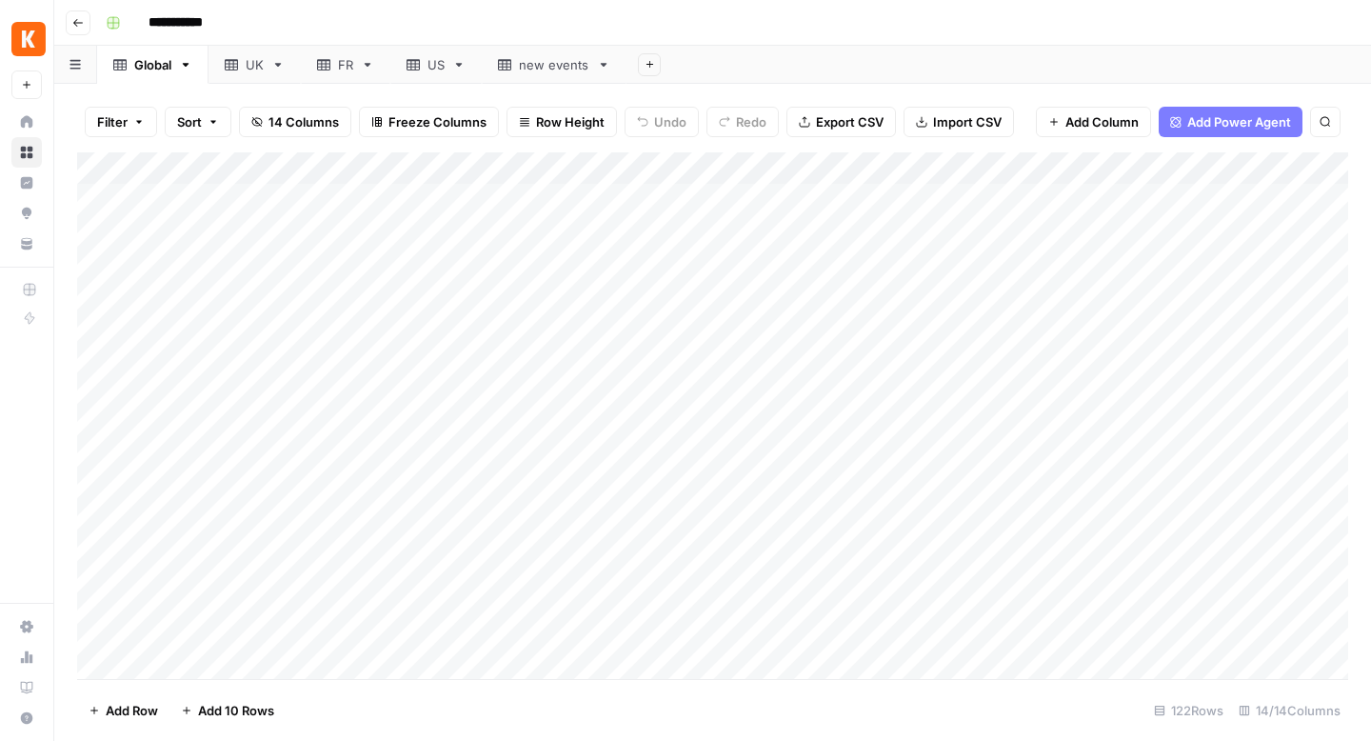
click at [426, 60] on div "US" at bounding box center [425, 64] width 38 height 19
click at [612, 19] on div "**********" at bounding box center [725, 23] width 1254 height 30
click at [285, 213] on div "Add Column" at bounding box center [712, 415] width 1271 height 526
drag, startPoint x: 371, startPoint y: 166, endPoint x: 432, endPoint y: 167, distance: 60.9
click at [432, 167] on div "Add Column" at bounding box center [712, 415] width 1271 height 526
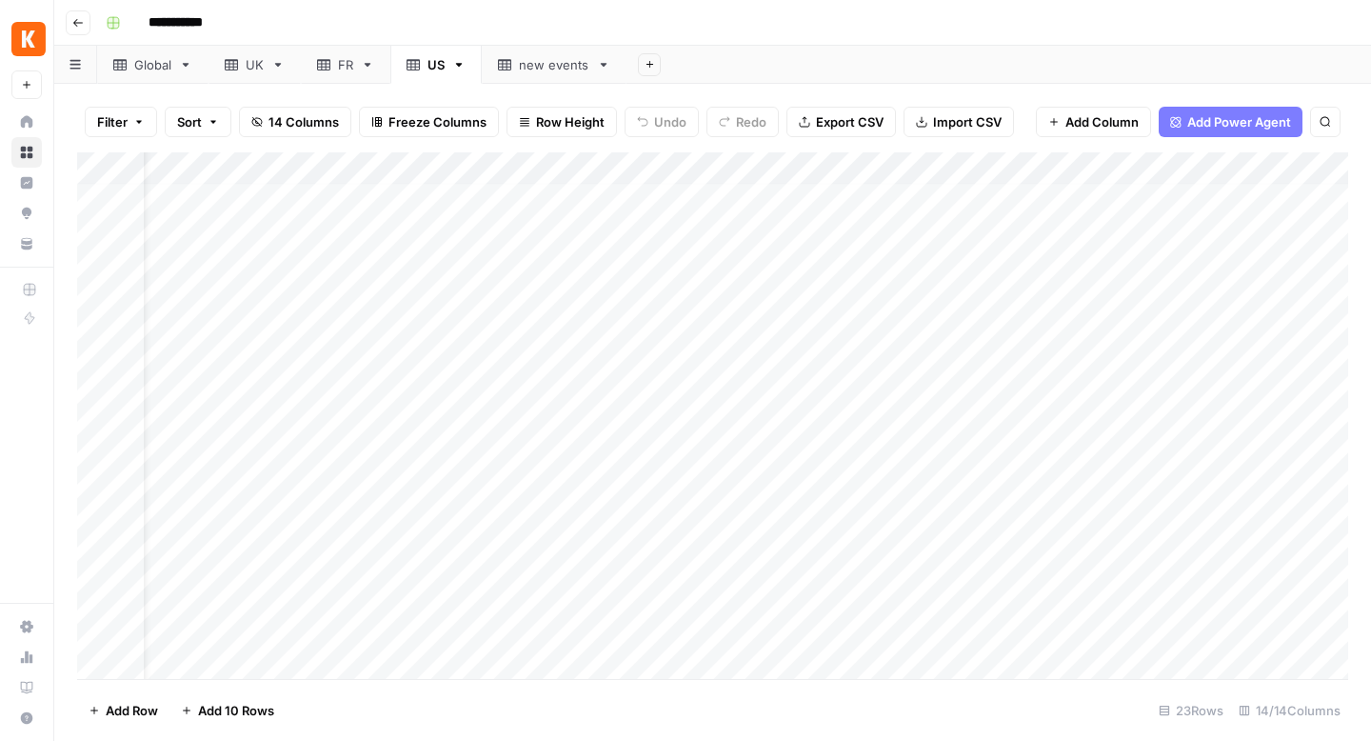
scroll to position [6, 29]
